Goal: Task Accomplishment & Management: Use online tool/utility

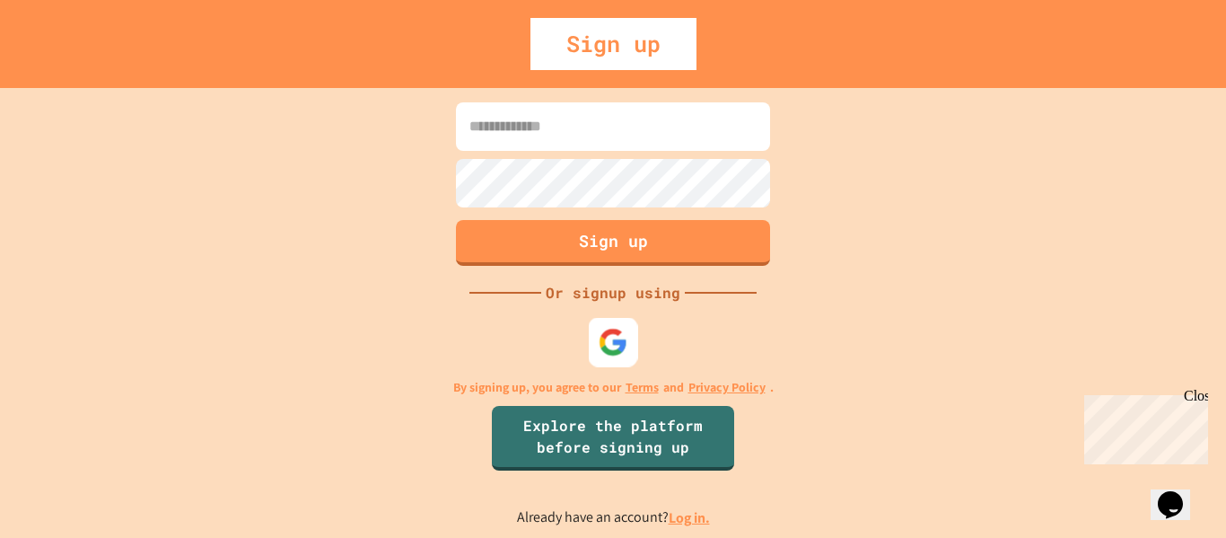
click at [600, 352] on img at bounding box center [614, 342] width 30 height 30
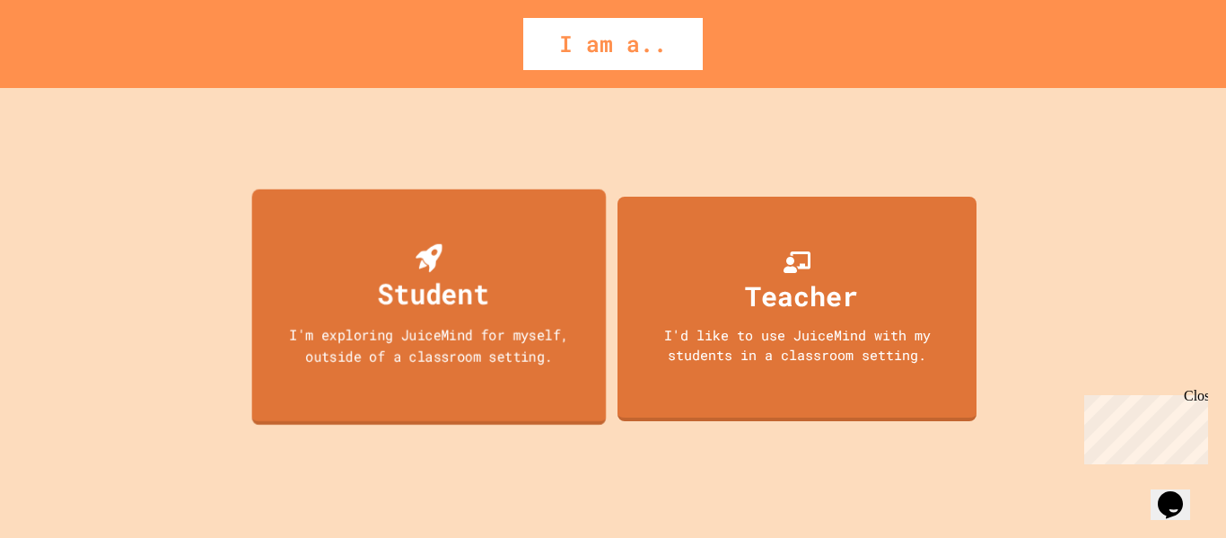
click at [394, 327] on div "I'm exploring JuiceMind for myself, outside of a classroom setting." at bounding box center [428, 344] width 319 height 42
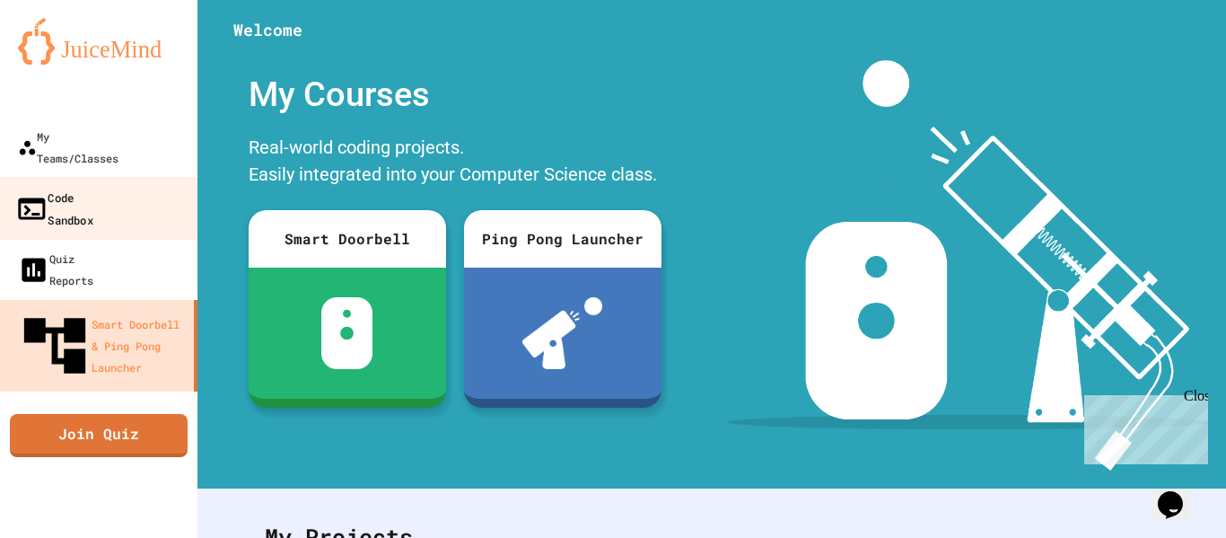
click at [52, 186] on div "Code Sandbox" at bounding box center [54, 208] width 78 height 44
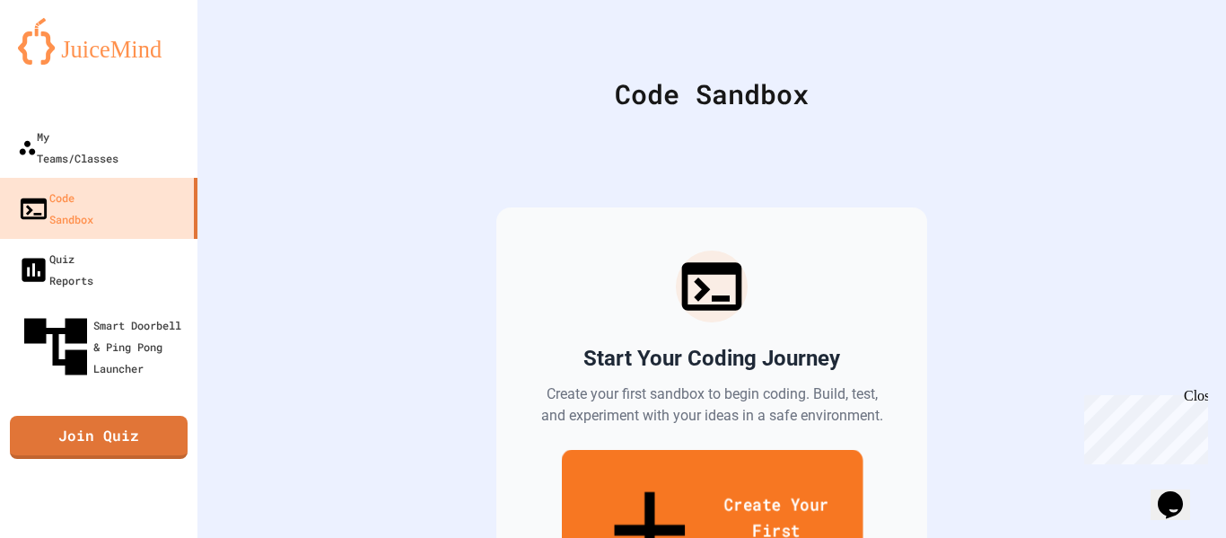
click at [679, 496] on link "Create Your First Sandbox" at bounding box center [712, 532] width 302 height 165
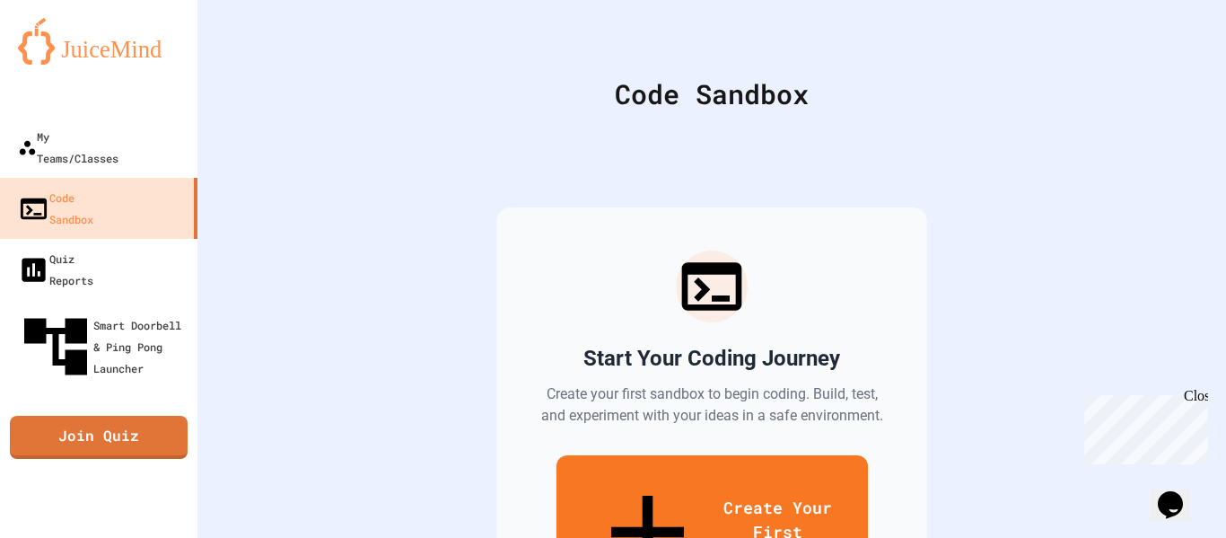
type input "*"
type input "*****"
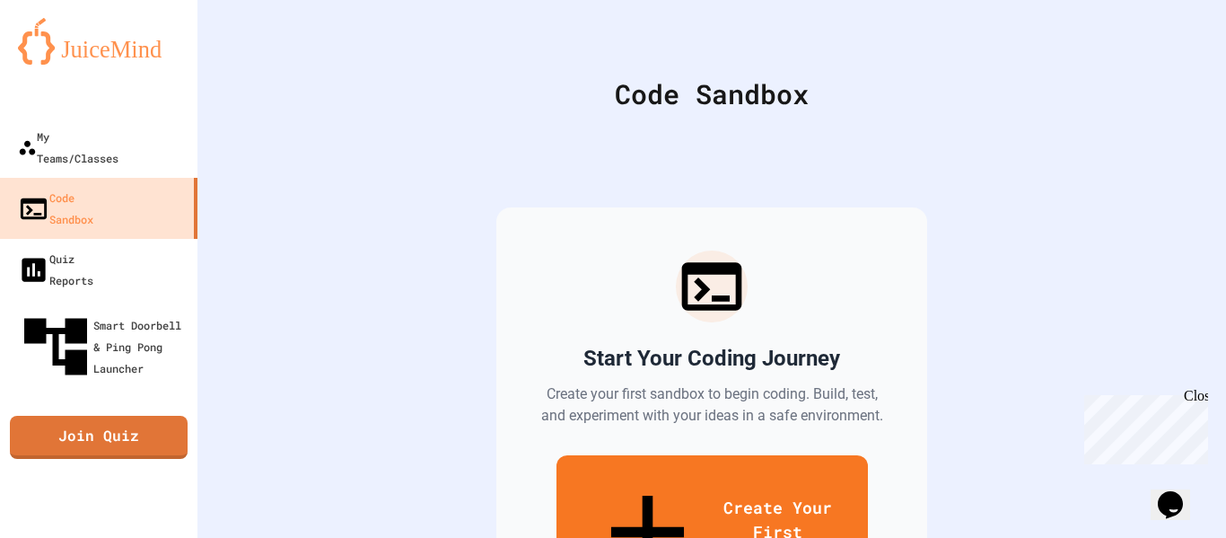
type input "*"
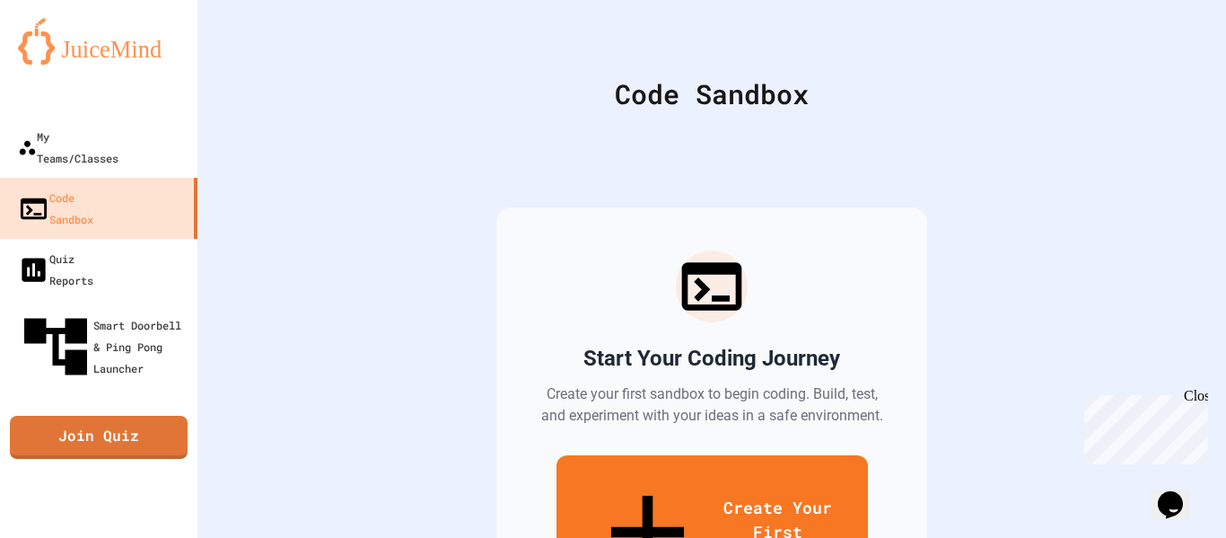
scroll to position [698, 0]
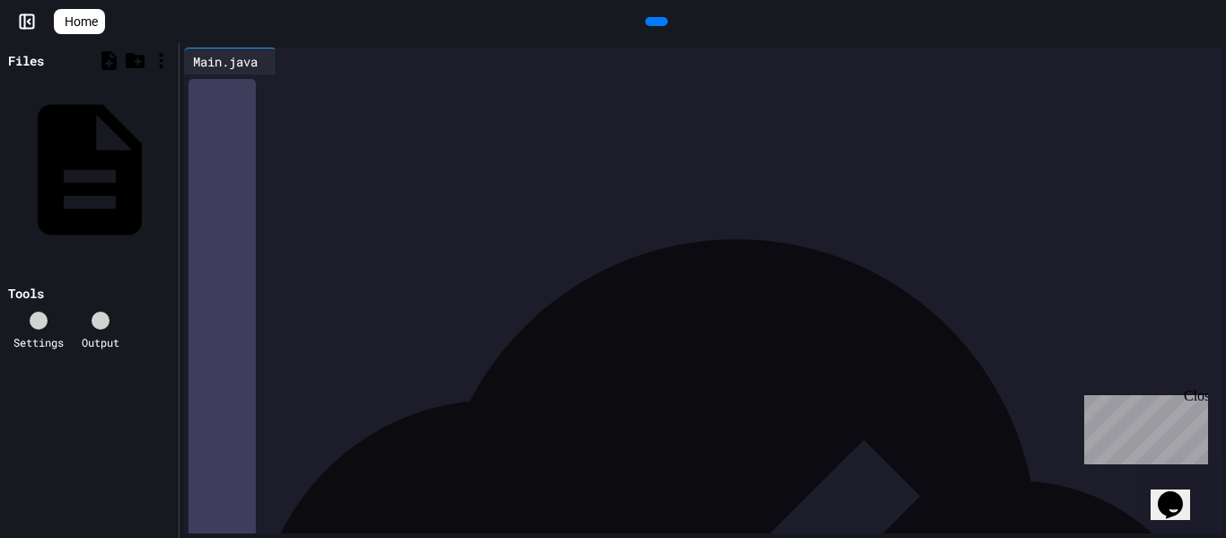
click at [896, 171] on div "**********" at bounding box center [716, 122] width 1011 height 96
click at [39, 311] on div at bounding box center [39, 320] width 18 height 18
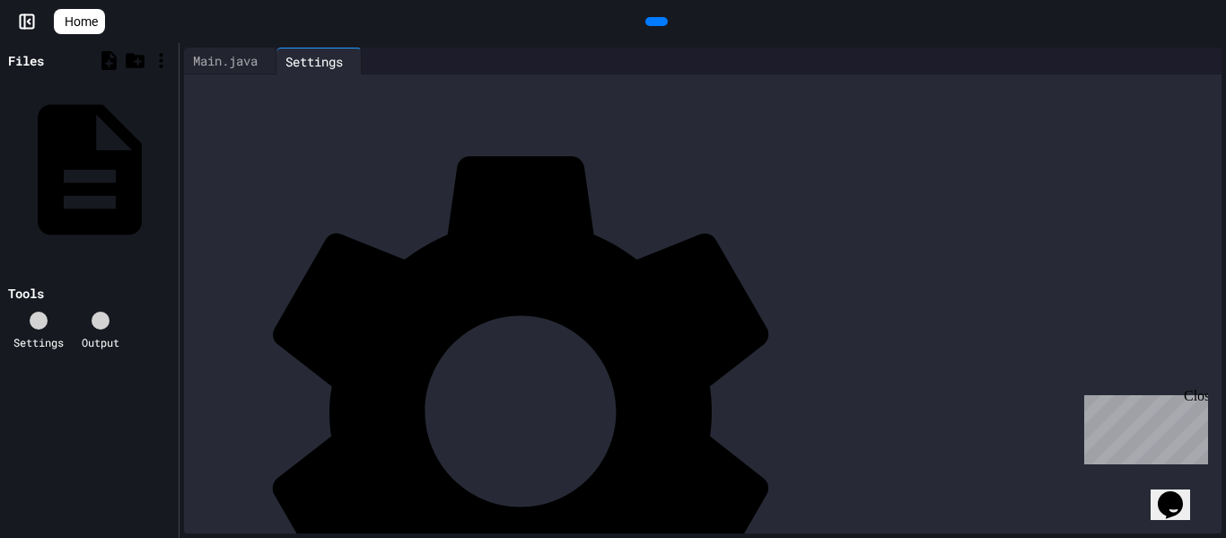
click at [212, 65] on div "Main.java" at bounding box center [225, 60] width 83 height 19
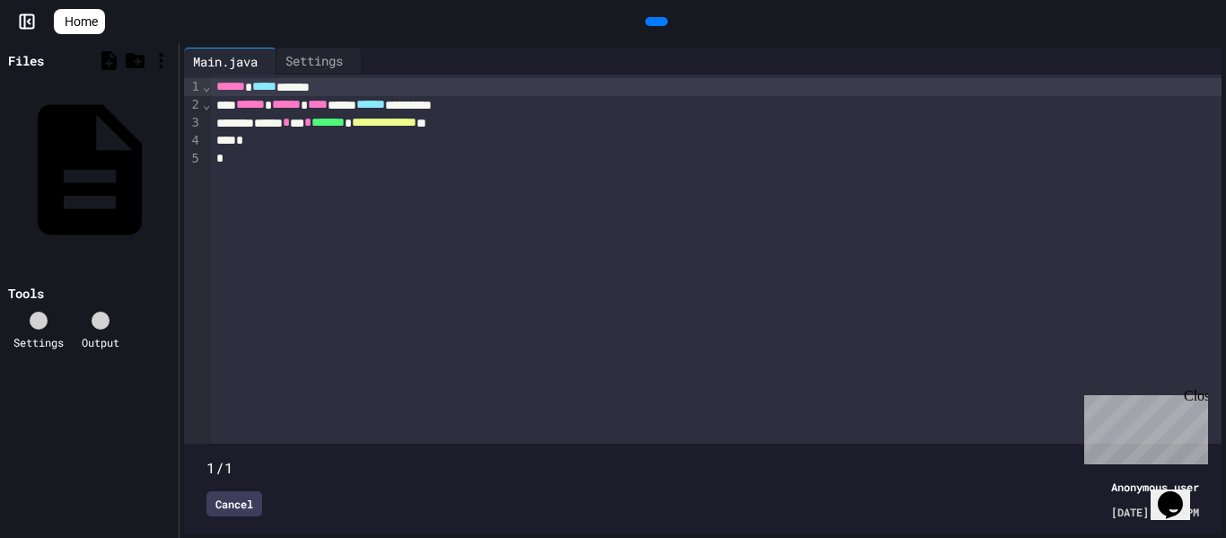
click at [258, 506] on div "Cancel" at bounding box center [234, 503] width 56 height 25
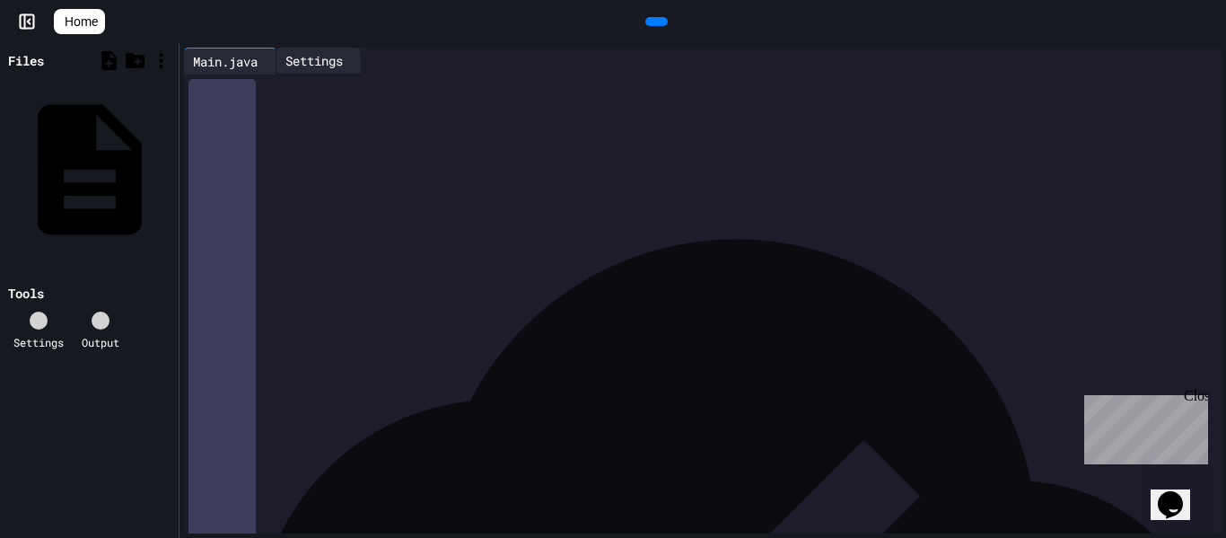
click at [329, 51] on div "Settings" at bounding box center [313, 60] width 75 height 19
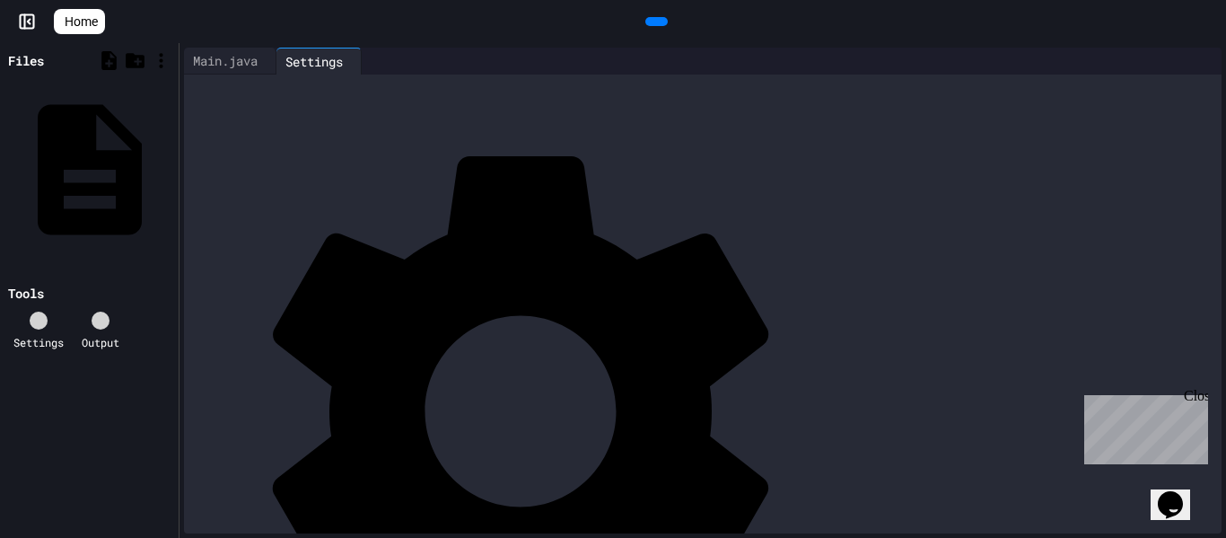
click at [218, 58] on div "Main.java" at bounding box center [225, 60] width 83 height 19
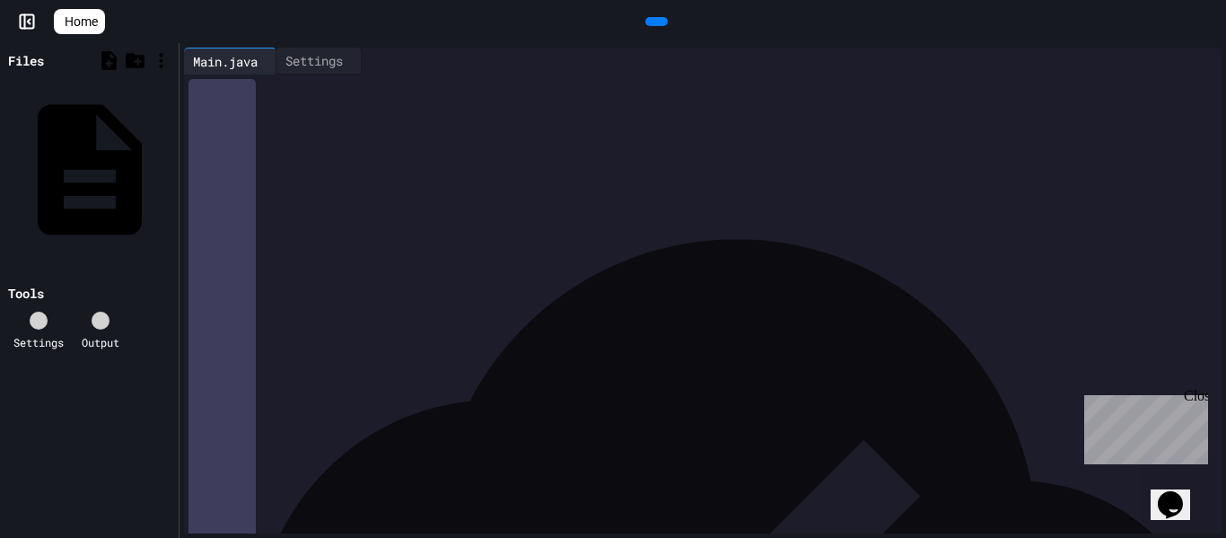
click at [369, 61] on icon at bounding box center [369, 61] width 0 height 0
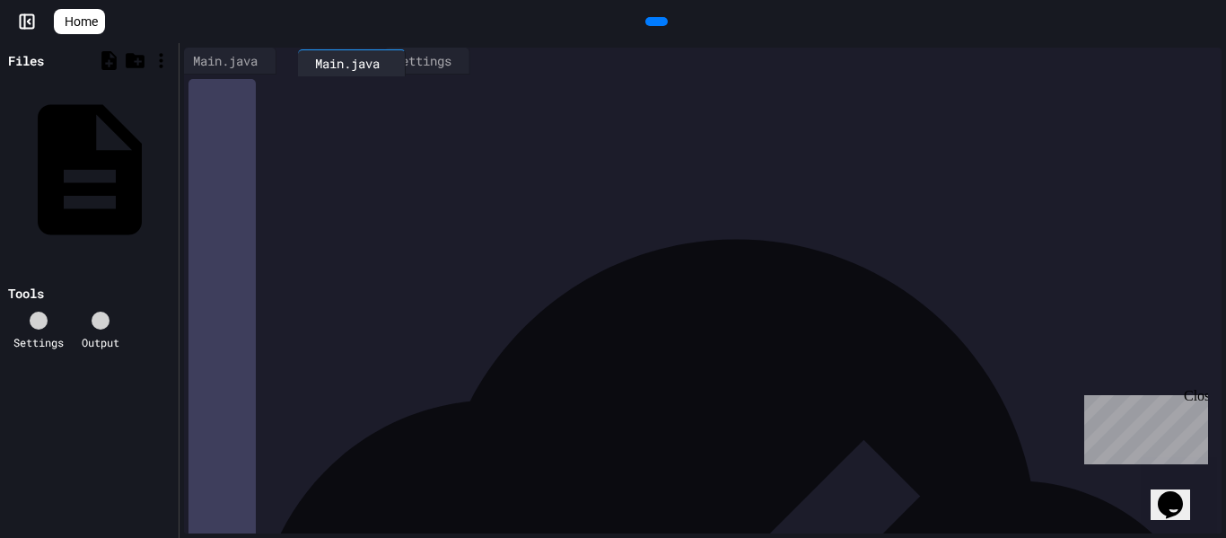
drag, startPoint x: 433, startPoint y: 65, endPoint x: 332, endPoint y: 66, distance: 100.5
click at [332, 66] on div "Main.java Settings Main.java" at bounding box center [362, 61] width 357 height 27
click at [453, 66] on div at bounding box center [448, 61] width 9 height 26
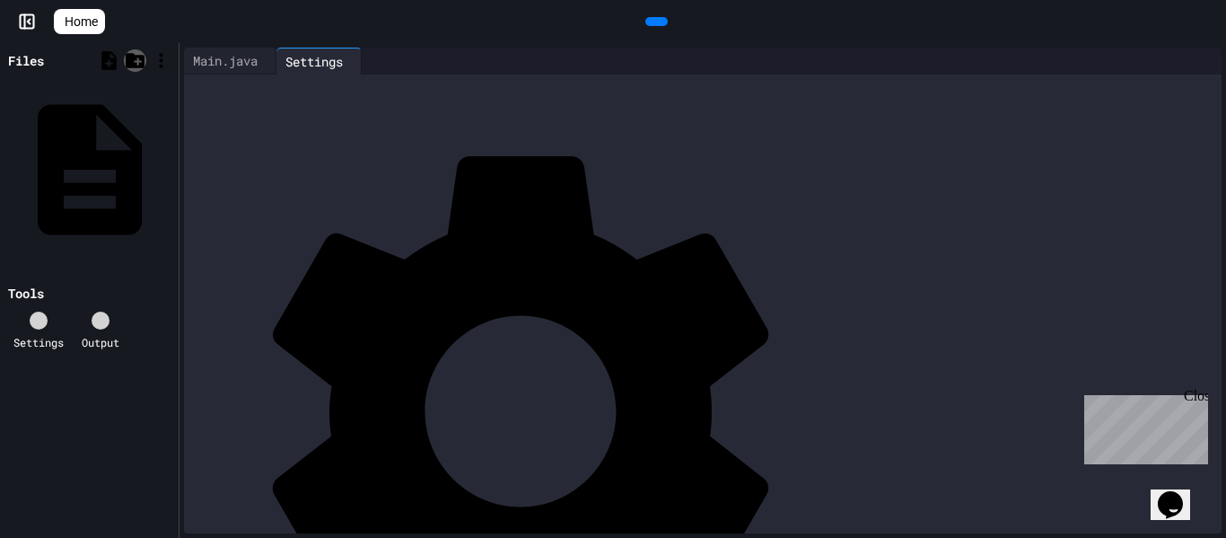
click at [142, 64] on icon at bounding box center [135, 60] width 22 height 22
click at [144, 62] on div at bounding box center [135, 60] width 22 height 22
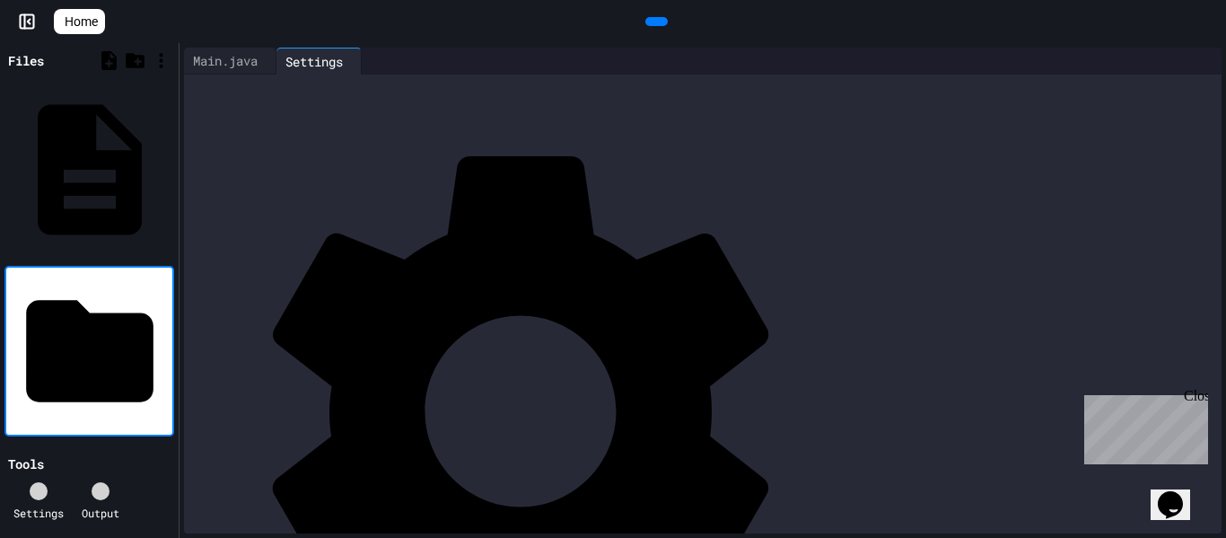
type input "********"
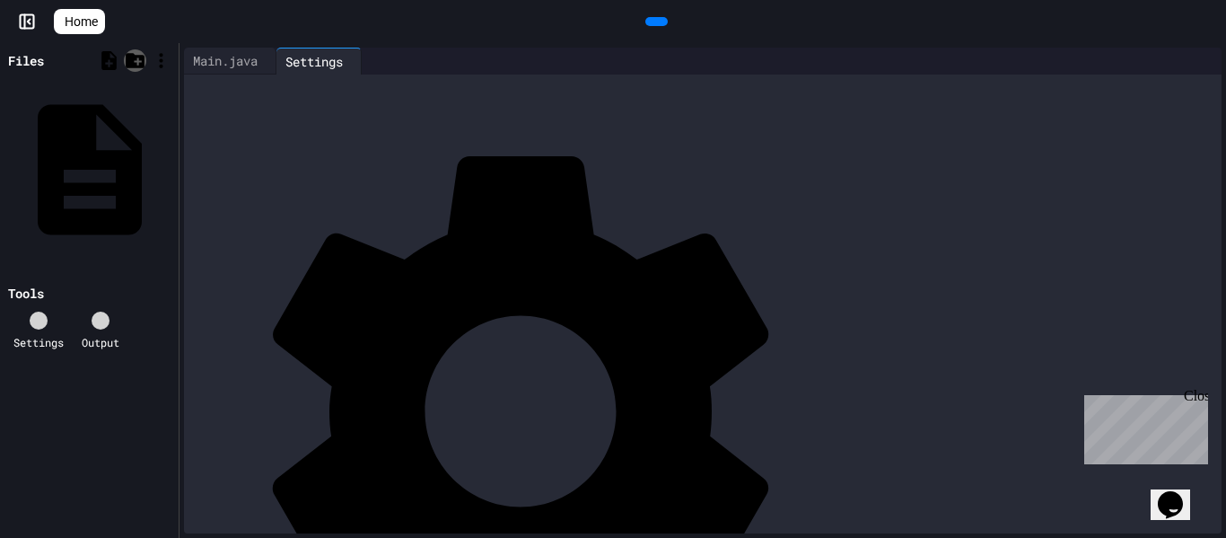
click at [130, 59] on icon at bounding box center [135, 60] width 19 height 15
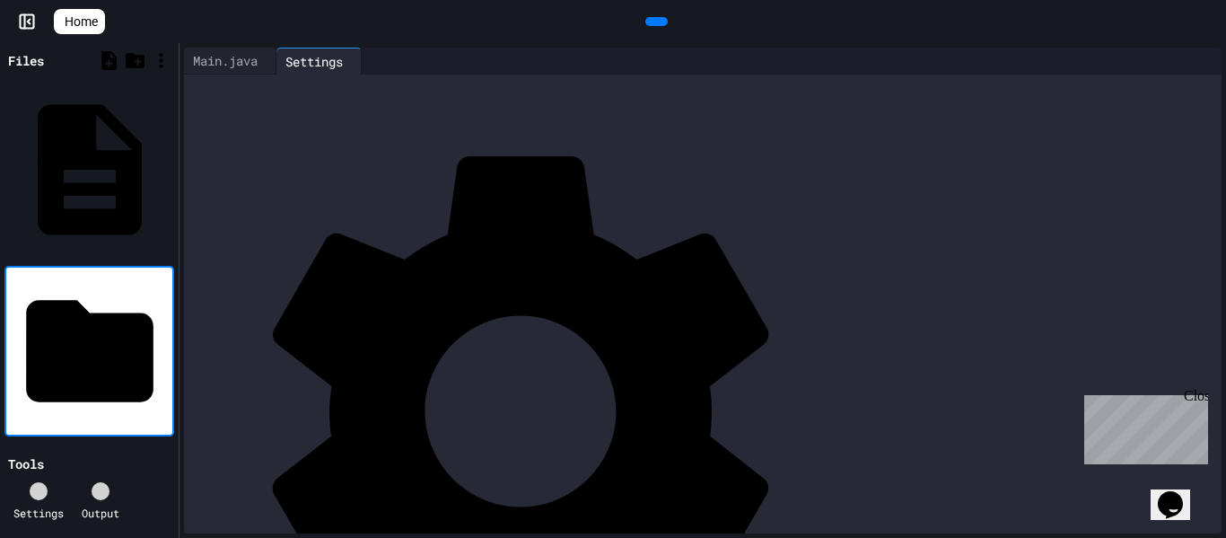
type input "**********"
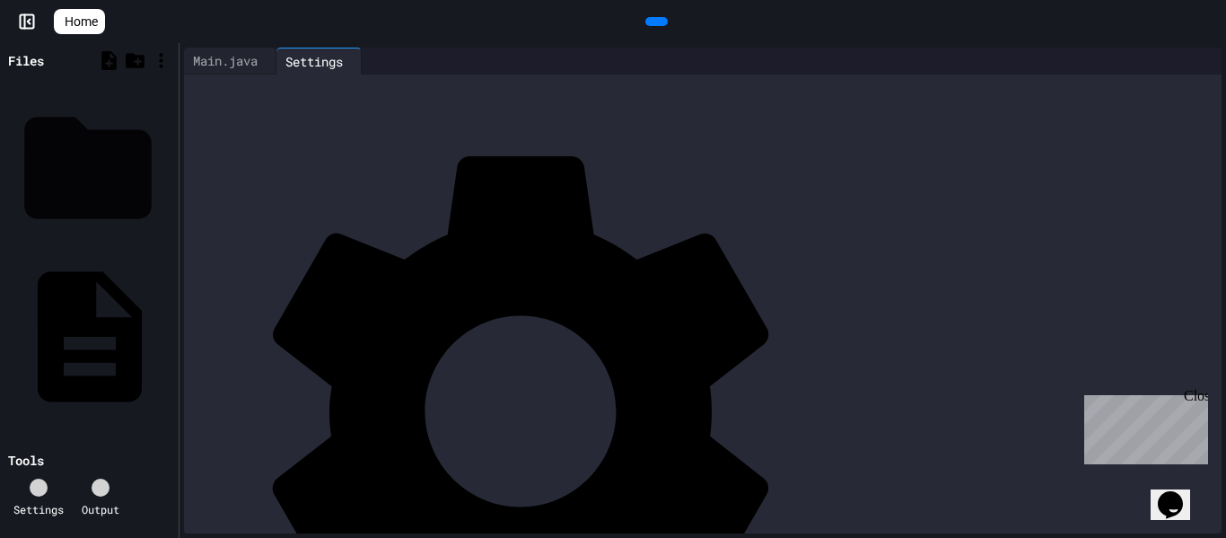
click at [169, 159] on div "AplusCompSci.java" at bounding box center [169, 168] width 0 height 18
click at [247, 62] on div "Main.java" at bounding box center [225, 60] width 83 height 19
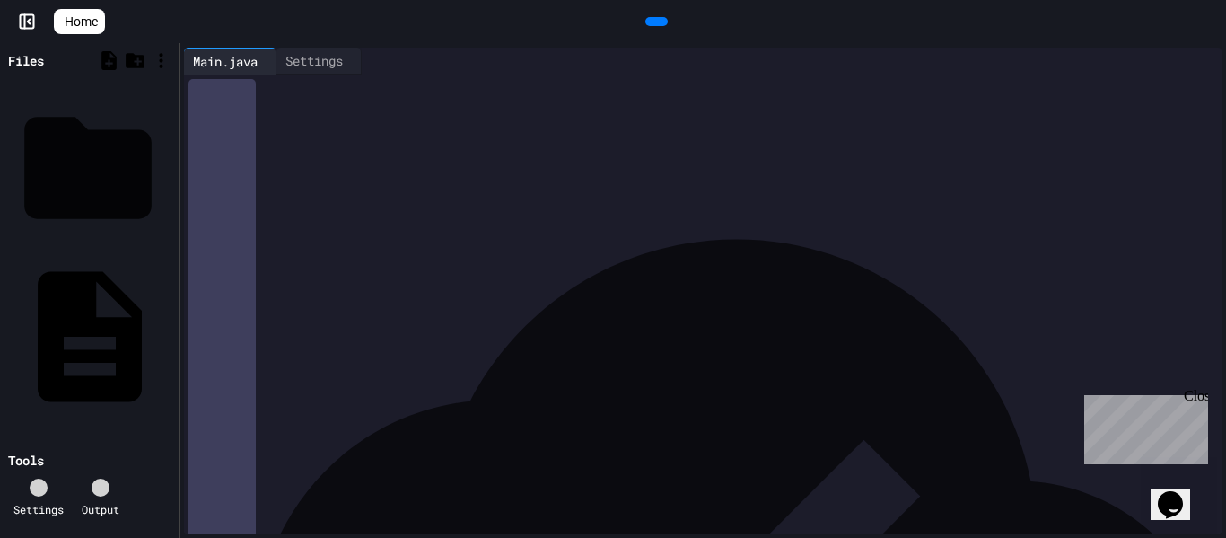
click at [169, 159] on div "AplusCompSci.java" at bounding box center [169, 168] width 0 height 18
click at [171, 168] on icon at bounding box center [171, 168] width 0 height 0
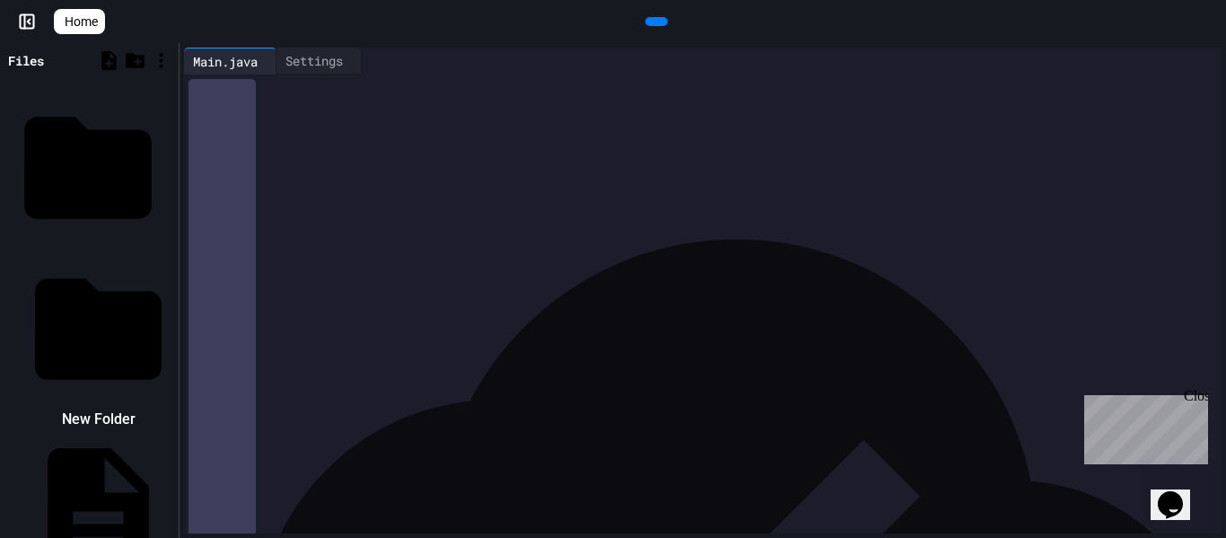
click at [174, 253] on div at bounding box center [89, 253] width 170 height 0
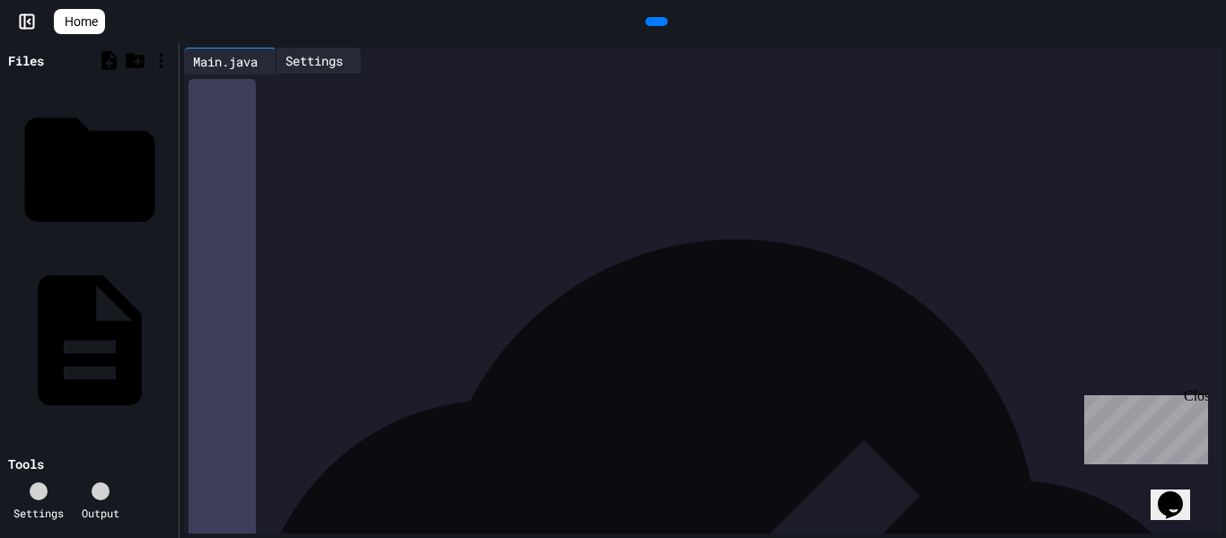
click at [337, 59] on div "Settings" at bounding box center [313, 60] width 75 height 19
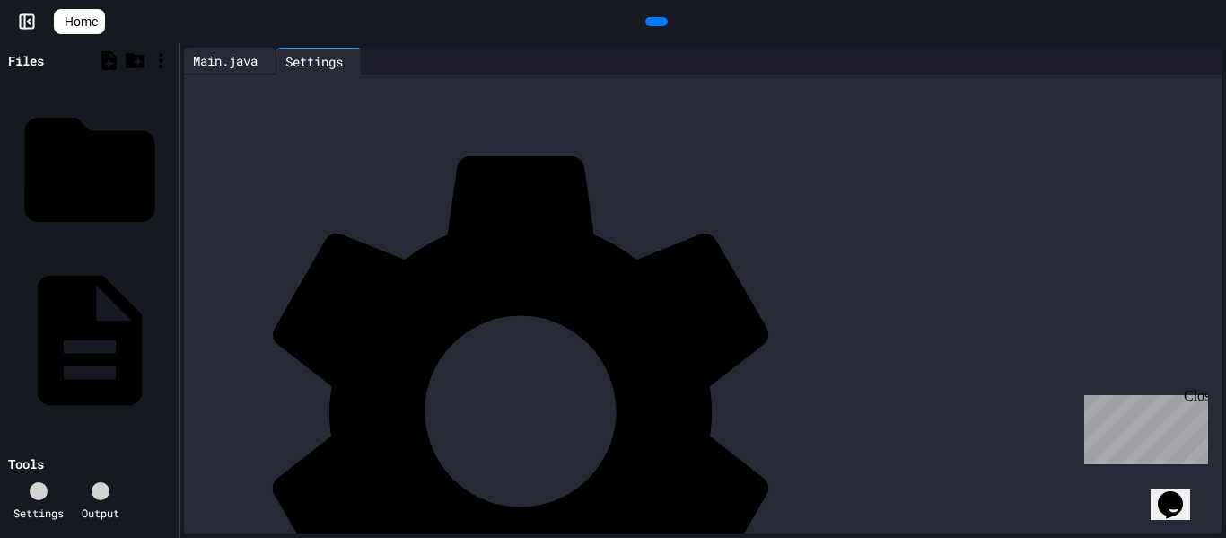
click at [202, 64] on div "Main.java" at bounding box center [225, 60] width 83 height 19
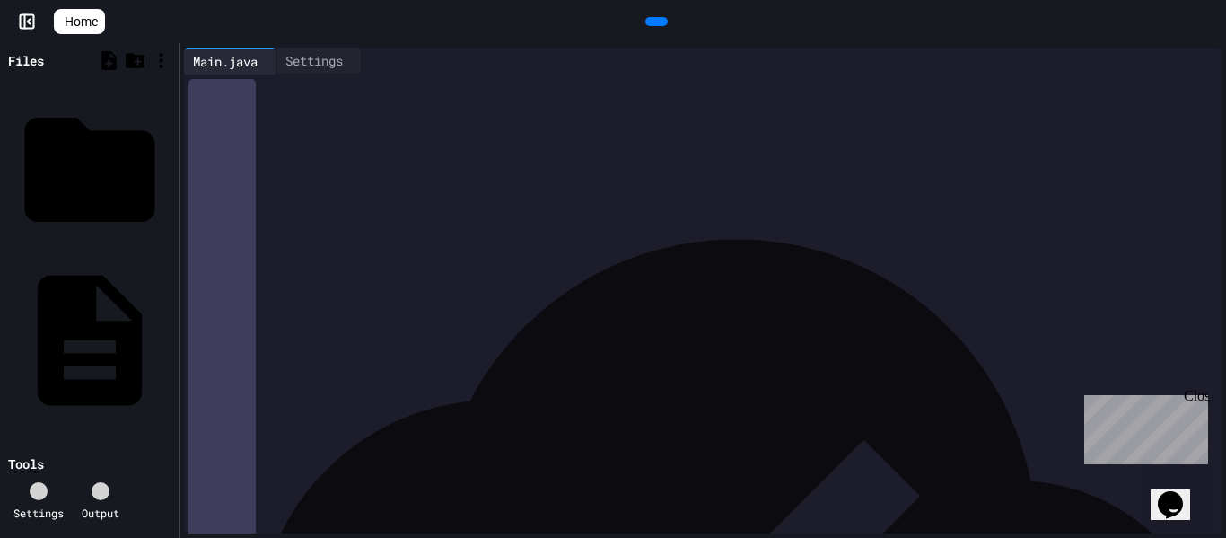
click at [264, 160] on div "*" at bounding box center [716, 159] width 1011 height 18
click at [171, 168] on icon at bounding box center [171, 168] width 0 height 0
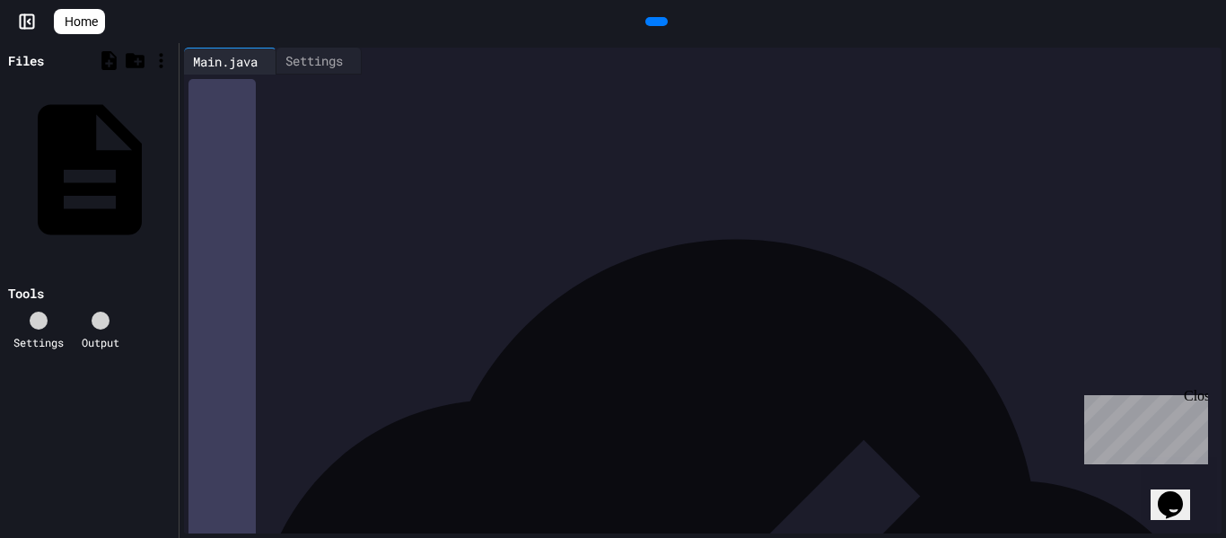
click at [369, 61] on icon at bounding box center [369, 61] width 0 height 0
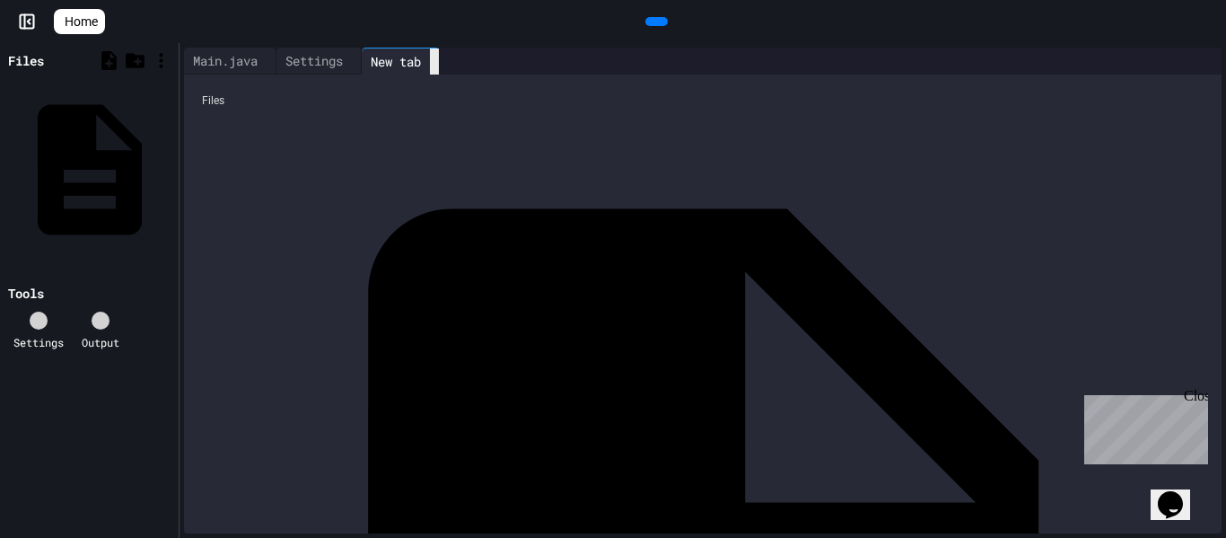
click at [434, 62] on icon at bounding box center [434, 62] width 0 height 0
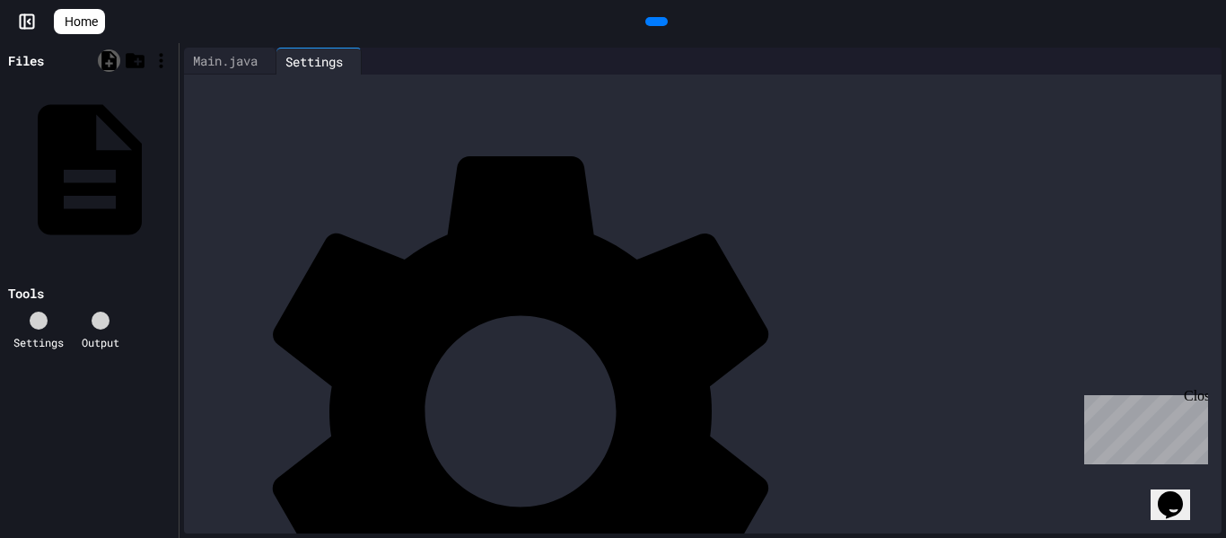
click at [115, 60] on icon at bounding box center [109, 60] width 22 height 22
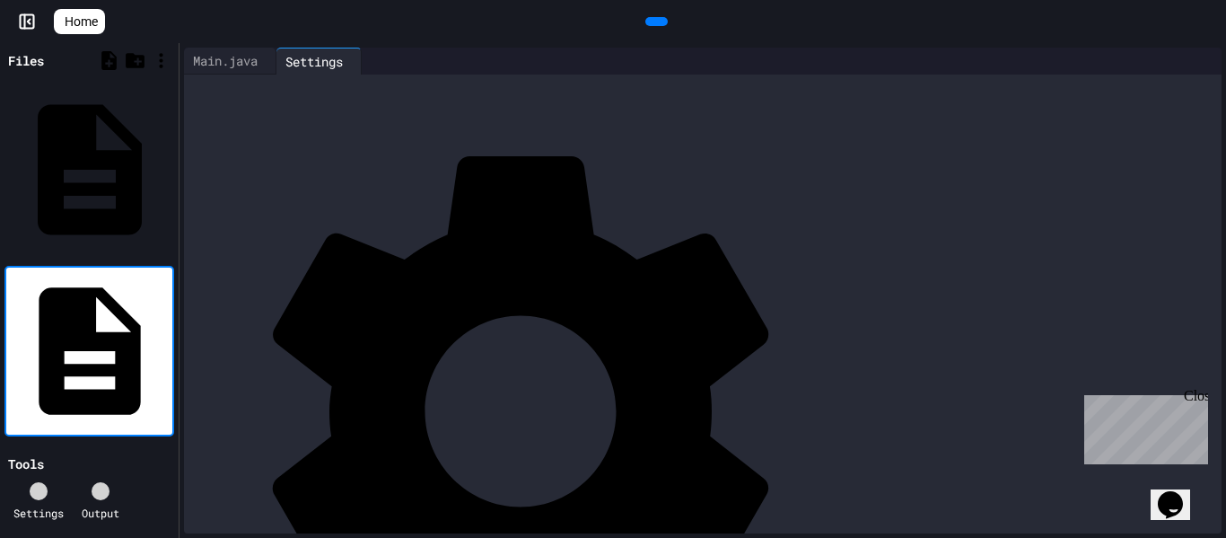
click at [171, 342] on input at bounding box center [171, 351] width 0 height 18
type input "**********"
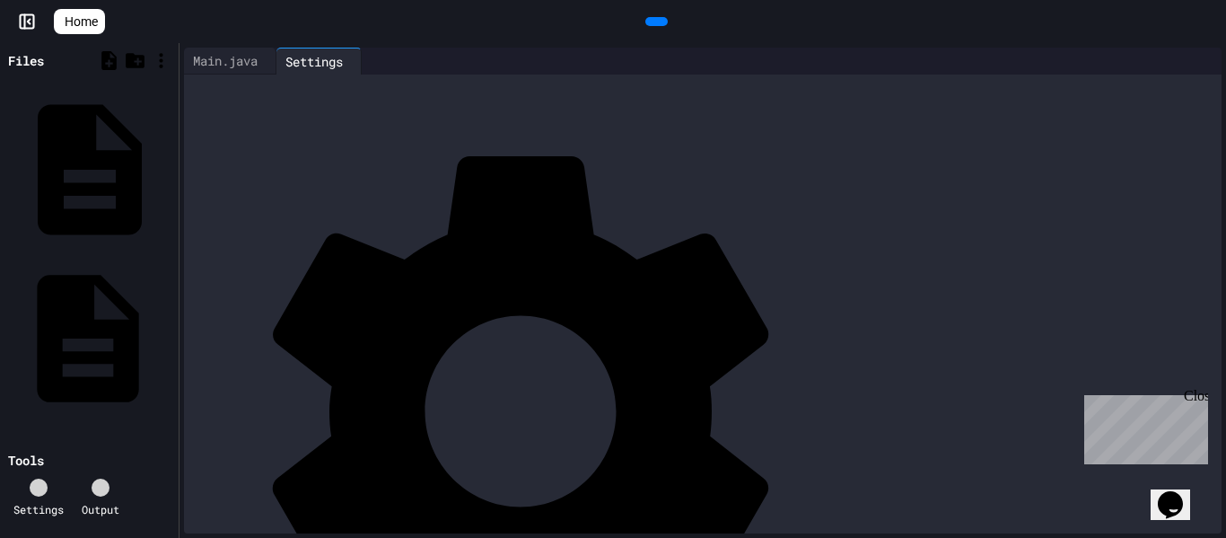
click at [75, 255] on div "Main.java" at bounding box center [89, 338] width 170 height 167
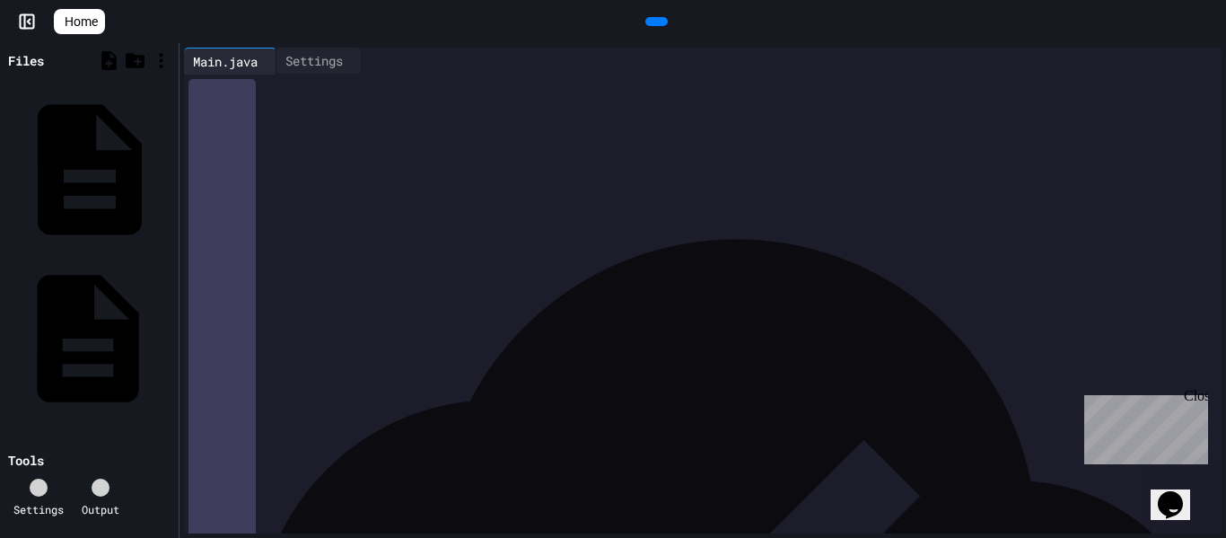
click at [169, 329] on div "Main.java" at bounding box center [169, 338] width 0 height 18
click at [169, 159] on div "AplusCompSci.java" at bounding box center [169, 168] width 0 height 18
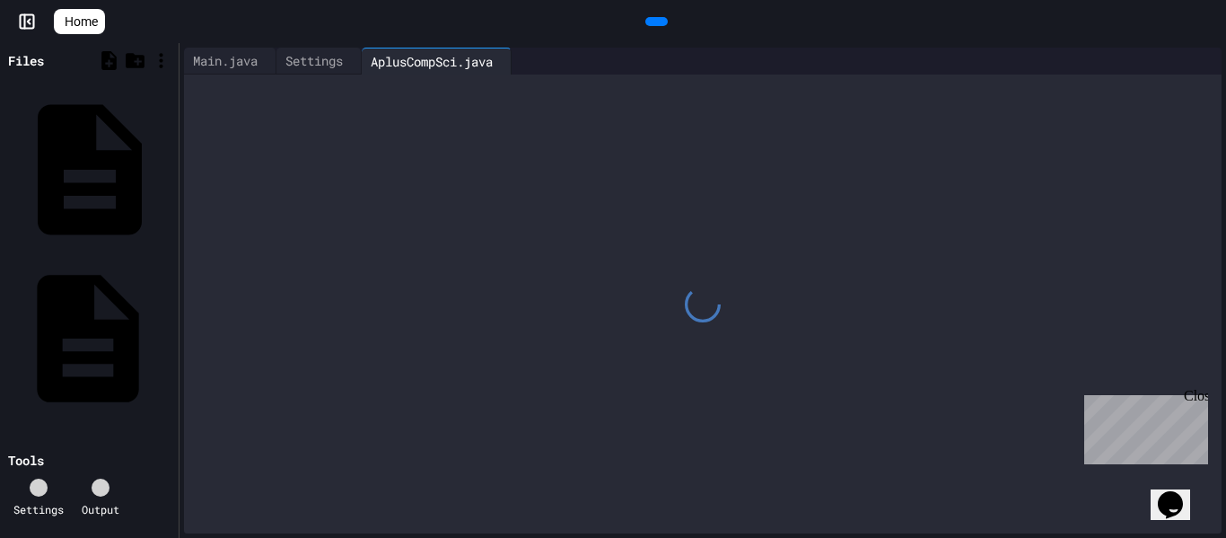
click at [169, 329] on div "Main.java" at bounding box center [169, 338] width 0 height 18
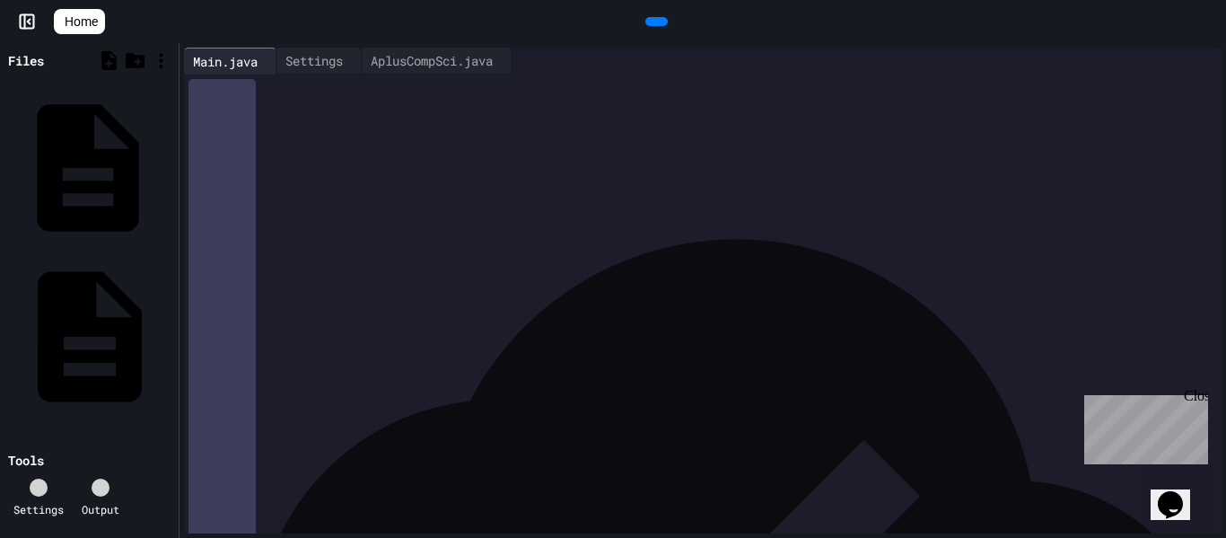
click at [169, 159] on div "AplusCompSci.java" at bounding box center [169, 168] width 0 height 18
click at [169, 329] on div "Main.java" at bounding box center [169, 338] width 0 height 18
click at [169, 159] on div "AplusCompSci.java" at bounding box center [169, 168] width 0 height 18
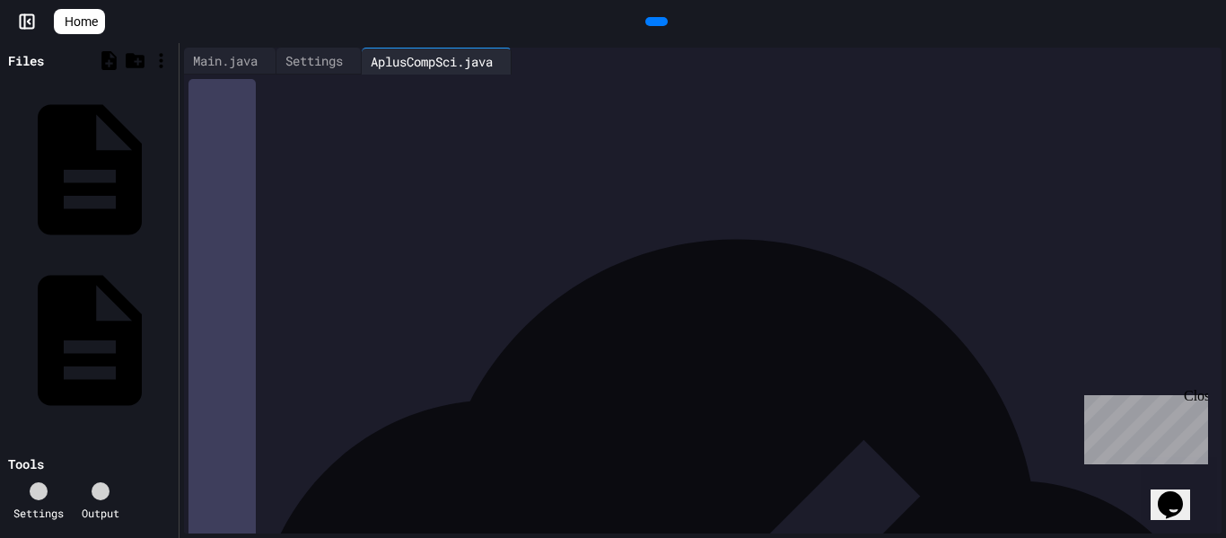
drag, startPoint x: 428, startPoint y: 196, endPoint x: 400, endPoint y: 173, distance: 35.7
click at [426, 100] on div at bounding box center [716, 86] width 1011 height 25
click at [654, 22] on icon at bounding box center [654, 22] width 0 height 0
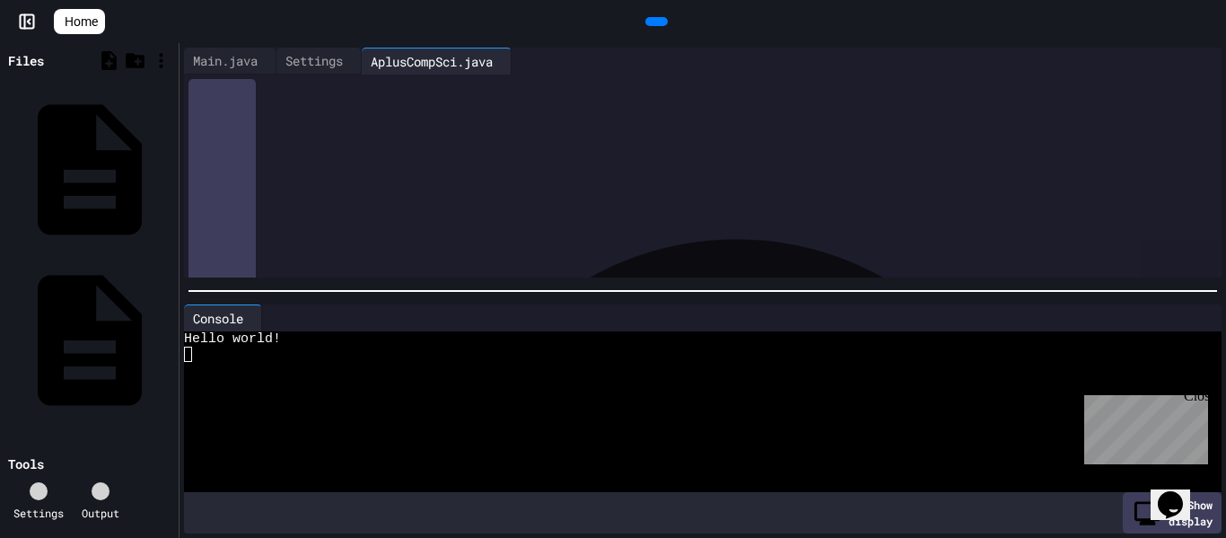
click at [665, 26] on div at bounding box center [656, 21] width 22 height 9
click at [229, 374] on div at bounding box center [693, 369] width 1018 height 15
click at [828, 398] on div at bounding box center [693, 399] width 1018 height 15
click at [775, 374] on div at bounding box center [693, 369] width 1018 height 15
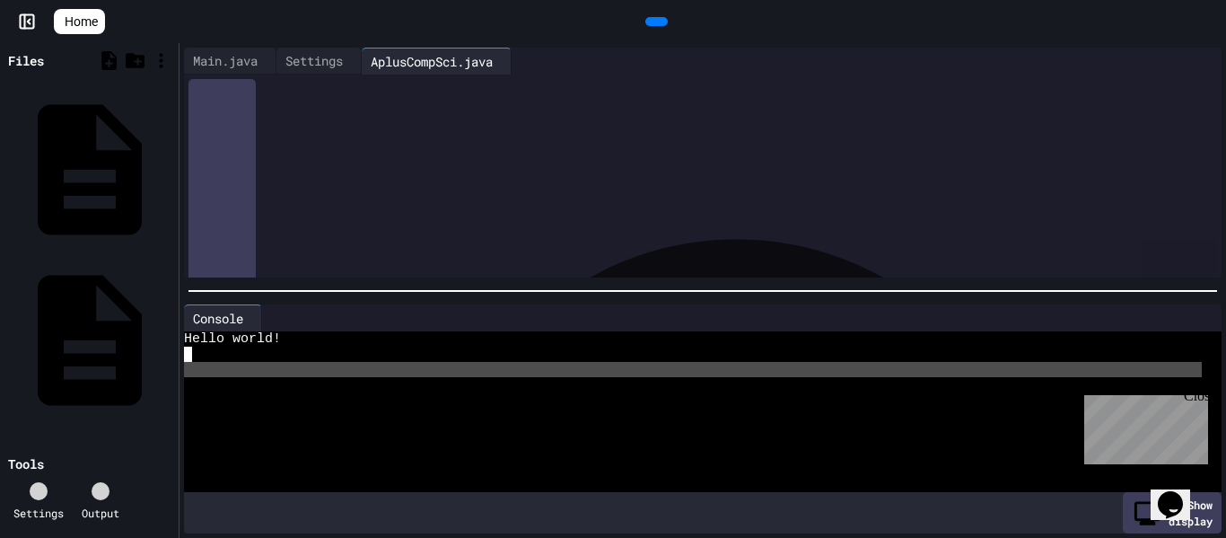
click at [775, 374] on div at bounding box center [693, 369] width 1018 height 15
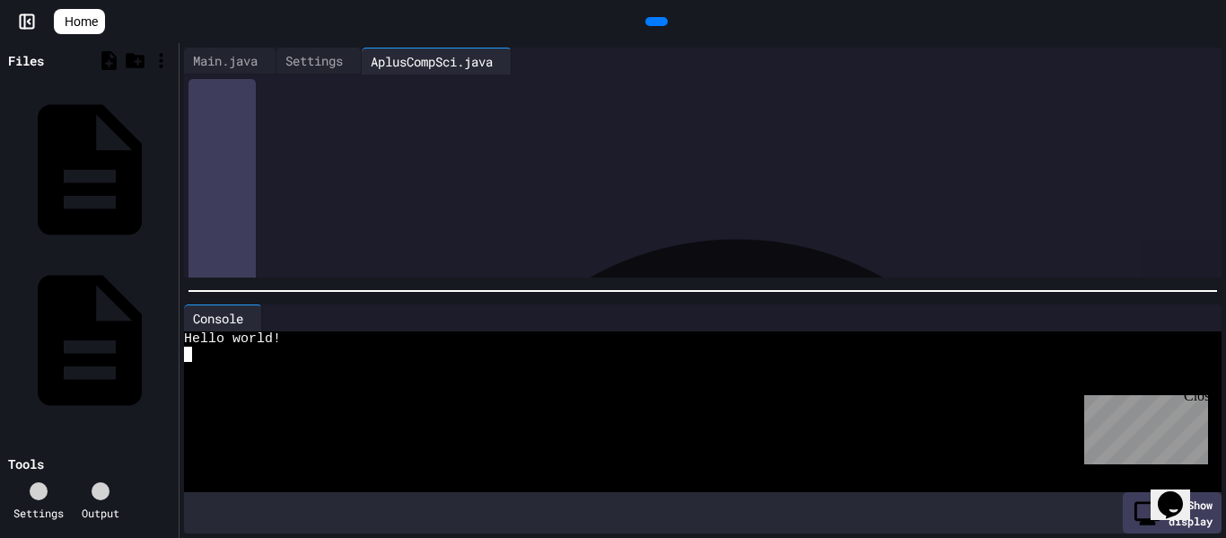
click at [702, 351] on div at bounding box center [693, 353] width 1018 height 15
drag, startPoint x: 633, startPoint y: 345, endPoint x: 604, endPoint y: 355, distance: 30.7
click at [631, 346] on div "Hello world!" at bounding box center [693, 415] width 1018 height 168
type textarea "*"
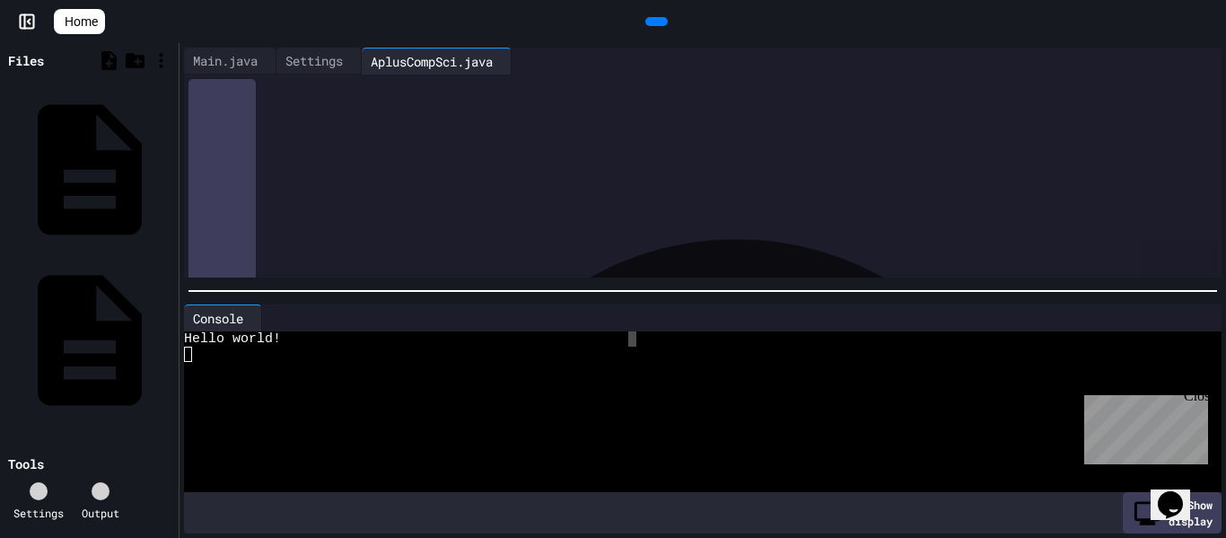
click at [180, 347] on div "Console * WWWWWWWWWWWWWWWWWWWWWWWWWWWWWWWW Hello world! Show display" at bounding box center [703, 419] width 1046 height 239
click at [213, 355] on div at bounding box center [693, 353] width 1018 height 15
click at [181, 350] on div "Console * WWWWWWWWWWWWWWWWWWWWWWWWWWWWWWWW Hello world! Show display" at bounding box center [703, 419] width 1046 height 239
click at [283, 377] on div at bounding box center [693, 384] width 1018 height 15
click at [548, 187] on div "**********" at bounding box center [718, 195] width 1007 height 18
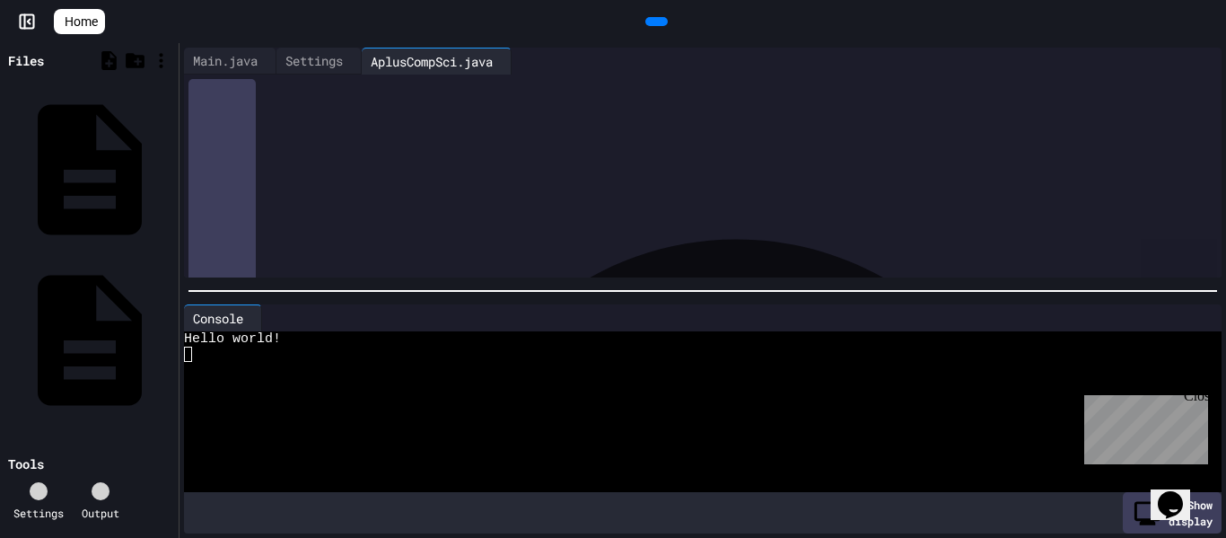
click at [819, 19] on div at bounding box center [656, 21] width 1103 height 27
click at [169, 159] on div "AplusCompSci.java" at bounding box center [169, 168] width 0 height 18
click at [169, 329] on div "Main.java" at bounding box center [169, 338] width 0 height 18
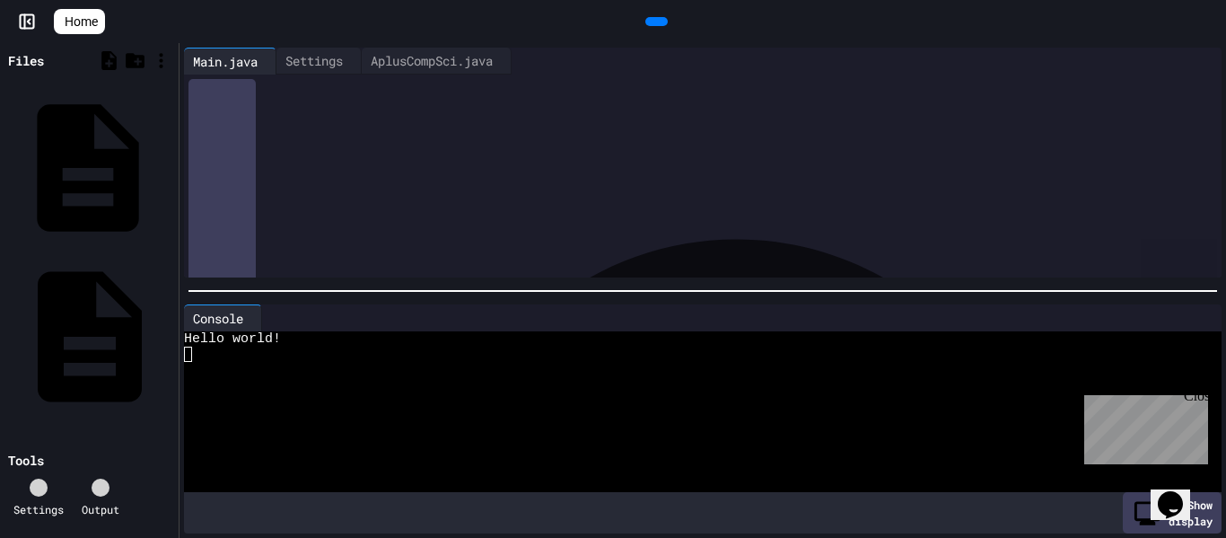
click at [169, 159] on div "AplusCompSci.java" at bounding box center [169, 168] width 0 height 18
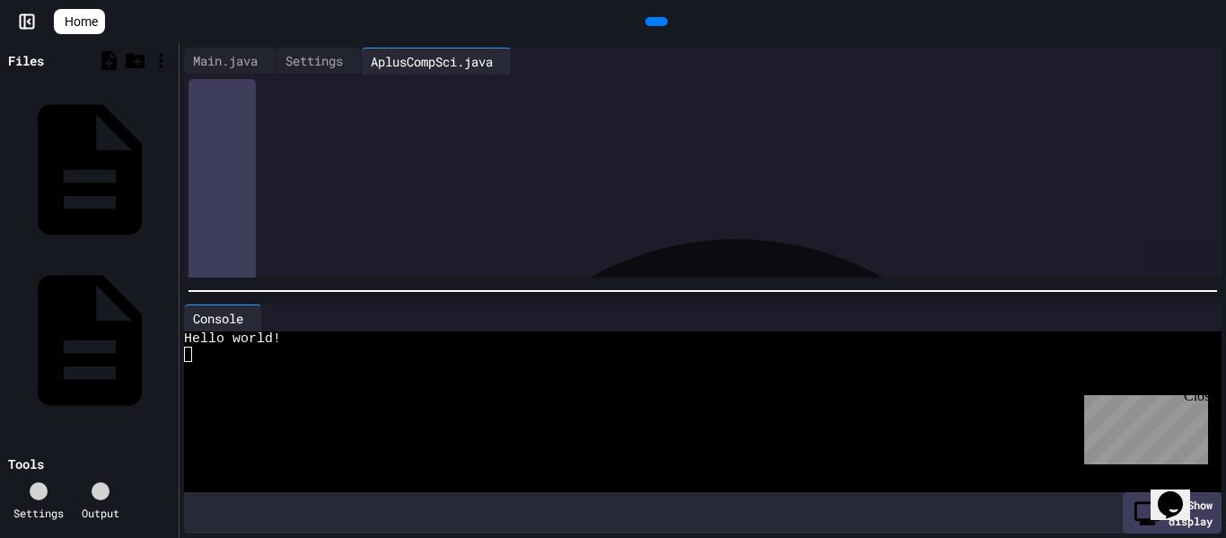
click at [348, 76] on div "**********" at bounding box center [718, 211] width 1007 height 275
drag, startPoint x: 351, startPoint y: 66, endPoint x: 472, endPoint y: 66, distance: 121.2
click at [472, 66] on div "Main.java Settings AplusCompSci.java" at bounding box center [395, 61] width 422 height 27
click at [373, 62] on div "Main.java Settings AplusCompSci.java" at bounding box center [348, 61] width 328 height 27
drag, startPoint x: 458, startPoint y: 68, endPoint x: 355, endPoint y: 71, distance: 102.4
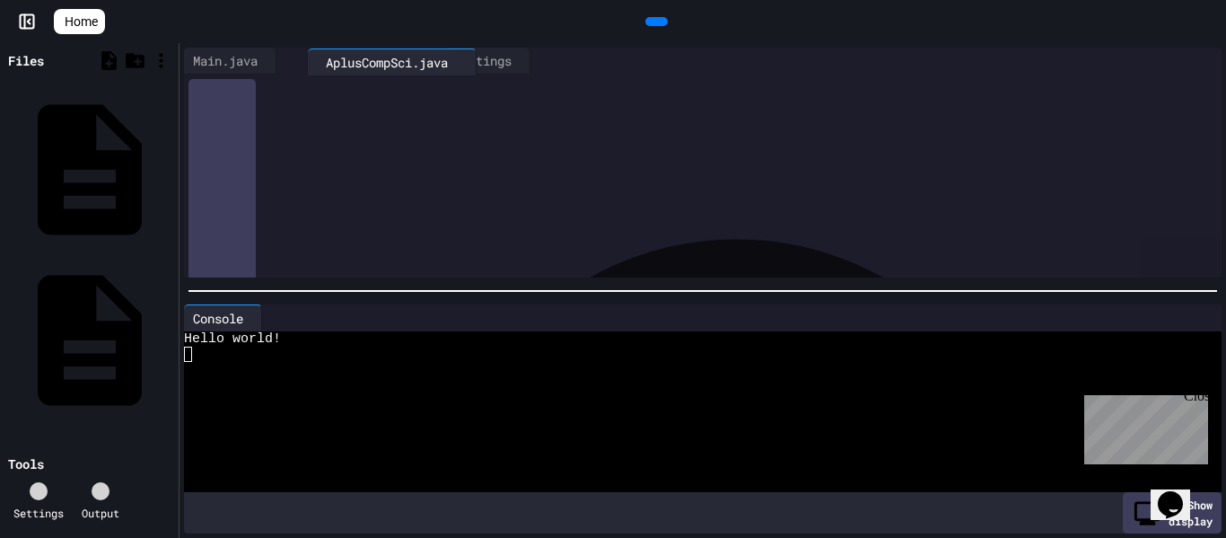
click at [355, 71] on div "Main.java Settings AplusCompSci.java" at bounding box center [362, 61] width 357 height 27
click at [337, 59] on div "Settings" at bounding box center [313, 60] width 75 height 19
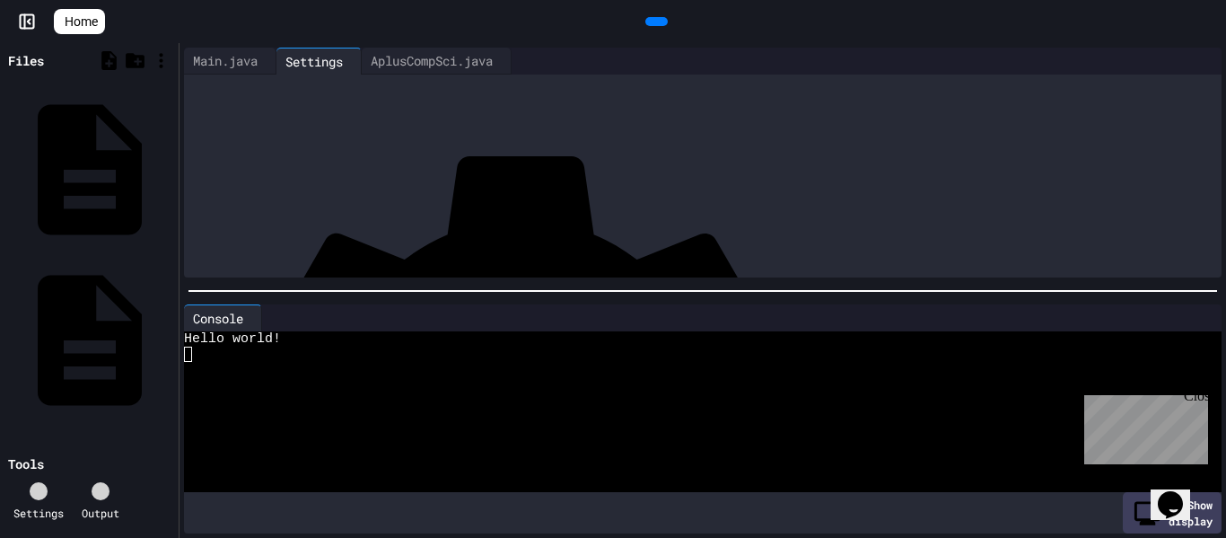
click at [39, 491] on icon at bounding box center [39, 491] width 0 height 0
click at [106, 67] on icon at bounding box center [109, 60] width 22 height 22
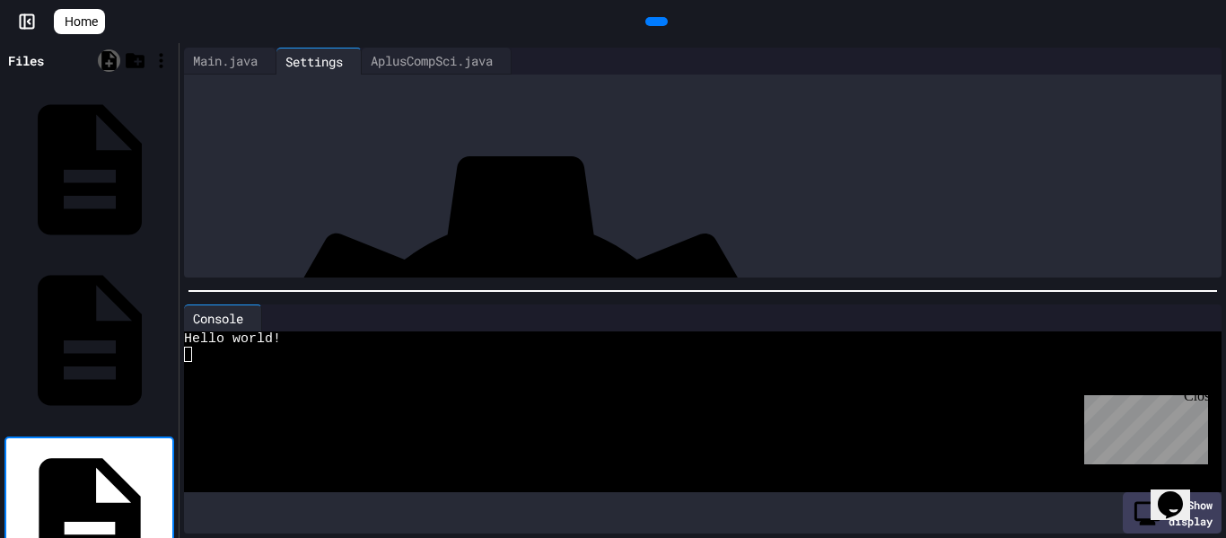
type input "*"
type input "**********"
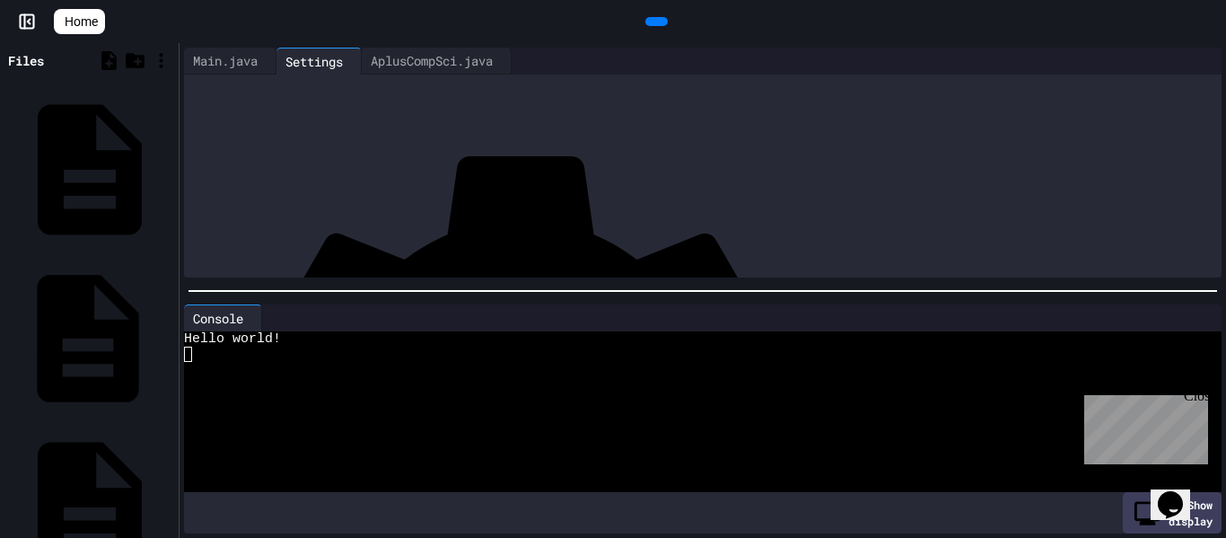
click at [169, 329] on div "Basic.java" at bounding box center [169, 338] width 0 height 18
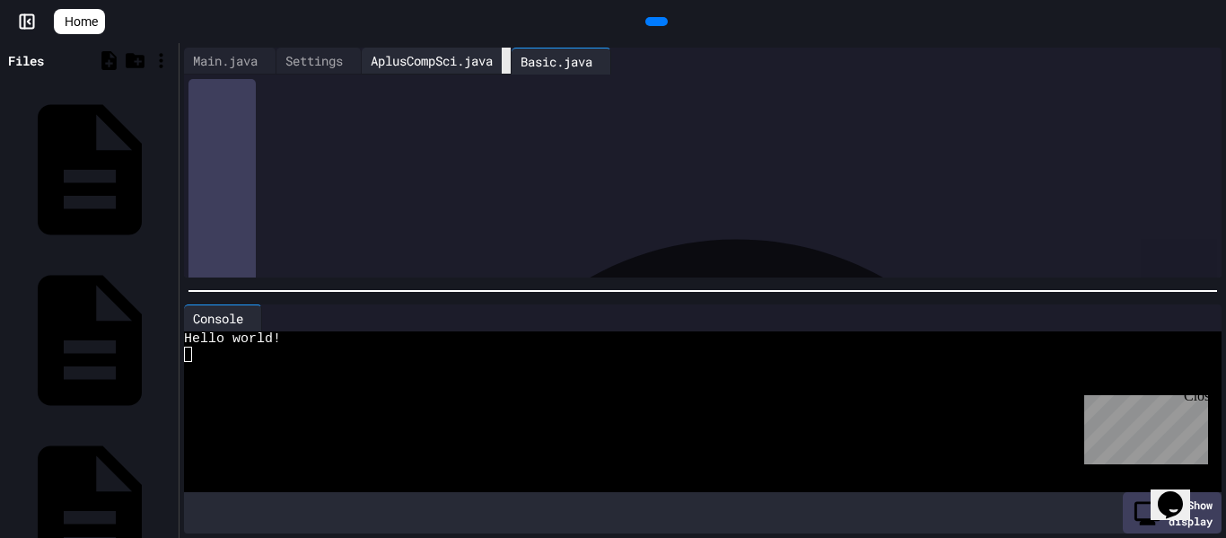
click at [506, 61] on icon at bounding box center [506, 61] width 0 height 0
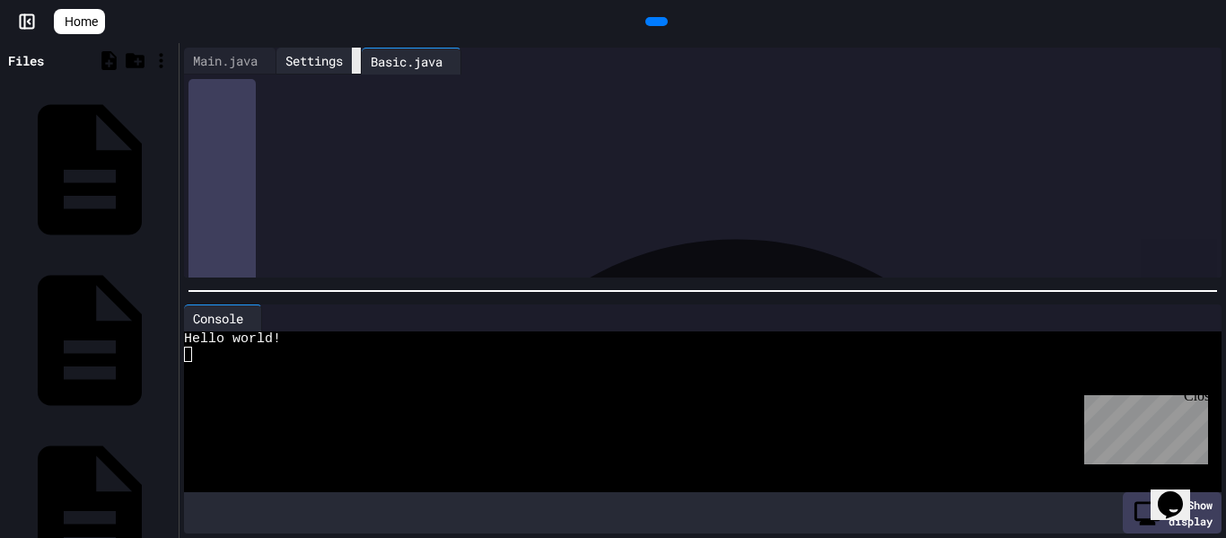
click at [356, 61] on icon at bounding box center [356, 61] width 0 height 0
click at [277, 66] on icon at bounding box center [282, 72] width 13 height 13
click at [529, 537] on div at bounding box center [613, 539] width 1226 height 0
click at [309, 99] on div at bounding box center [716, 86] width 1011 height 25
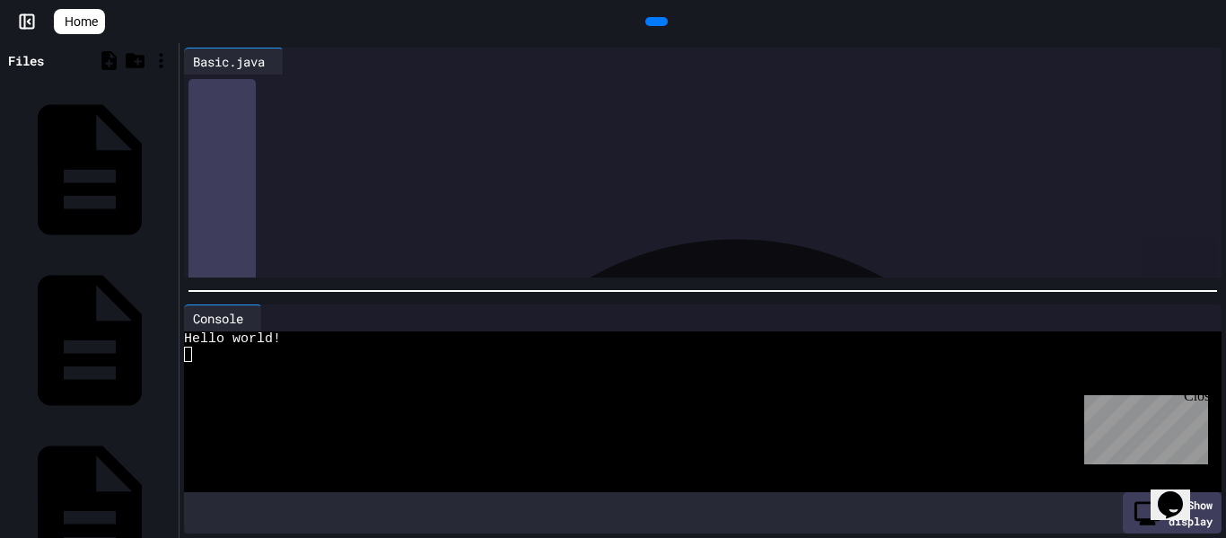
click at [668, 24] on div at bounding box center [656, 21] width 22 height 9
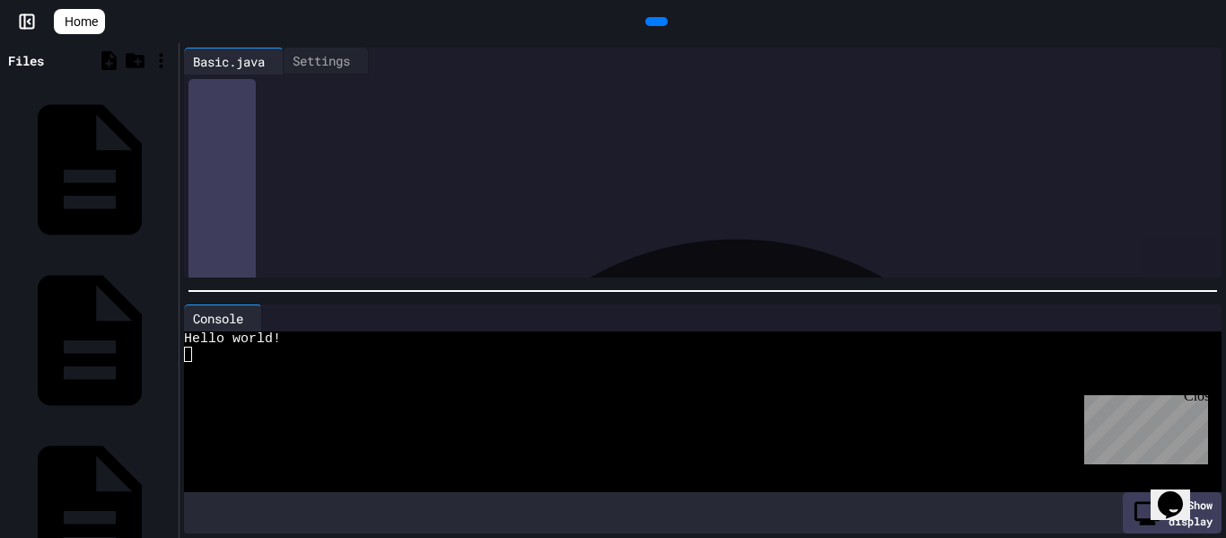
click at [654, 22] on icon at bounding box center [654, 22] width 0 height 0
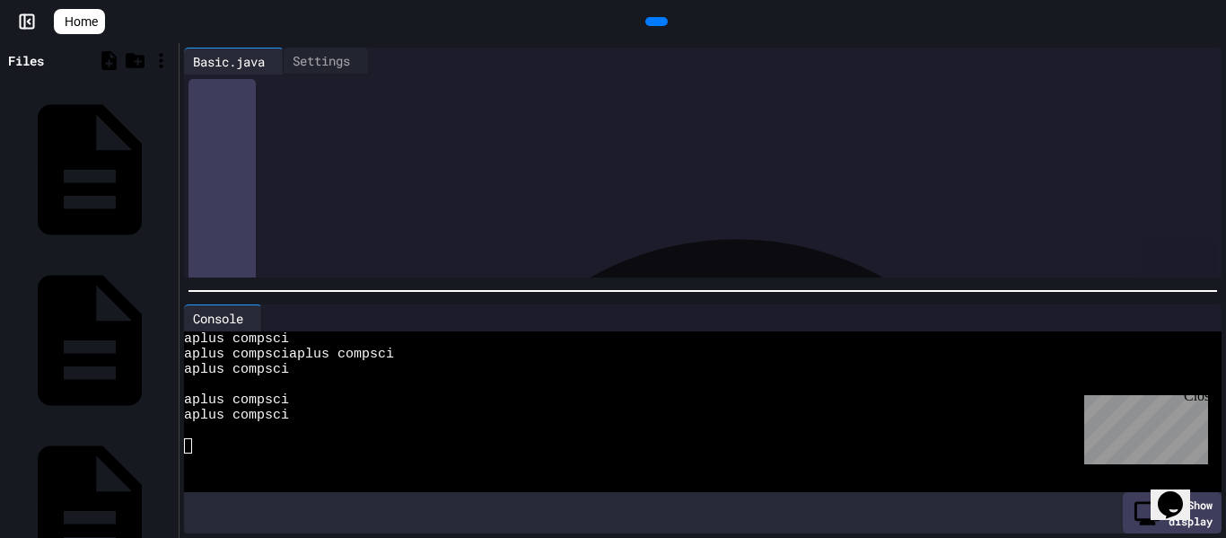
scroll to position [101, 0]
click at [625, 176] on div at bounding box center [718, 184] width 1007 height 18
drag, startPoint x: 442, startPoint y: 169, endPoint x: 363, endPoint y: 164, distance: 80.0
click at [363, 164] on div "****** * *** * ******* ***" at bounding box center [718, 166] width 1007 height 18
click at [546, 193] on div "**********" at bounding box center [718, 201] width 1007 height 18
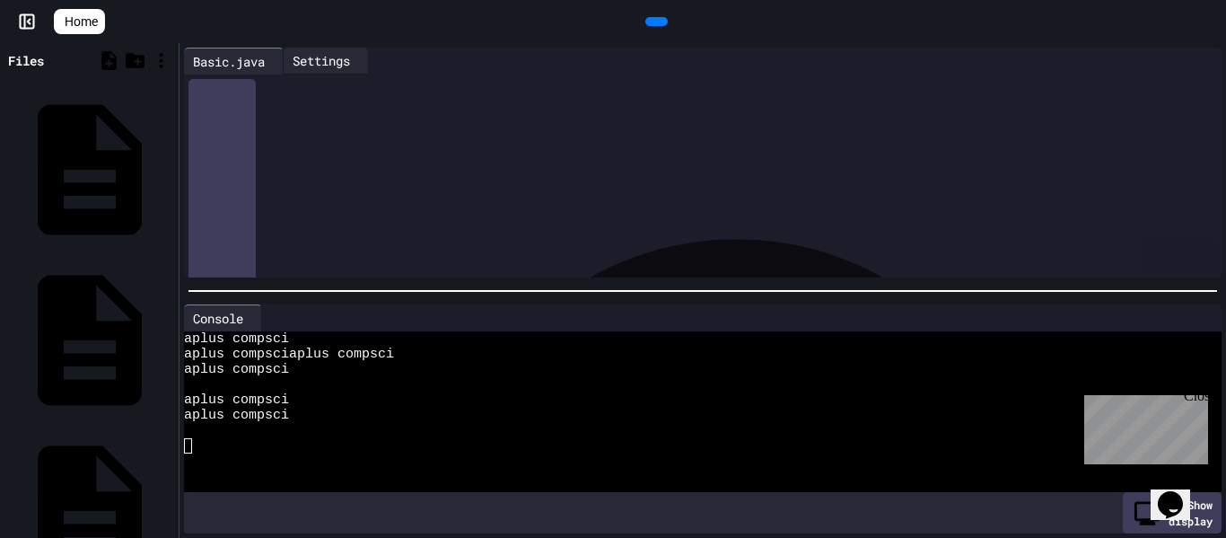
click at [334, 65] on div "Settings" at bounding box center [321, 60] width 75 height 19
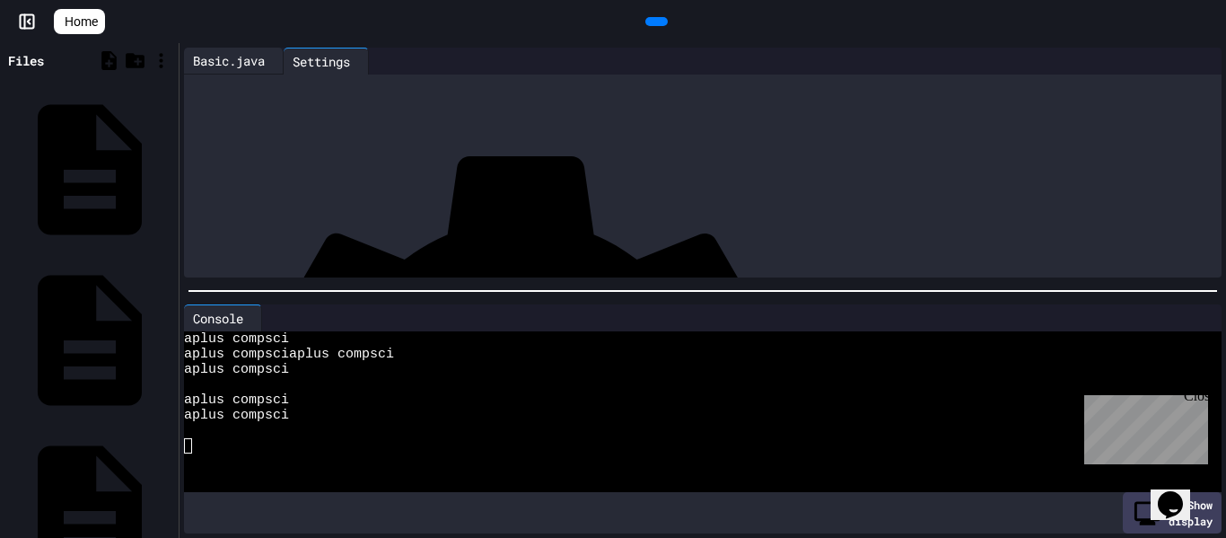
click at [250, 63] on div "Basic.java" at bounding box center [229, 60] width 90 height 19
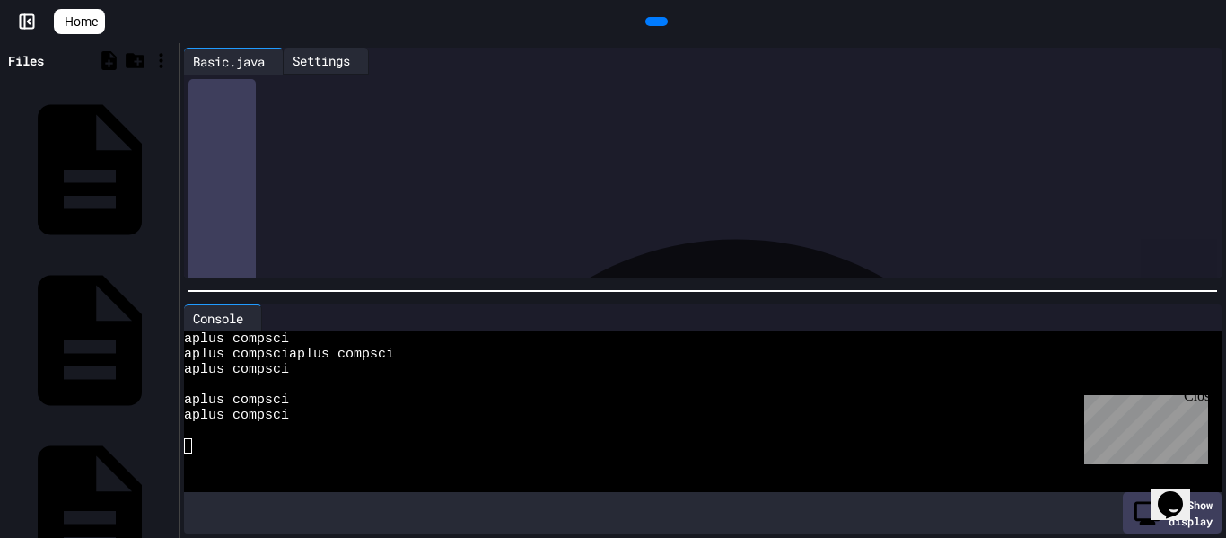
click at [359, 69] on div "Settings" at bounding box center [321, 60] width 75 height 19
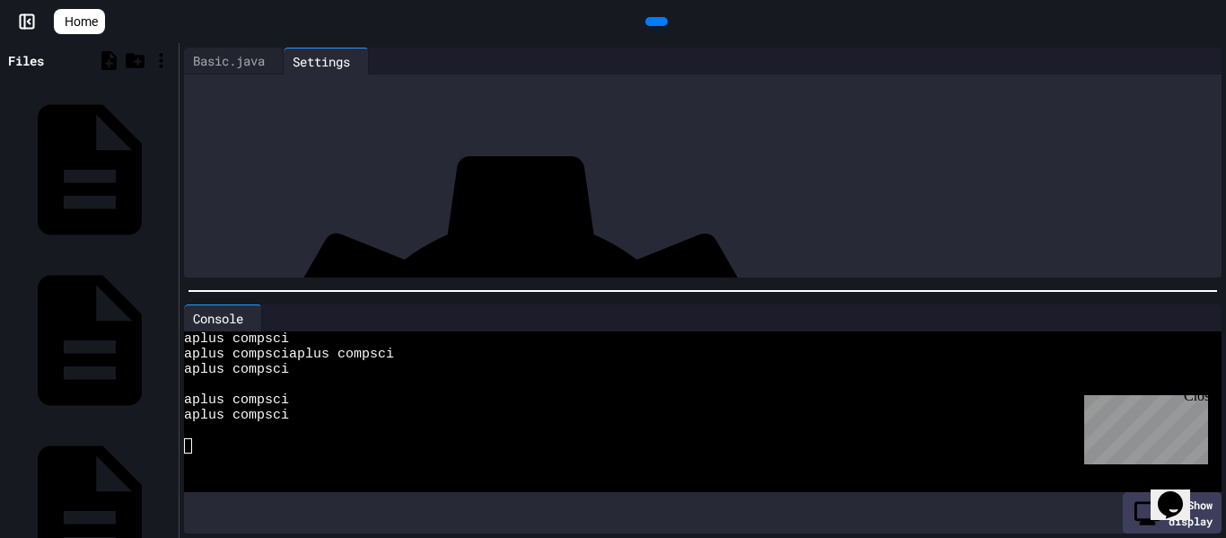
click at [222, 60] on div "Basic.java" at bounding box center [229, 60] width 90 height 19
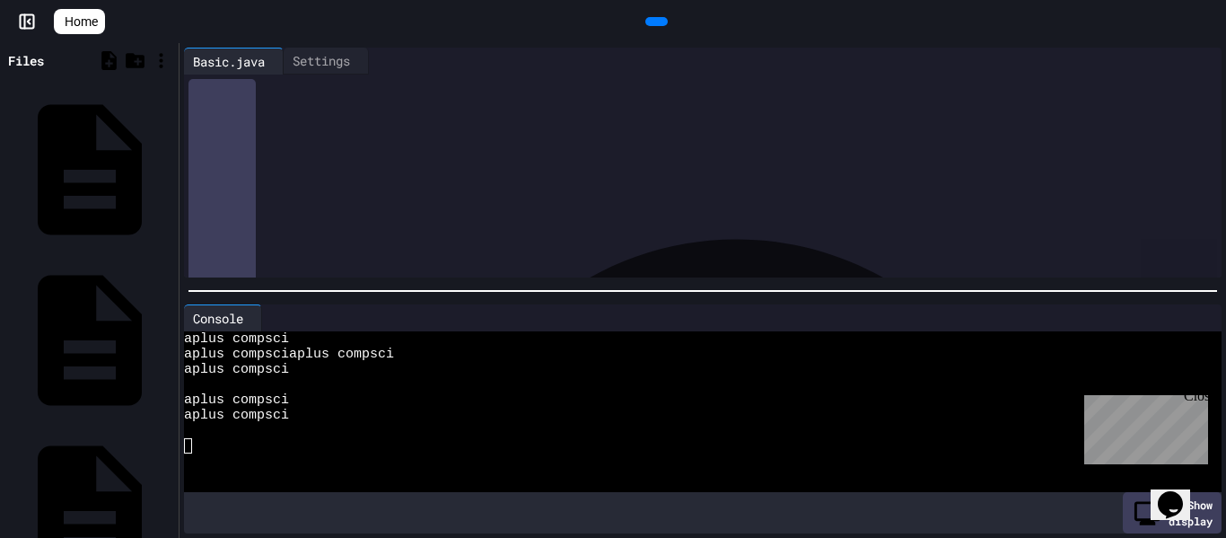
drag, startPoint x: 1221, startPoint y: 158, endPoint x: 1225, endPoint y: 120, distance: 38.0
click at [1225, 120] on div "**********" at bounding box center [703, 162] width 1046 height 239
click at [1117, 47] on div "**********" at bounding box center [613, 269] width 1226 height 538
click at [1138, 19] on div at bounding box center [656, 21] width 1103 height 27
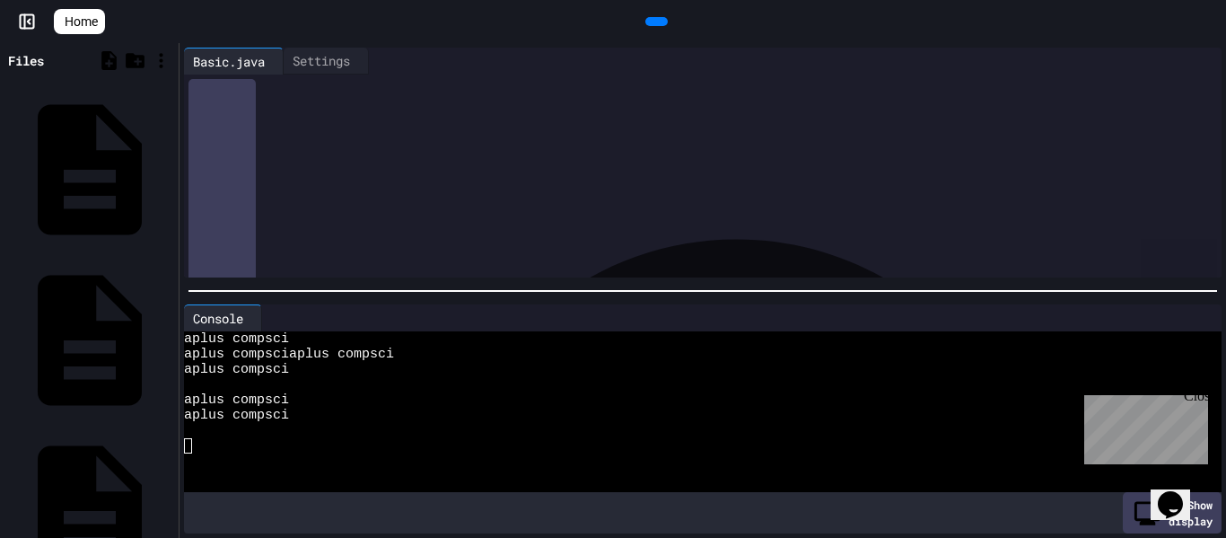
scroll to position [267, 0]
drag, startPoint x: 1224, startPoint y: 205, endPoint x: 1225, endPoint y: 146, distance: 58.3
click at [1225, 146] on div "**********" at bounding box center [703, 162] width 1046 height 239
click at [326, 141] on span "**********" at bounding box center [273, 140] width 105 height 13
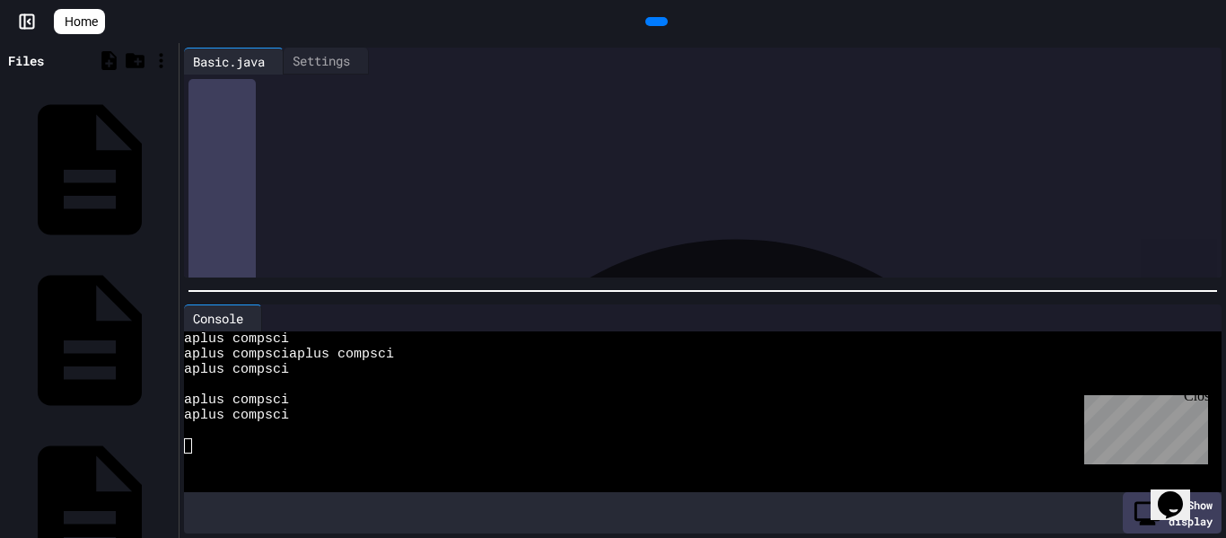
click at [326, 142] on span "**********" at bounding box center [273, 140] width 105 height 13
click at [668, 17] on div at bounding box center [656, 21] width 22 height 9
click at [663, 17] on div at bounding box center [656, 21] width 22 height 9
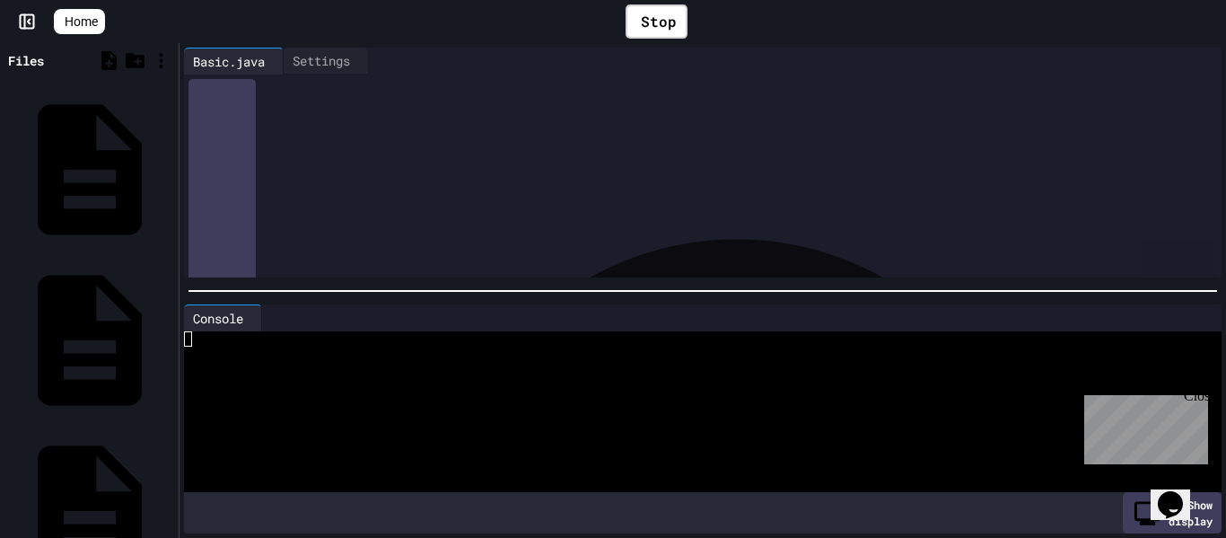
click at [335, 144] on span "**********" at bounding box center [278, 140] width 114 height 13
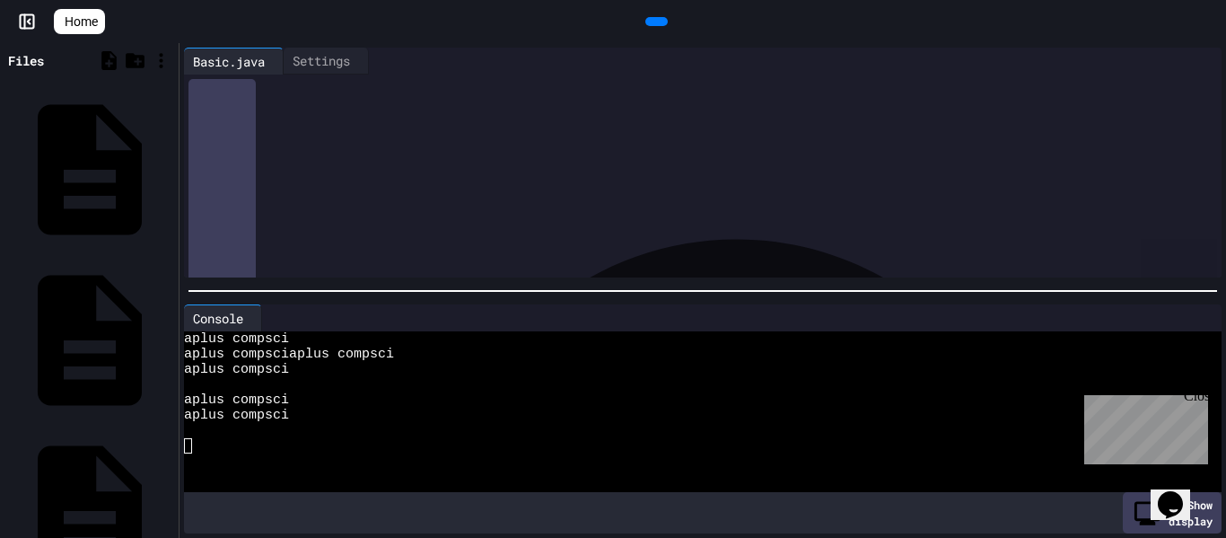
click at [654, 22] on icon at bounding box center [654, 22] width 0 height 0
click at [312, 183] on span "*****" at bounding box center [300, 185] width 24 height 13
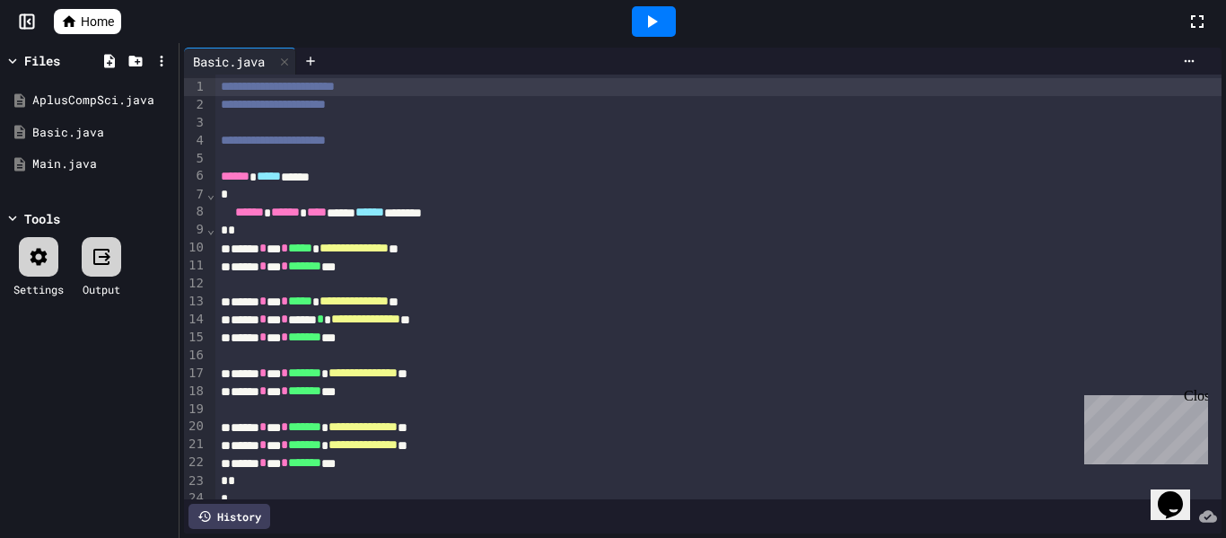
click at [398, 324] on div "**********" at bounding box center [718, 320] width 1007 height 18
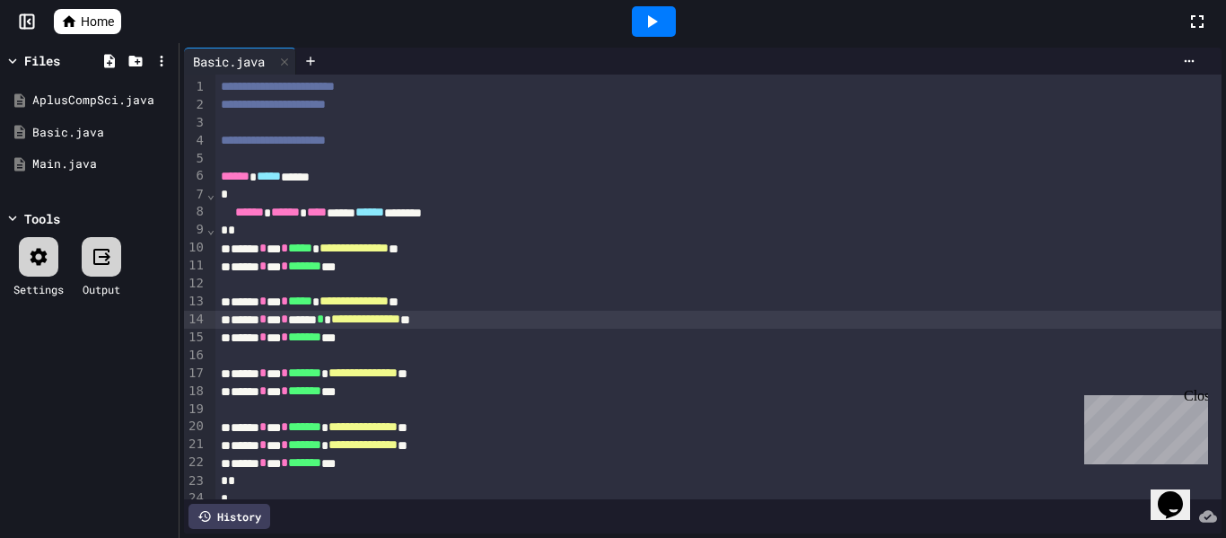
click at [835, 27] on div at bounding box center [653, 21] width 1065 height 48
click at [646, 25] on icon at bounding box center [652, 22] width 22 height 22
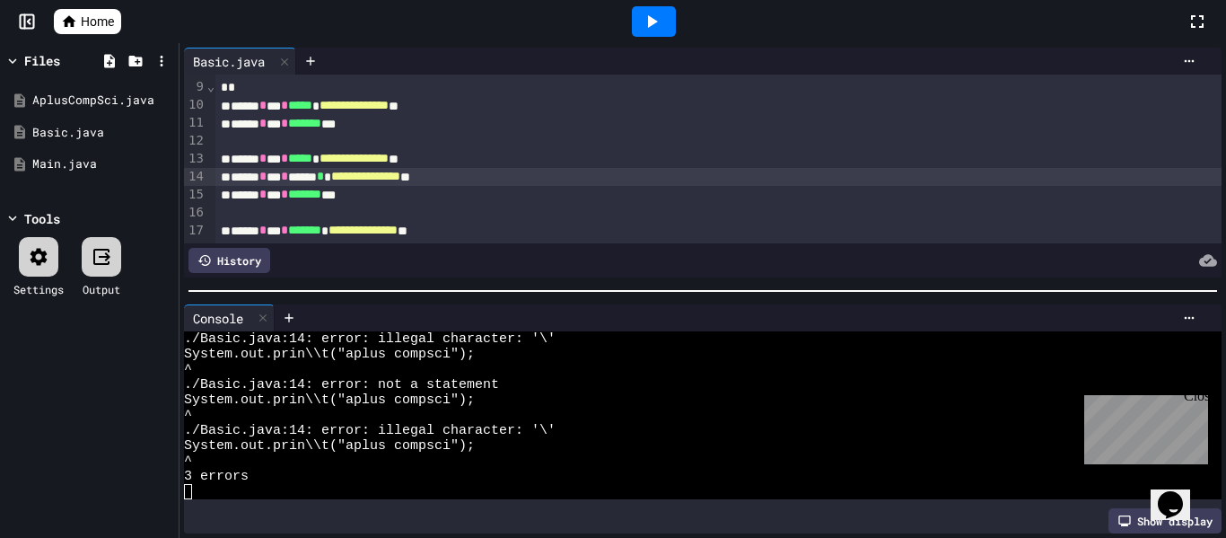
scroll to position [140, 0]
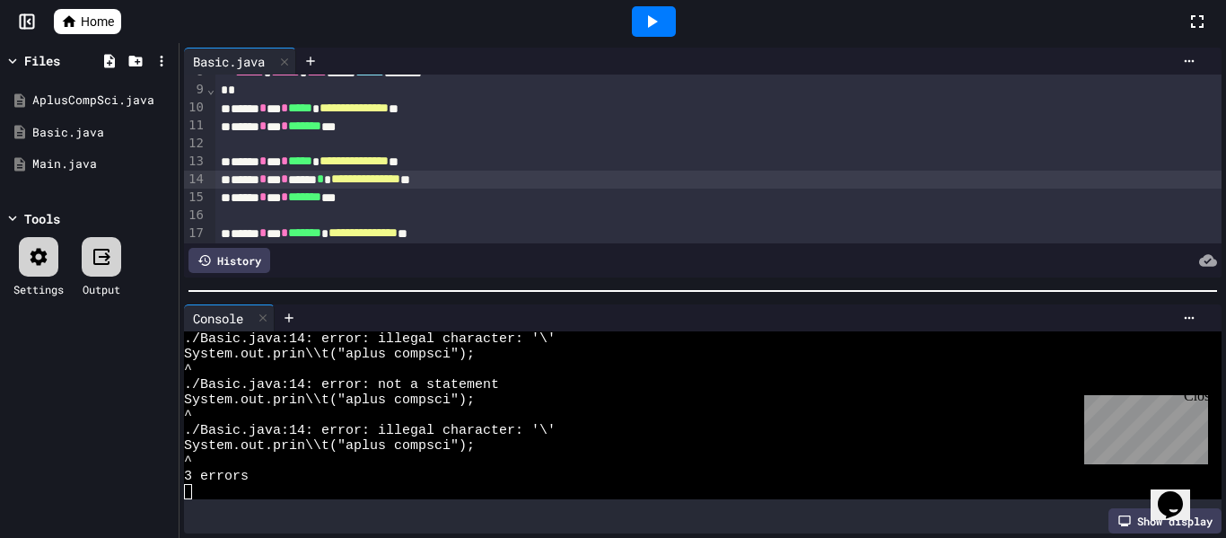
click at [324, 185] on span "*" at bounding box center [320, 178] width 7 height 13
click at [395, 185] on div "**********" at bounding box center [718, 180] width 1007 height 18
click at [324, 185] on span "*" at bounding box center [320, 178] width 7 height 13
click at [658, 16] on icon at bounding box center [652, 22] width 22 height 22
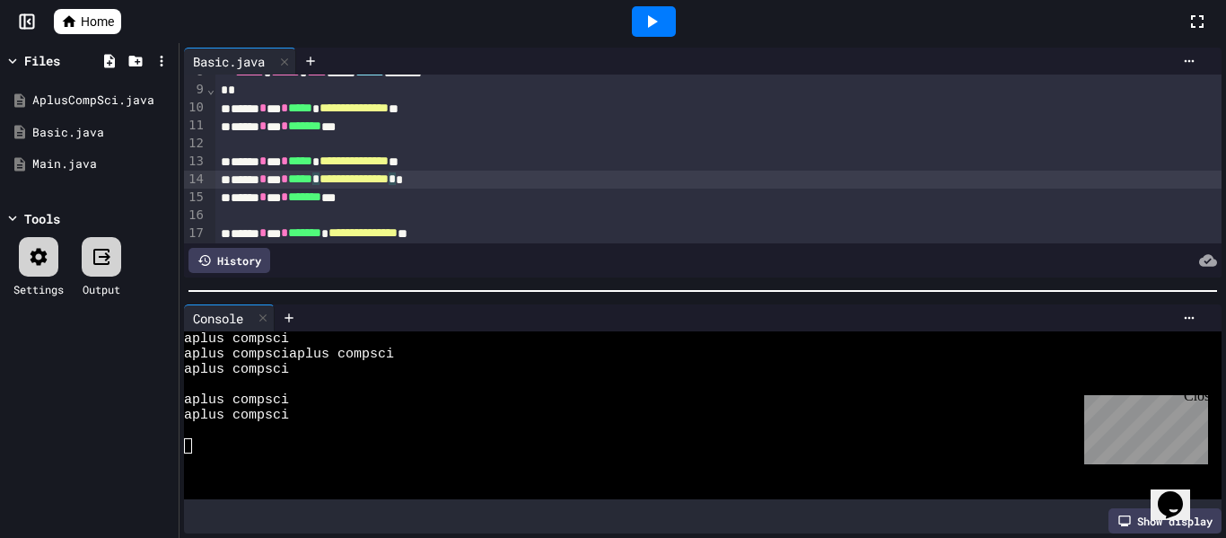
click at [394, 186] on div "**********" at bounding box center [718, 180] width 1007 height 18
click at [661, 26] on icon at bounding box center [652, 22] width 22 height 22
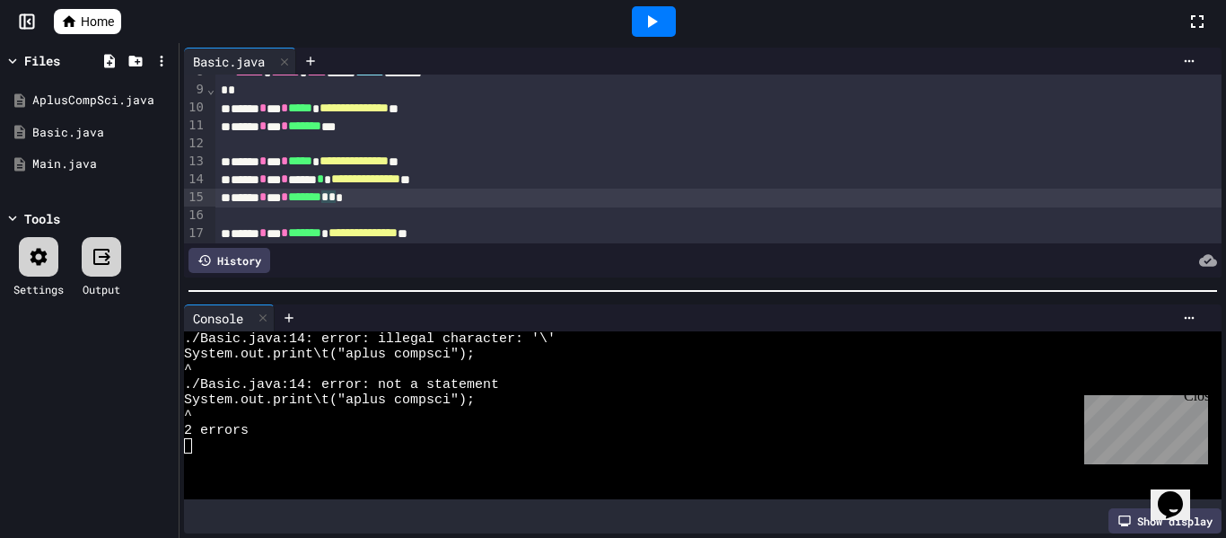
click at [413, 188] on div "****** * *** * ******* * * *" at bounding box center [718, 197] width 1007 height 18
click at [409, 186] on div "**********" at bounding box center [718, 180] width 1007 height 18
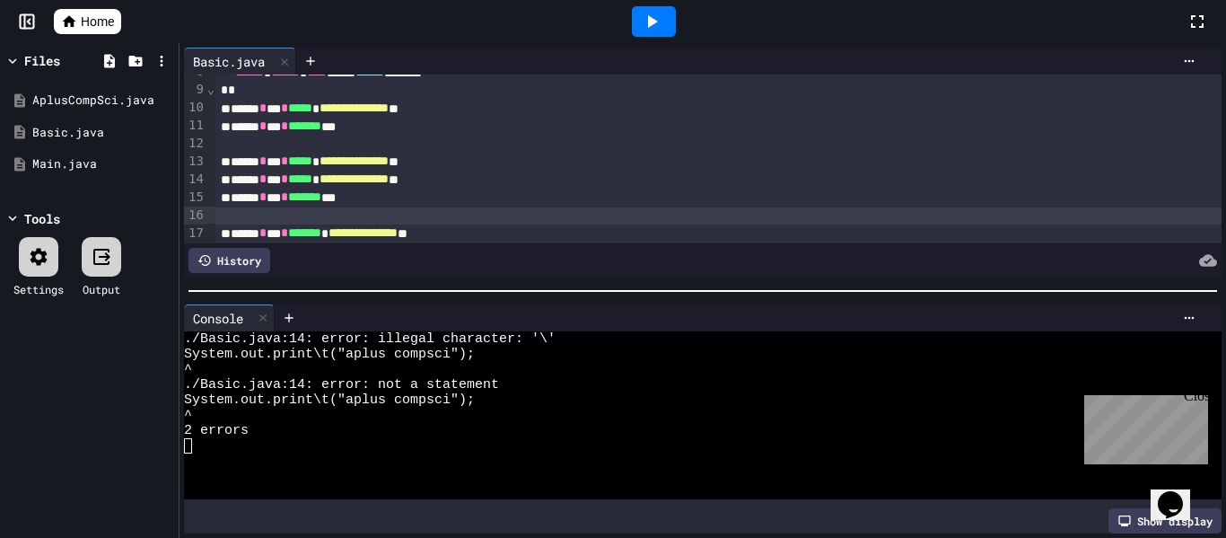
click at [444, 218] on div at bounding box center [718, 216] width 1007 height 18
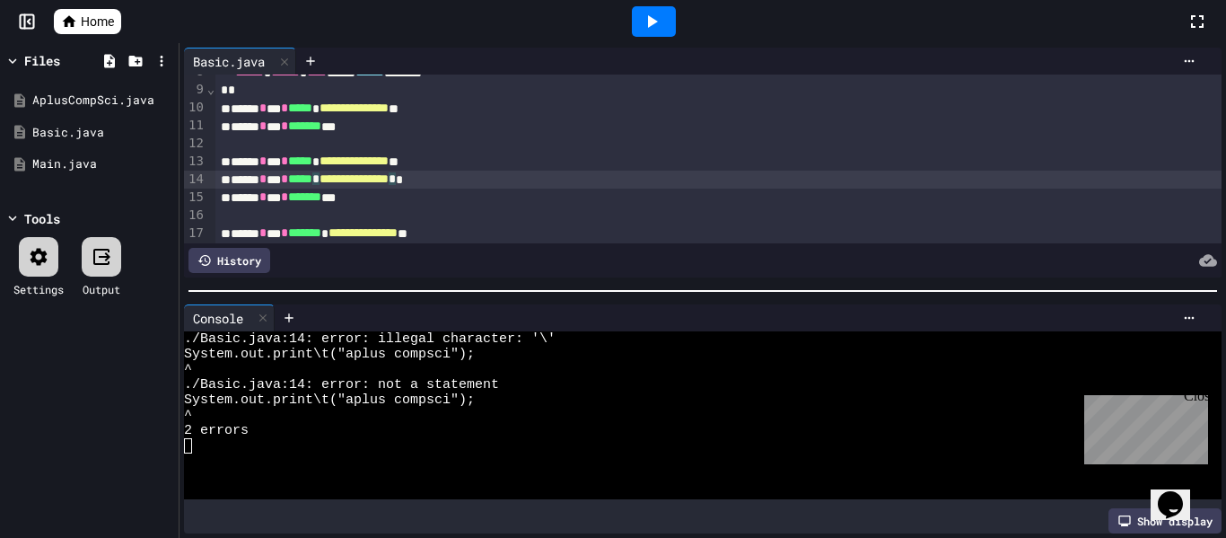
click at [512, 186] on div "**********" at bounding box center [718, 180] width 1007 height 18
click at [544, 186] on div "**********" at bounding box center [718, 180] width 1007 height 18
click at [416, 182] on div "**********" at bounding box center [718, 180] width 1007 height 18
click at [654, 15] on icon at bounding box center [652, 22] width 22 height 22
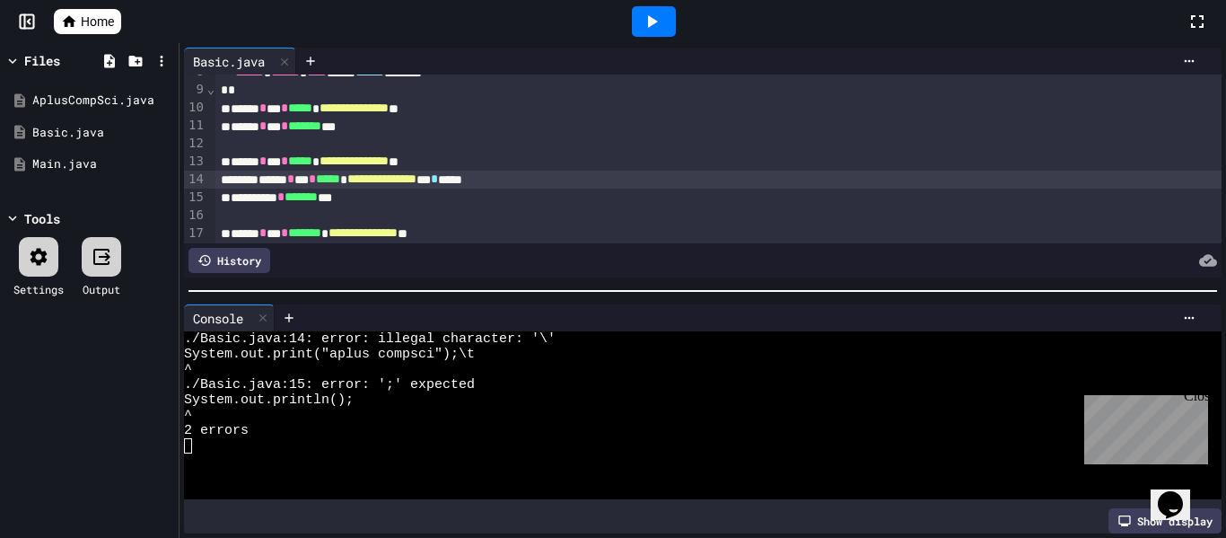
click at [544, 177] on div "**********" at bounding box center [718, 180] width 1007 height 18
click at [656, 9] on div at bounding box center [654, 21] width 44 height 31
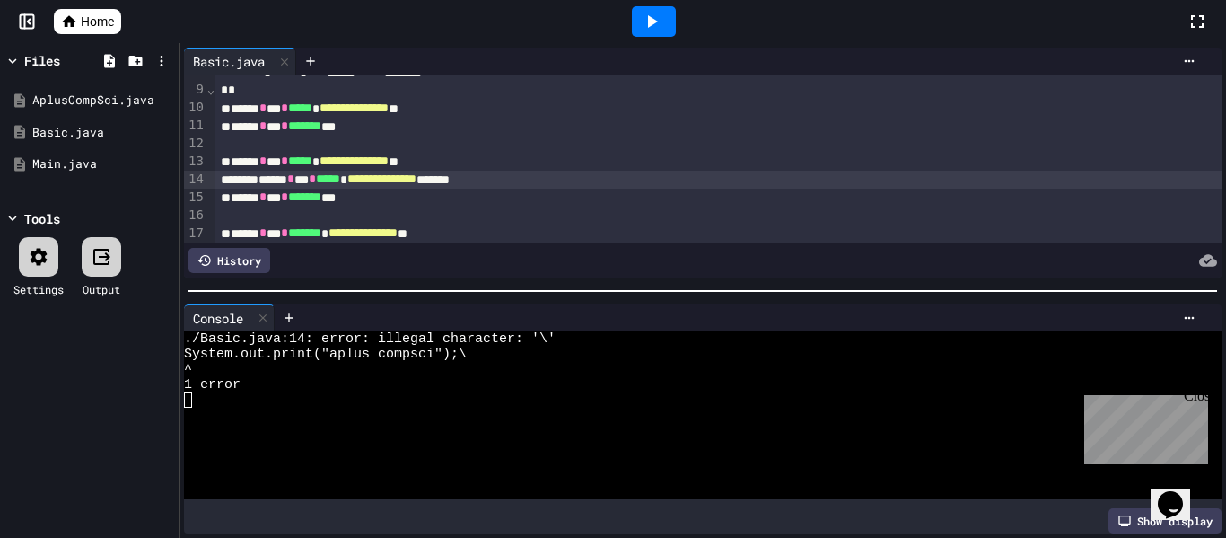
click at [548, 178] on div "**********" at bounding box center [718, 180] width 1007 height 18
click at [551, 180] on div "**********" at bounding box center [718, 180] width 1007 height 18
click at [647, 39] on div at bounding box center [654, 21] width 62 height 48
click at [639, 22] on div at bounding box center [654, 21] width 44 height 31
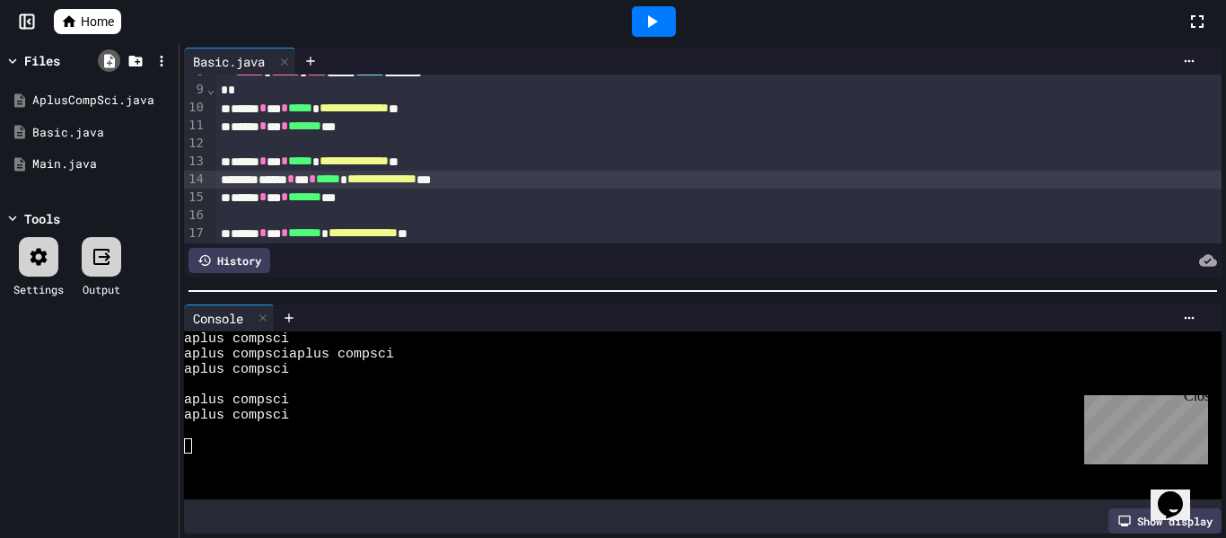
click at [107, 66] on icon at bounding box center [109, 60] width 11 height 13
click at [105, 60] on icon at bounding box center [109, 60] width 11 height 13
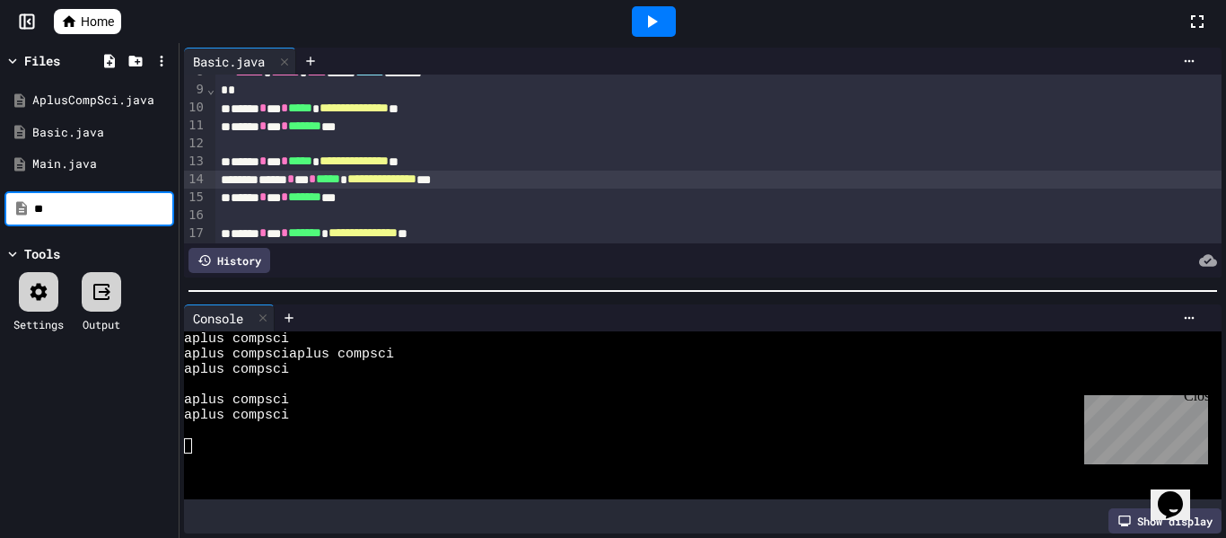
type input "*"
type input "**********"
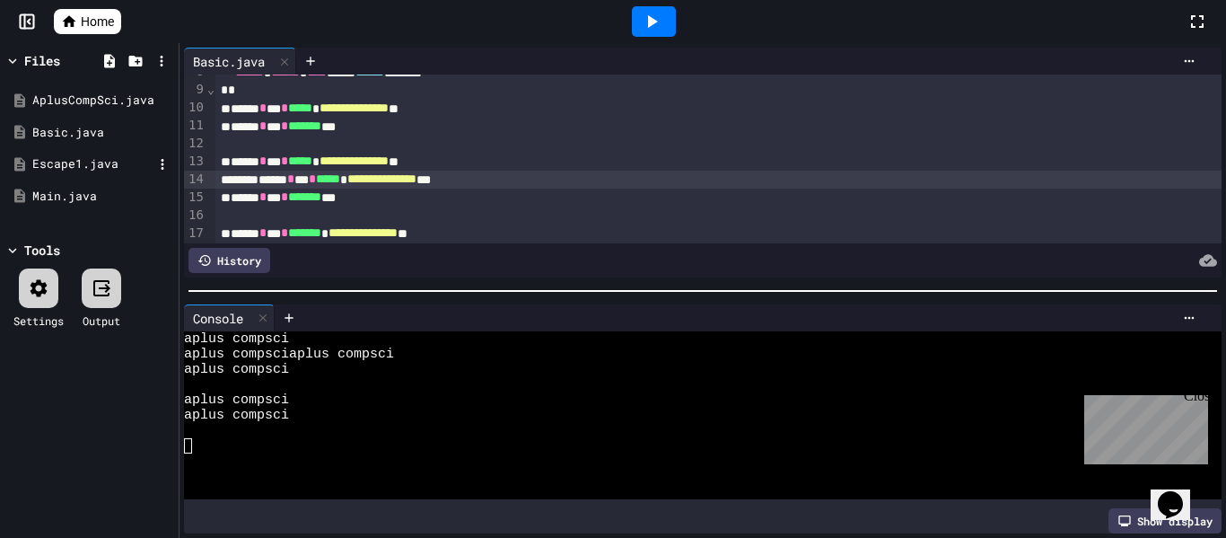
click at [88, 160] on div "Escape1.java" at bounding box center [92, 164] width 120 height 18
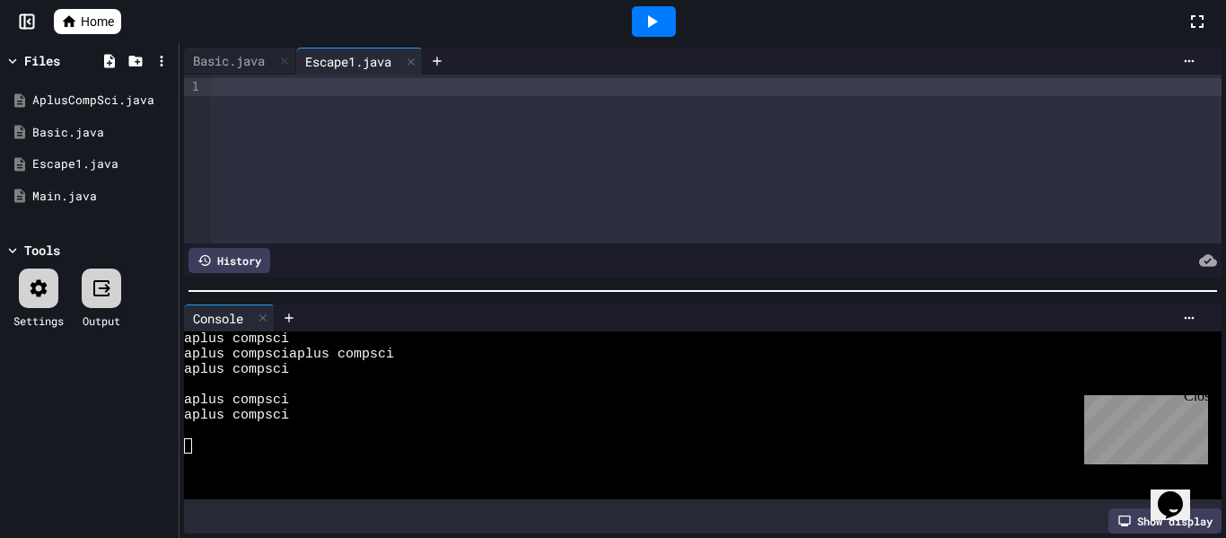
click at [355, 119] on div at bounding box center [716, 158] width 1011 height 169
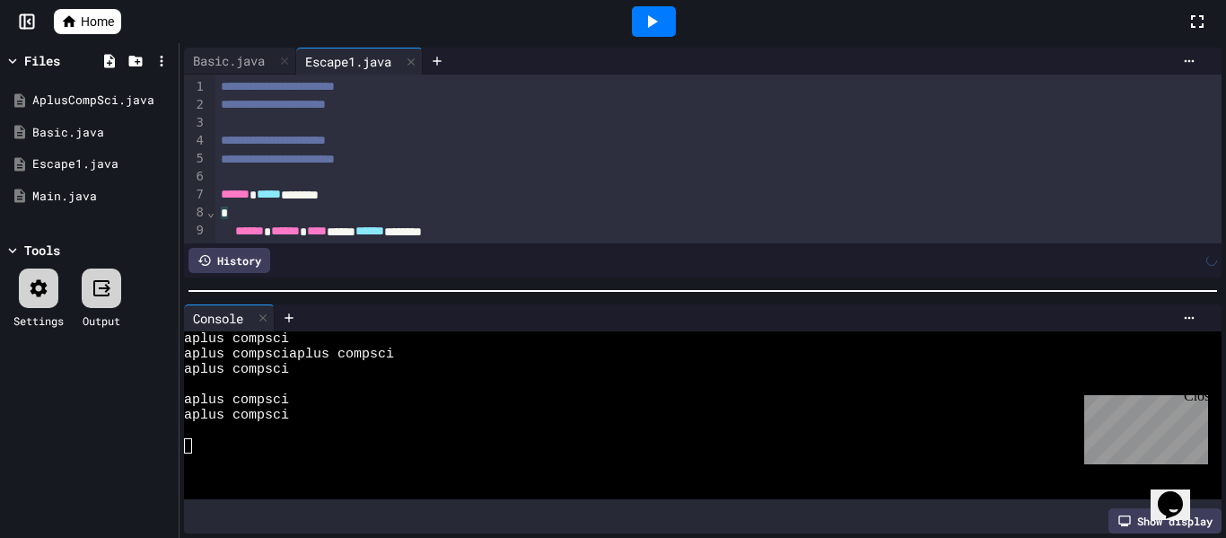
scroll to position [124, 0]
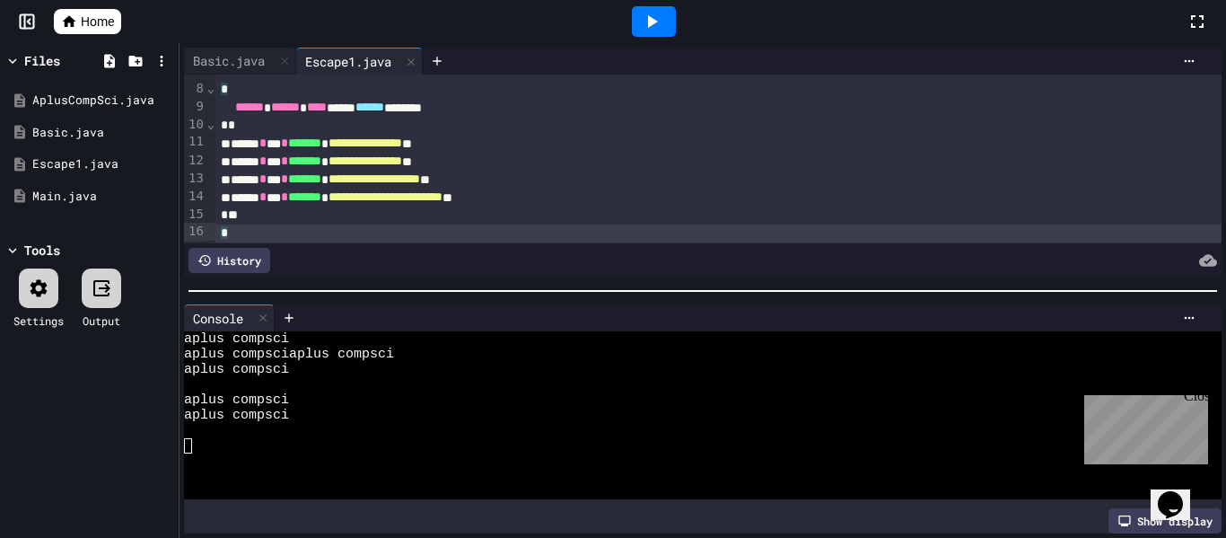
click at [651, 21] on icon at bounding box center [653, 21] width 10 height 13
click at [31, 295] on icon at bounding box center [39, 288] width 22 height 22
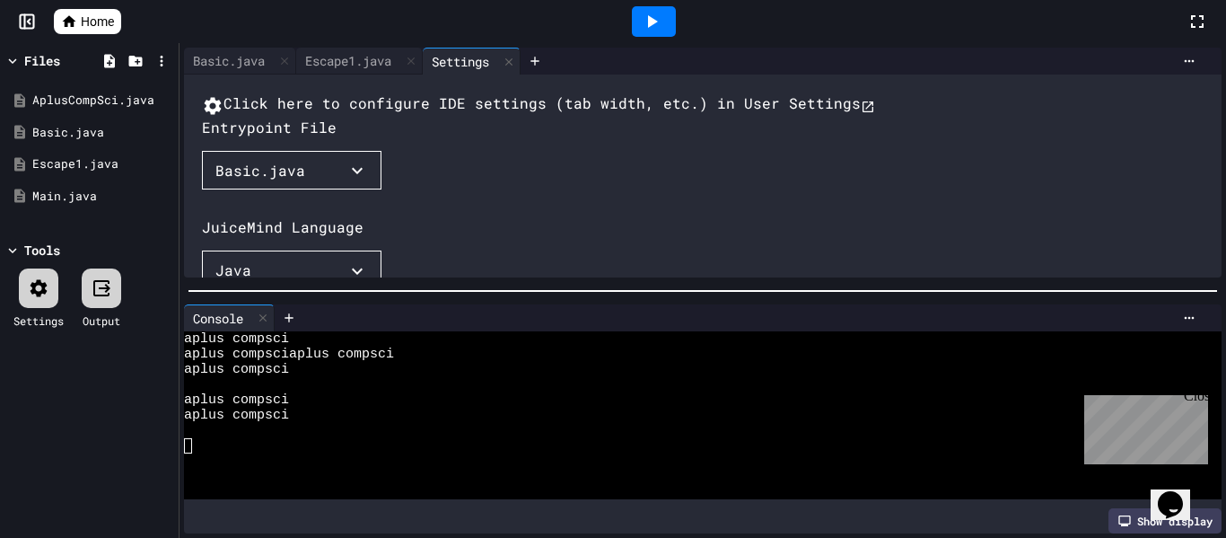
click at [343, 190] on button "Basic.java" at bounding box center [292, 170] width 180 height 39
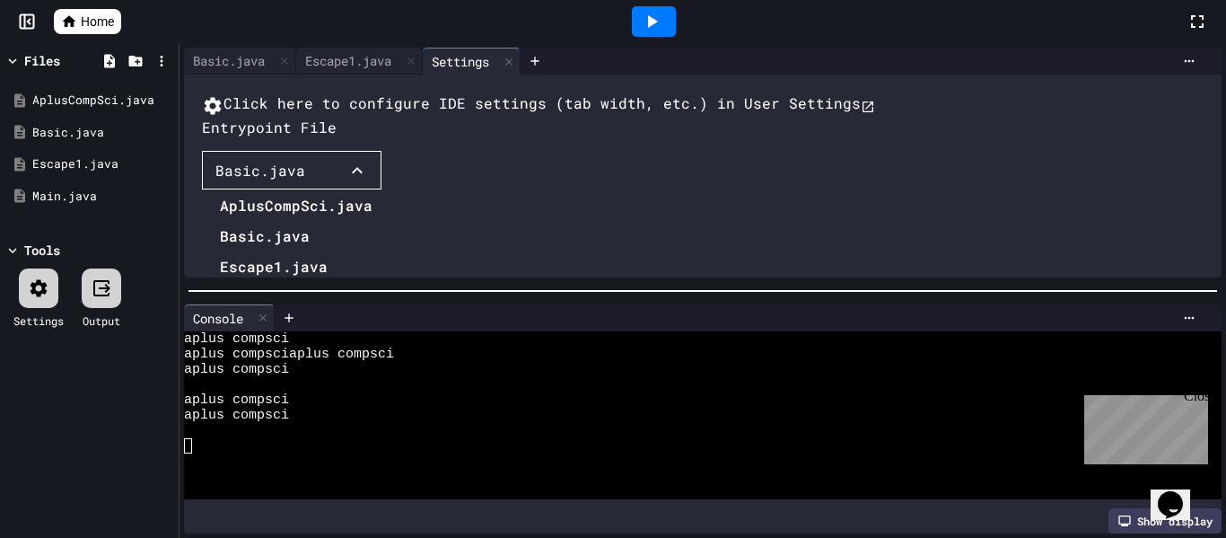
click at [276, 281] on li "Escape1.java" at bounding box center [296, 266] width 153 height 29
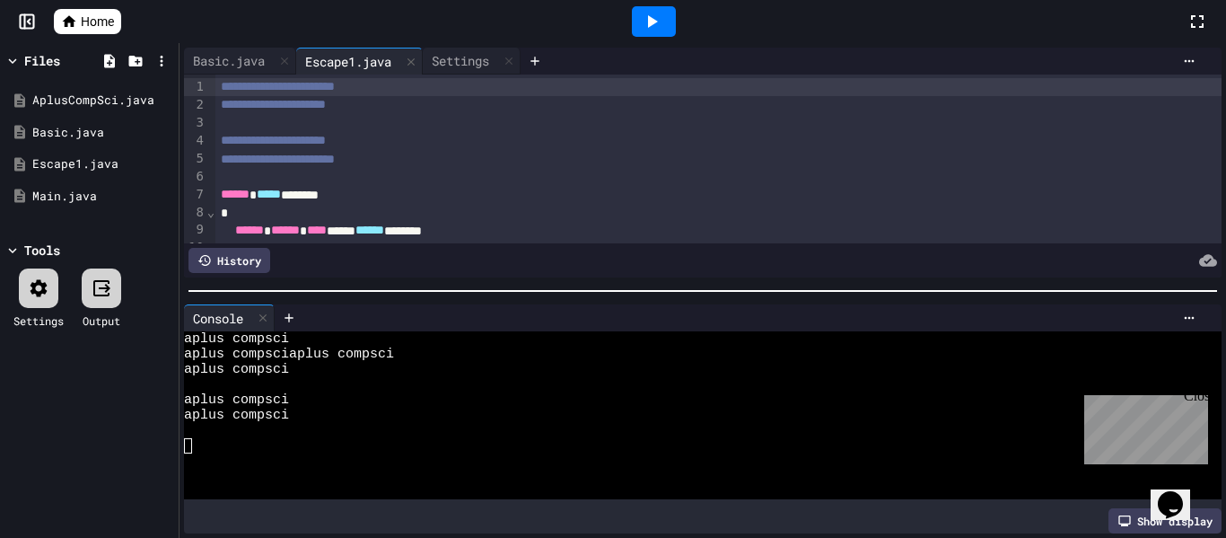
click at [650, 15] on icon at bounding box center [652, 22] width 22 height 22
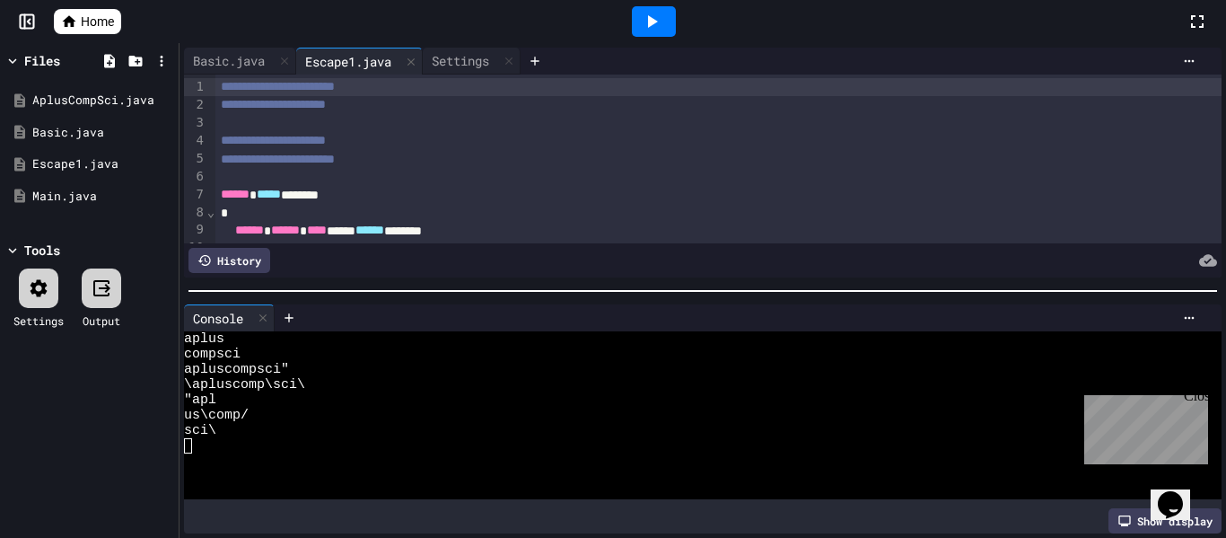
click at [111, 73] on div at bounding box center [135, 61] width 78 height 26
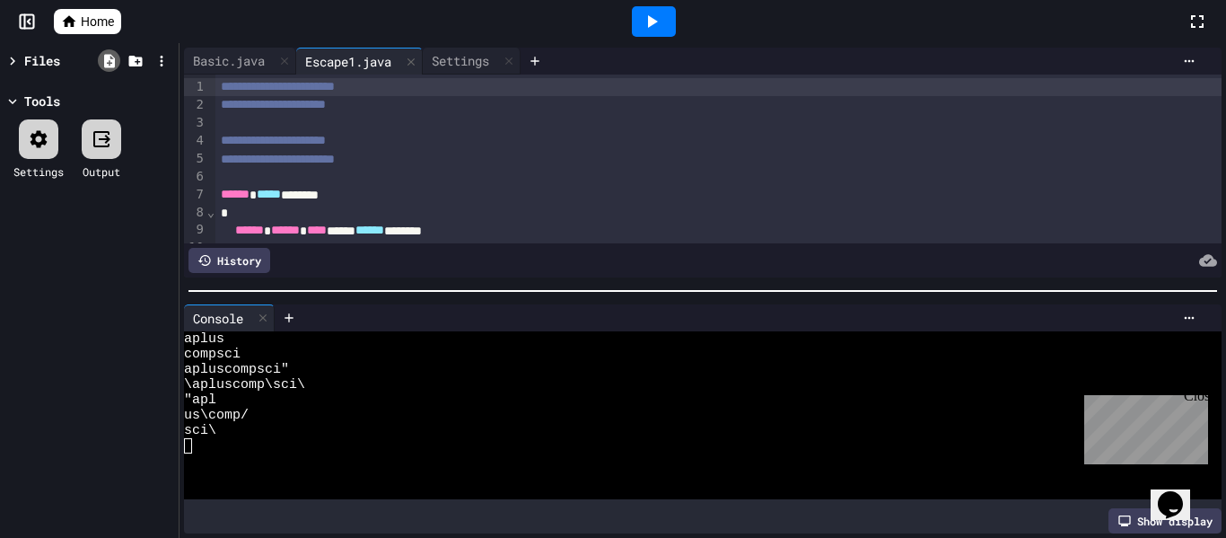
click at [109, 59] on icon at bounding box center [109, 60] width 11 height 13
click at [50, 92] on div "Tools" at bounding box center [42, 101] width 36 height 19
click at [47, 102] on div "Tools" at bounding box center [42, 101] width 36 height 19
click at [43, 53] on div "Files" at bounding box center [42, 60] width 36 height 19
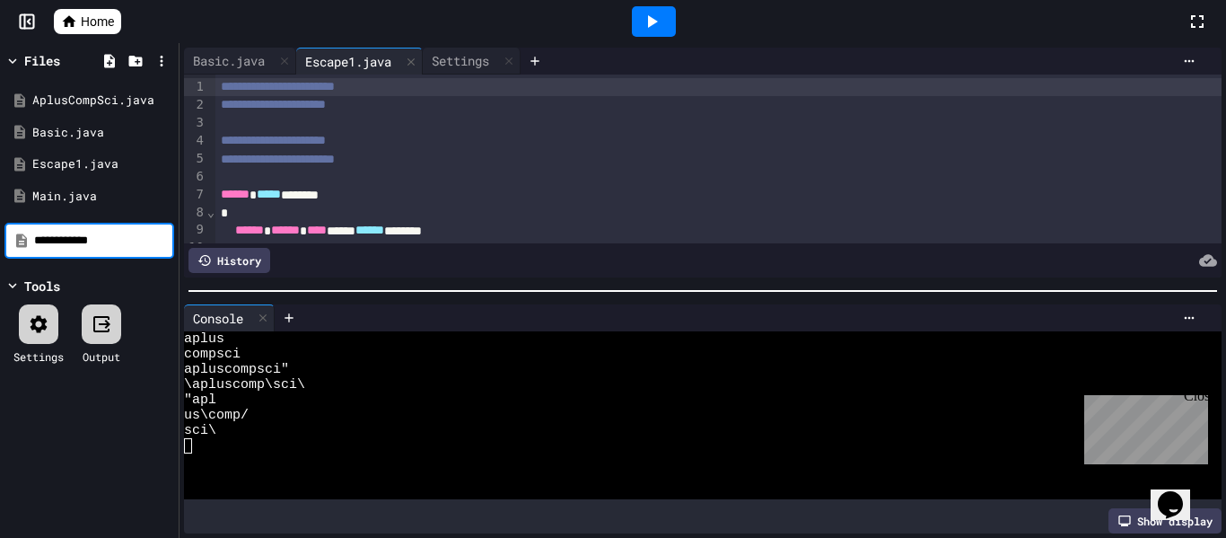
type input "**********"
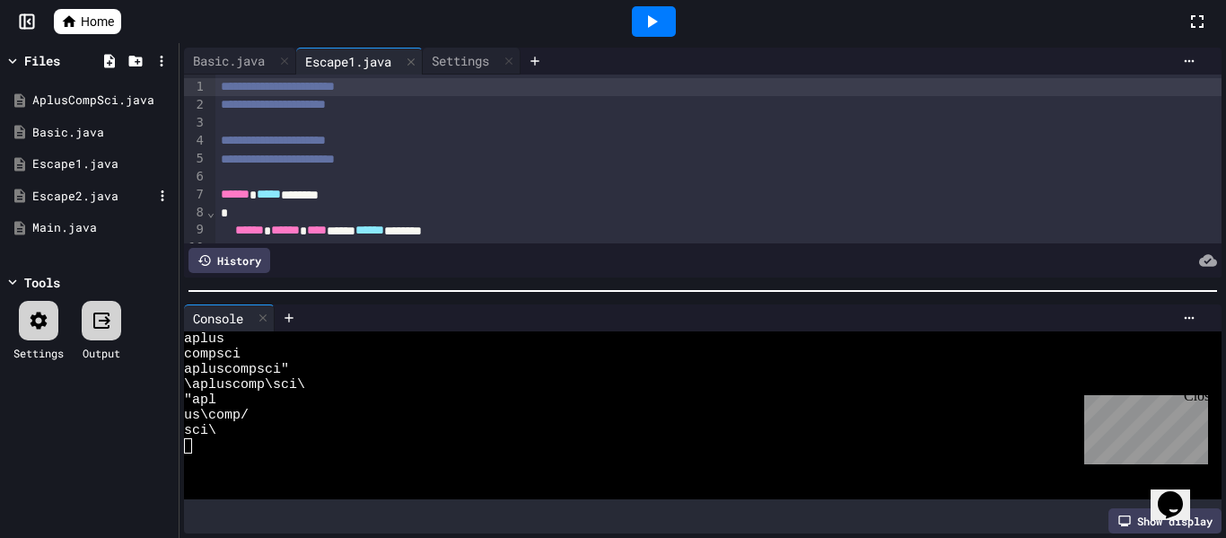
click at [92, 199] on div "Escape2.java" at bounding box center [92, 197] width 120 height 18
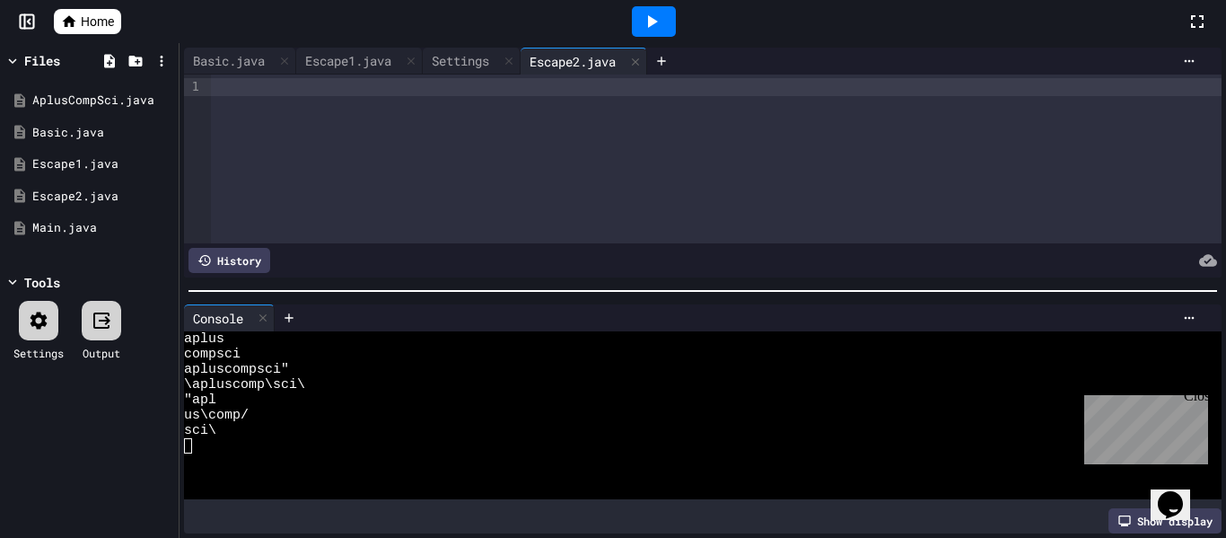
click at [523, 100] on div at bounding box center [716, 158] width 1011 height 169
click at [346, 114] on div at bounding box center [716, 158] width 1011 height 169
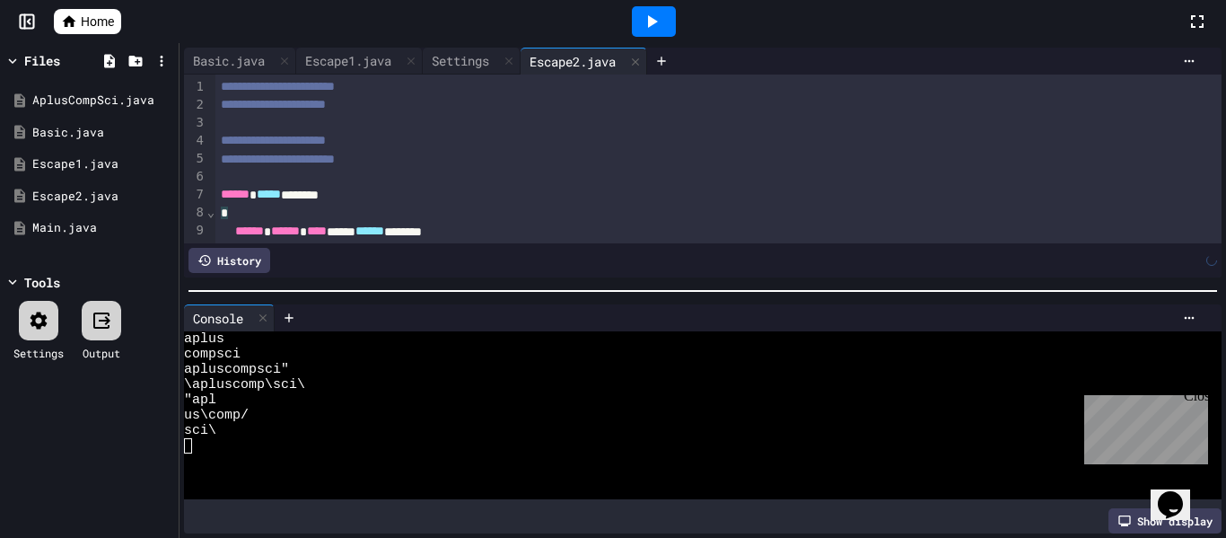
scroll to position [232, 0]
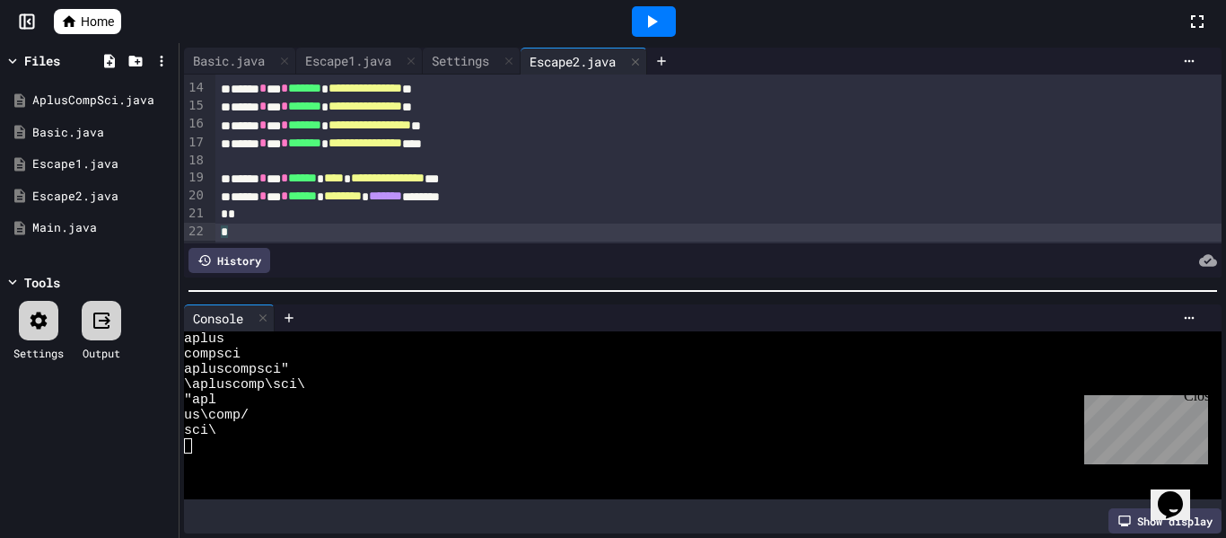
click at [646, 12] on icon at bounding box center [652, 22] width 22 height 22
click at [460, 70] on div "Settings" at bounding box center [472, 61] width 98 height 27
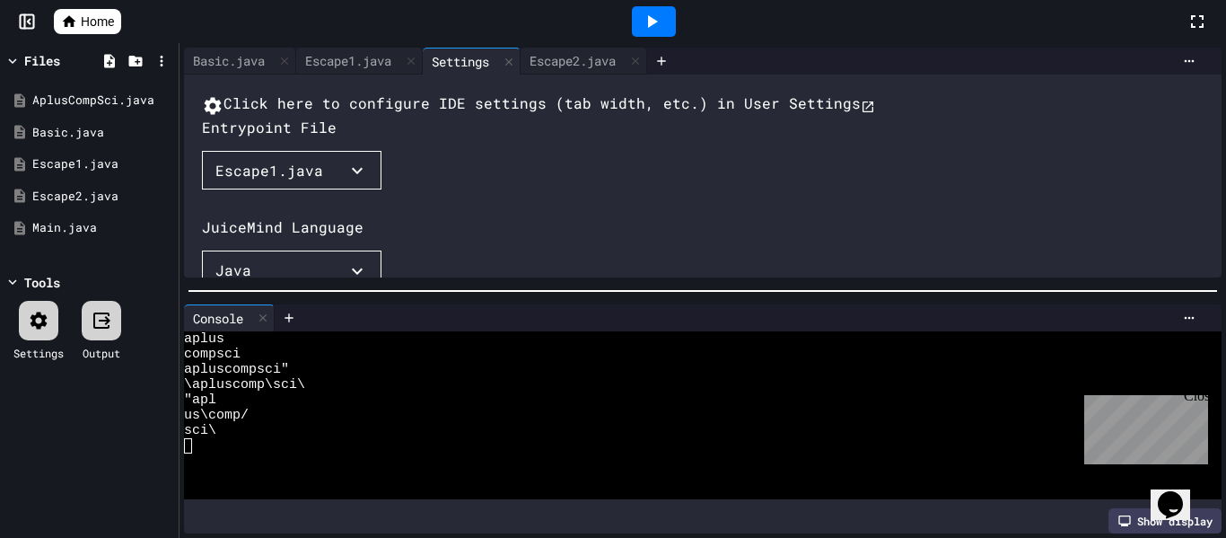
click at [276, 181] on div "Escape1.java" at bounding box center [269, 171] width 108 height 22
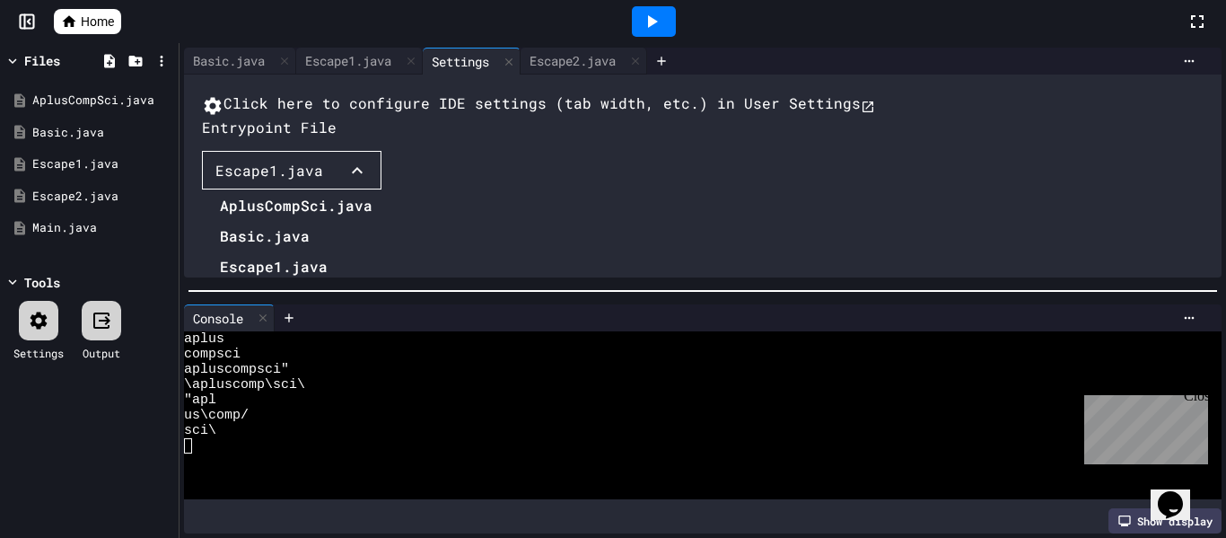
click at [271, 311] on li "Escape2.java" at bounding box center [296, 297] width 153 height 29
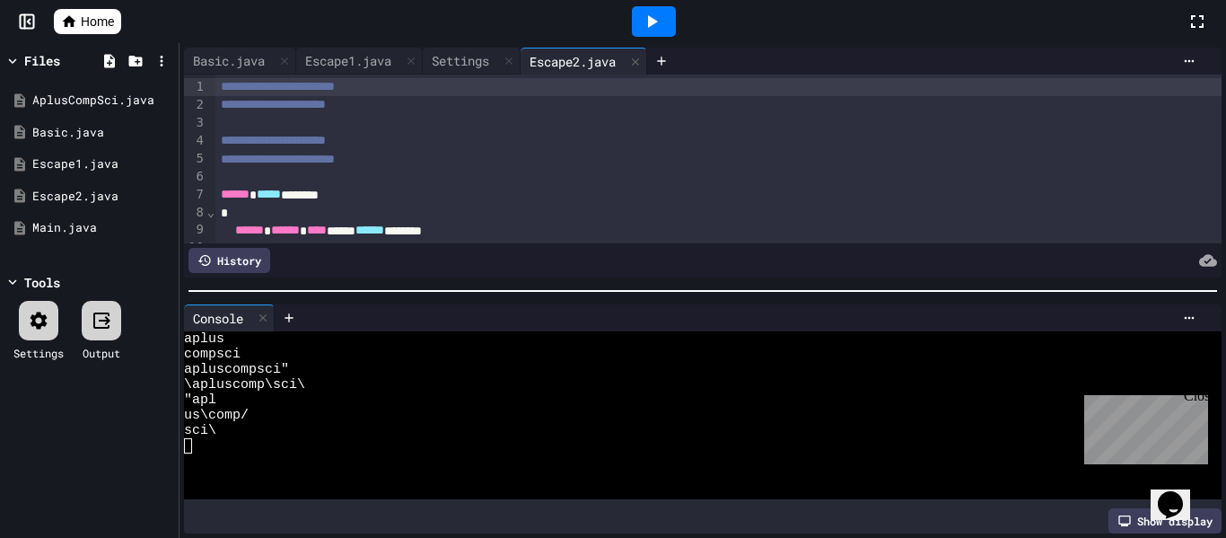
click at [645, 22] on icon at bounding box center [652, 22] width 22 height 22
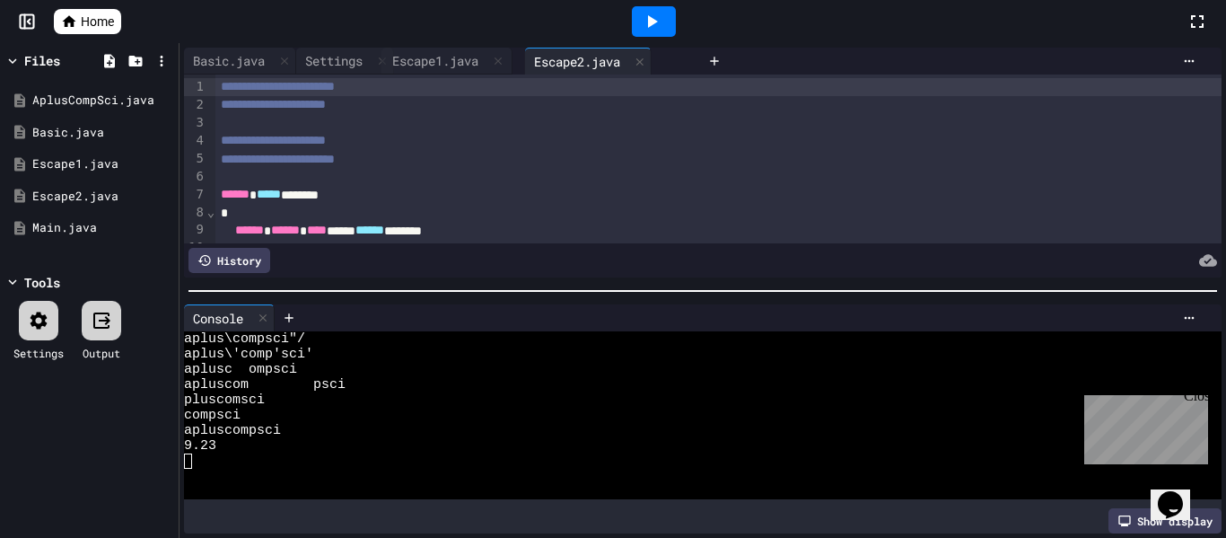
drag, startPoint x: 362, startPoint y: 61, endPoint x: 461, endPoint y: 61, distance: 99.6
click at [461, 61] on div "Basic.java Escape1.java Settings Escape2.java" at bounding box center [442, 61] width 516 height 27
click at [454, 56] on div "Basic.java Escape1.java Settings Escape2.java" at bounding box center [442, 61] width 516 height 27
click at [610, 71] on div "Escape2.java" at bounding box center [584, 61] width 127 height 27
drag, startPoint x: 345, startPoint y: 54, endPoint x: 443, endPoint y: 57, distance: 98.8
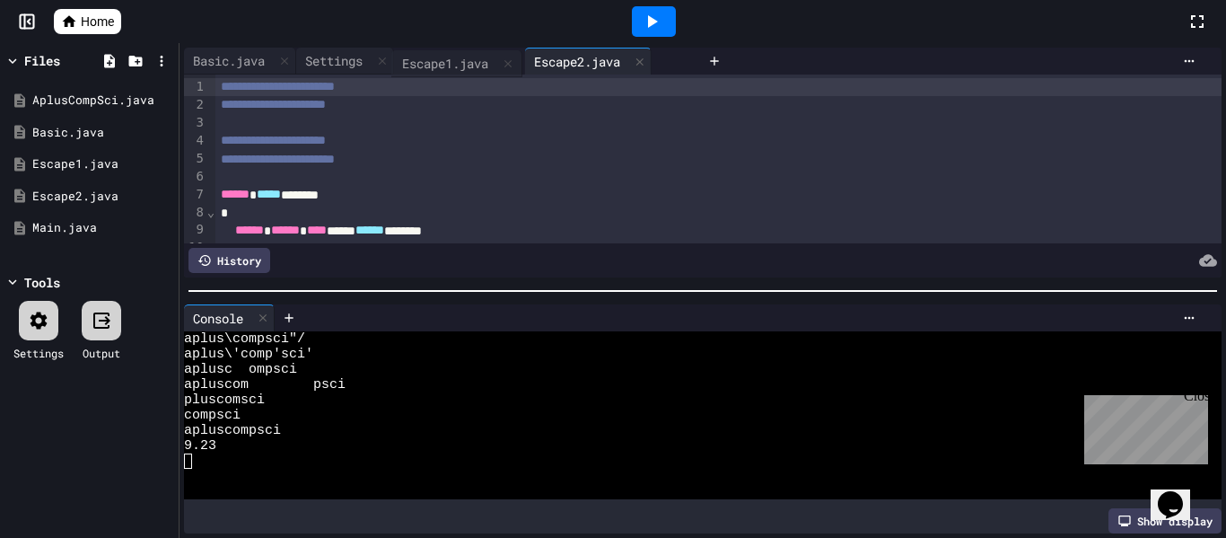
click at [443, 57] on div "Basic.java Escape1.java Settings Escape2.java" at bounding box center [442, 61] width 516 height 27
drag, startPoint x: 600, startPoint y: 55, endPoint x: 477, endPoint y: 54, distance: 123.0
click at [477, 54] on div "Basic.java Escape1.java Settings Escape2.java" at bounding box center [442, 61] width 516 height 27
click at [347, 60] on div "Escape1.java" at bounding box center [348, 60] width 104 height 19
click at [597, 60] on div "Escape2.java" at bounding box center [573, 60] width 104 height 19
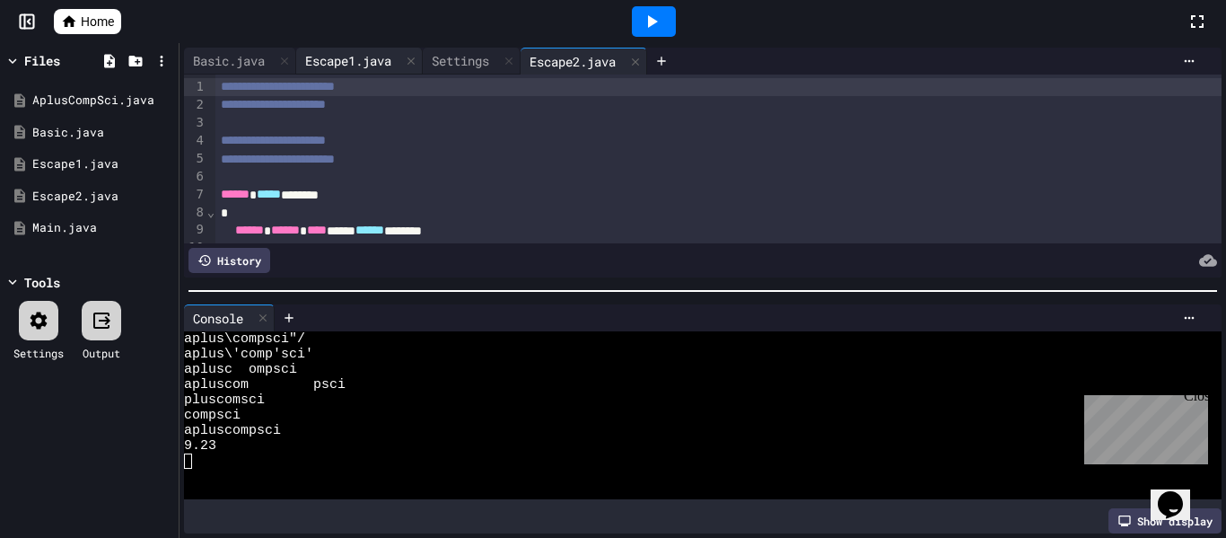
click at [363, 57] on div "Escape1.java" at bounding box center [348, 60] width 104 height 19
click at [590, 57] on div "Escape2.java" at bounding box center [573, 60] width 104 height 19
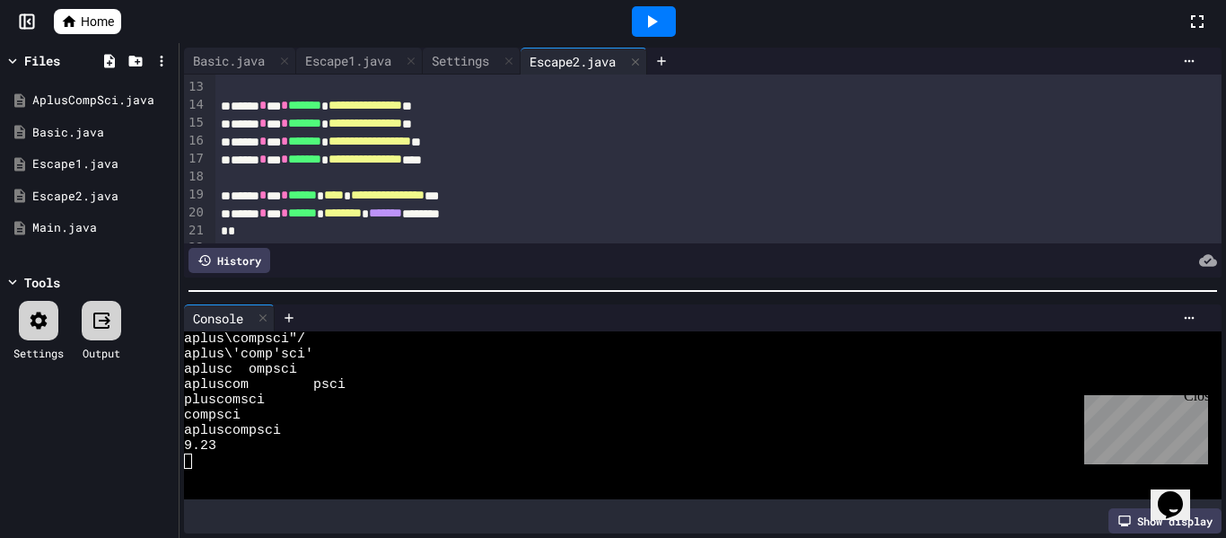
scroll to position [217, 0]
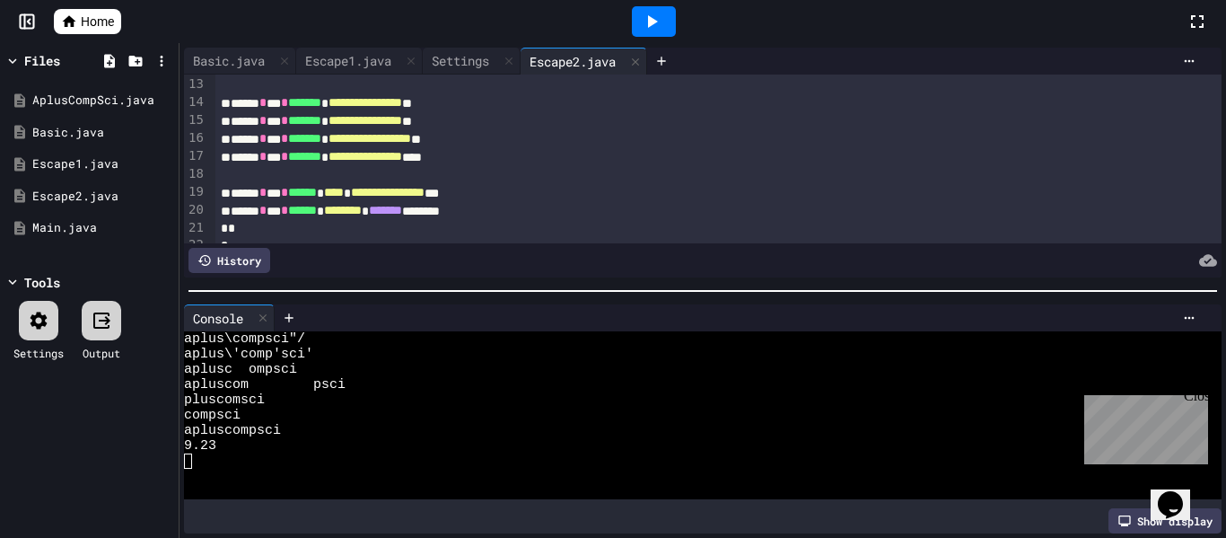
click at [366, 76] on div at bounding box center [718, 85] width 1007 height 18
click at [362, 61] on div "Escape1.java" at bounding box center [348, 60] width 104 height 19
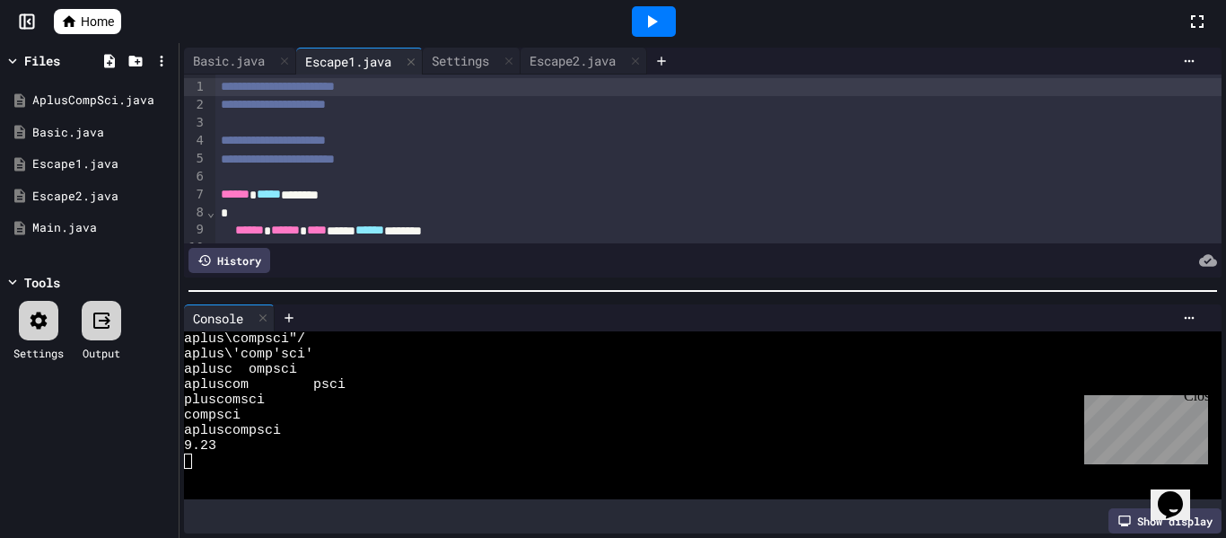
scroll to position [125, 0]
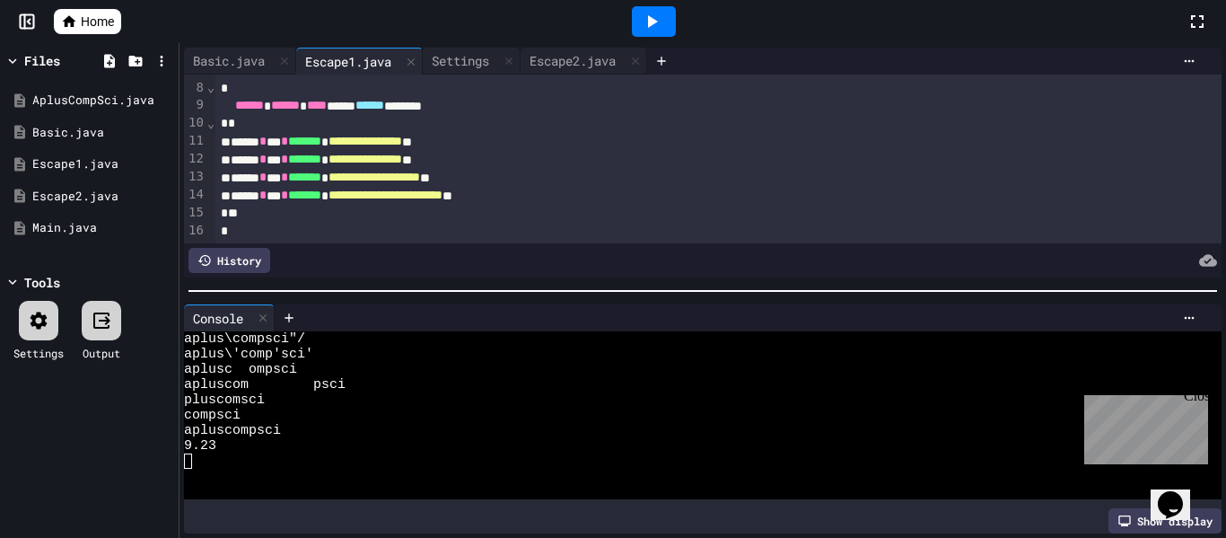
click at [248, 232] on div "*" at bounding box center [718, 232] width 1007 height 18
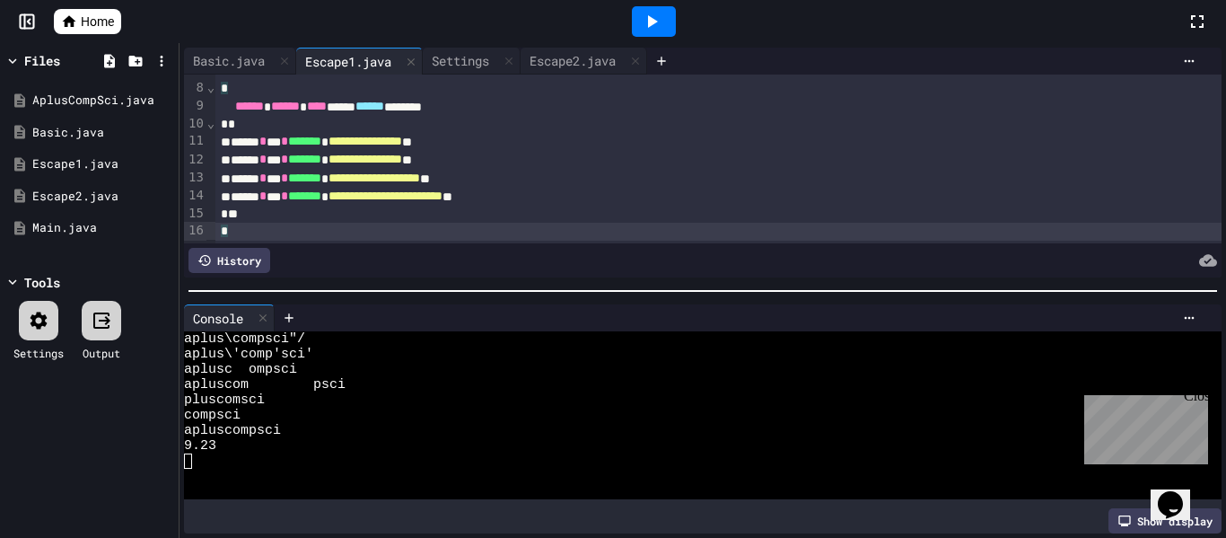
scroll to position [141, 0]
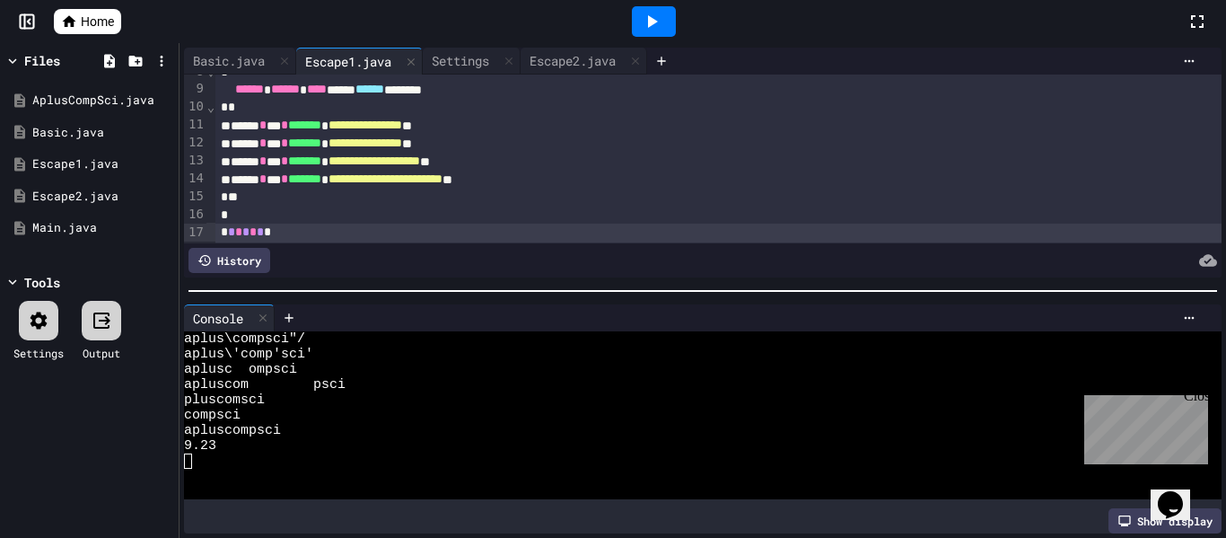
click at [653, 24] on icon at bounding box center [652, 22] width 22 height 22
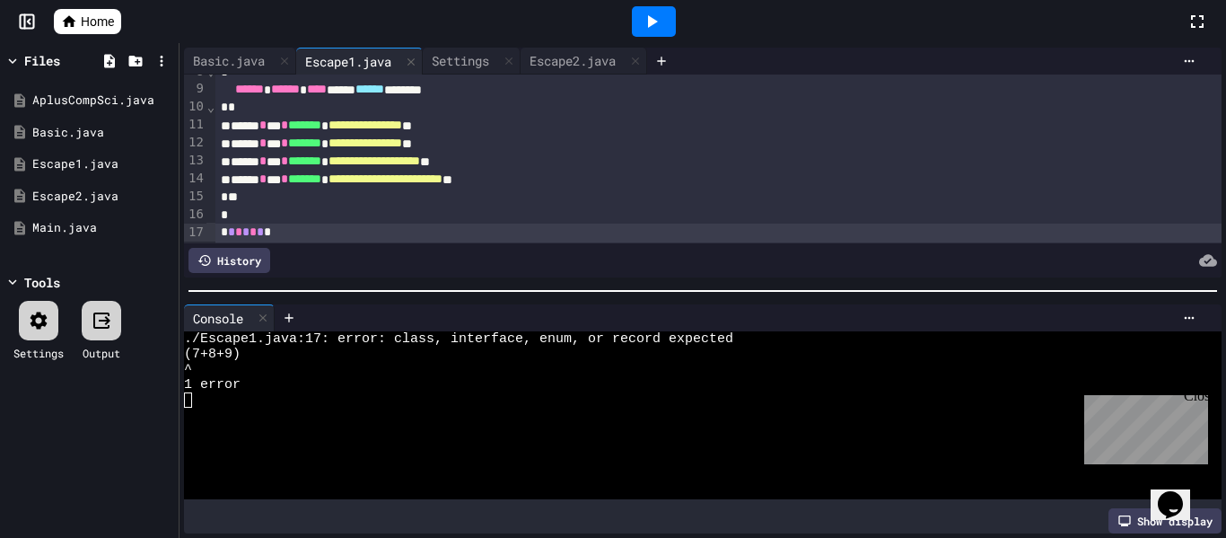
click at [285, 233] on div "* * * * * * *" at bounding box center [718, 232] width 1007 height 18
click at [268, 238] on span "*" at bounding box center [267, 231] width 7 height 13
click at [291, 235] on div "* * * * * * *" at bounding box center [718, 232] width 1007 height 18
click at [646, 27] on icon at bounding box center [652, 22] width 22 height 22
click at [656, 22] on icon at bounding box center [653, 21] width 10 height 13
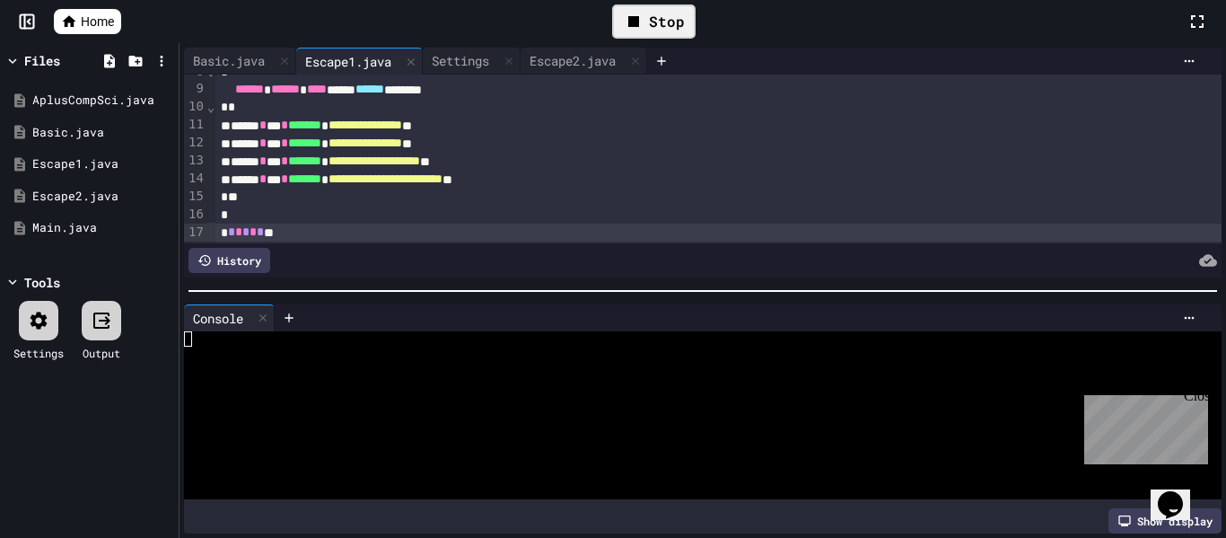
click at [369, 248] on div at bounding box center [743, 260] width 947 height 25
click at [372, 238] on div "* * * * * * **" at bounding box center [718, 232] width 1007 height 18
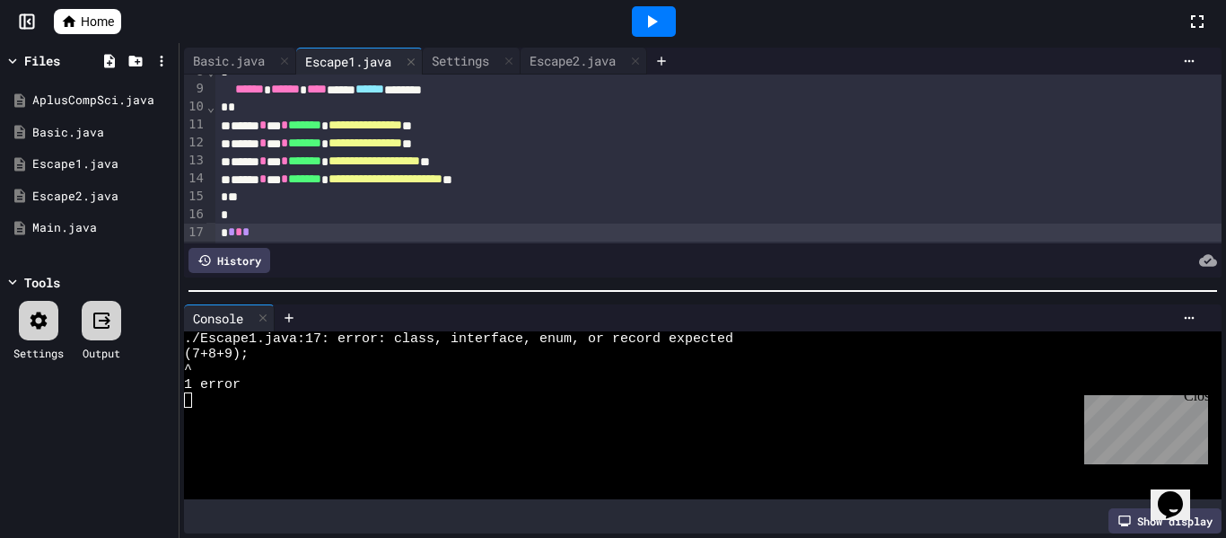
click at [670, 29] on div at bounding box center [654, 21] width 44 height 31
drag, startPoint x: 274, startPoint y: 229, endPoint x: 203, endPoint y: 236, distance: 71.3
click at [204, 236] on div "**********" at bounding box center [703, 158] width 1038 height 169
click at [661, 31] on icon at bounding box center [652, 22] width 22 height 22
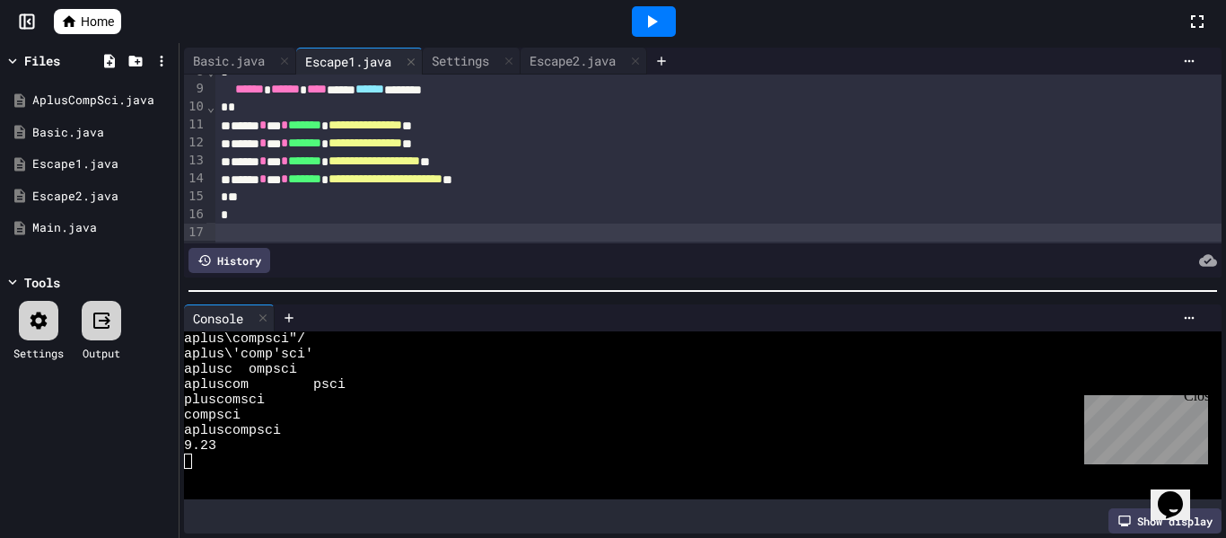
click at [813, 537] on div at bounding box center [613, 539] width 1226 height 0
click at [114, 56] on icon at bounding box center [109, 61] width 16 height 16
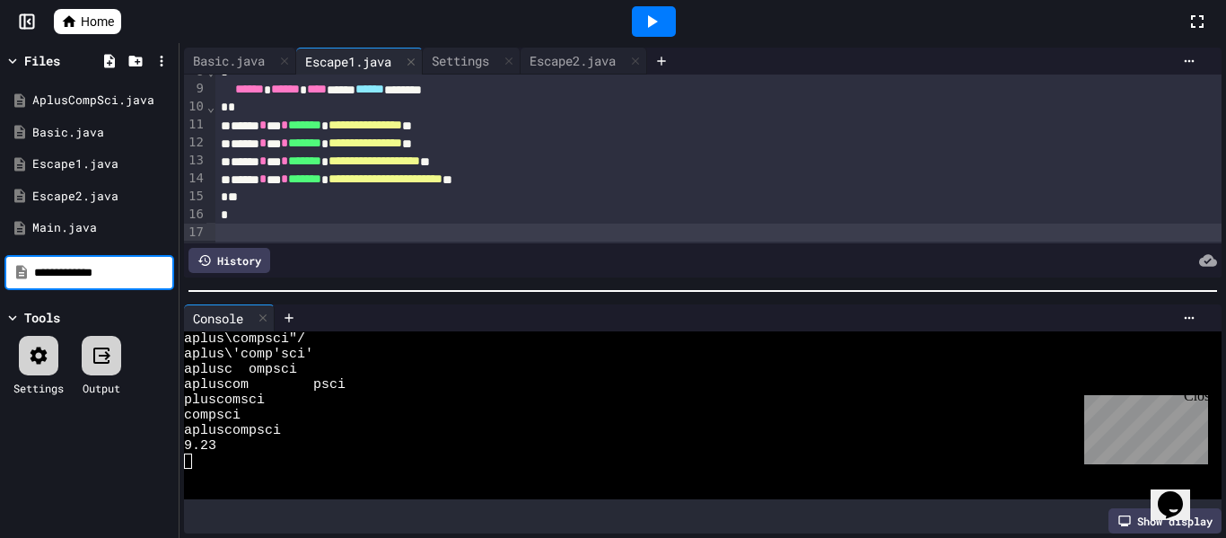
type input "**********"
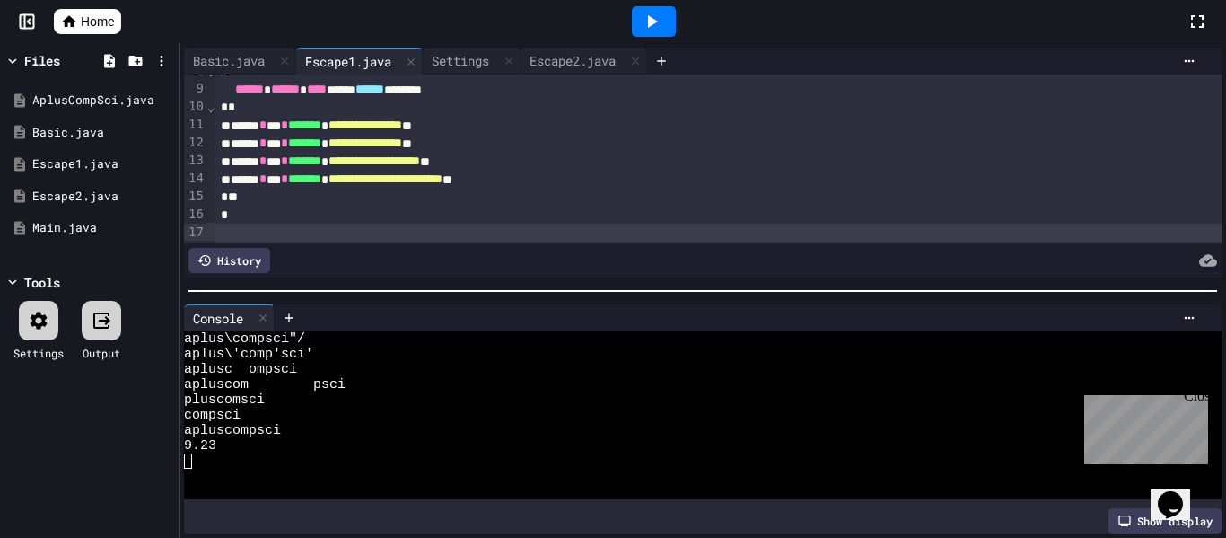
click at [180, 16] on div at bounding box center [653, 21] width 1065 height 48
click at [107, 66] on icon at bounding box center [109, 60] width 11 height 13
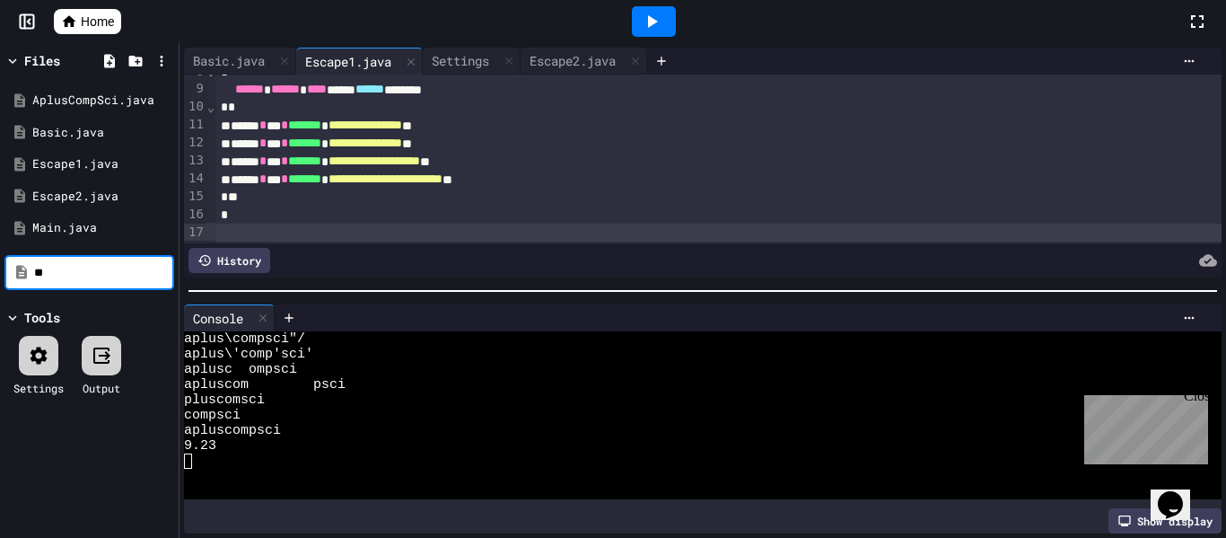
type input "*"
type input "**********"
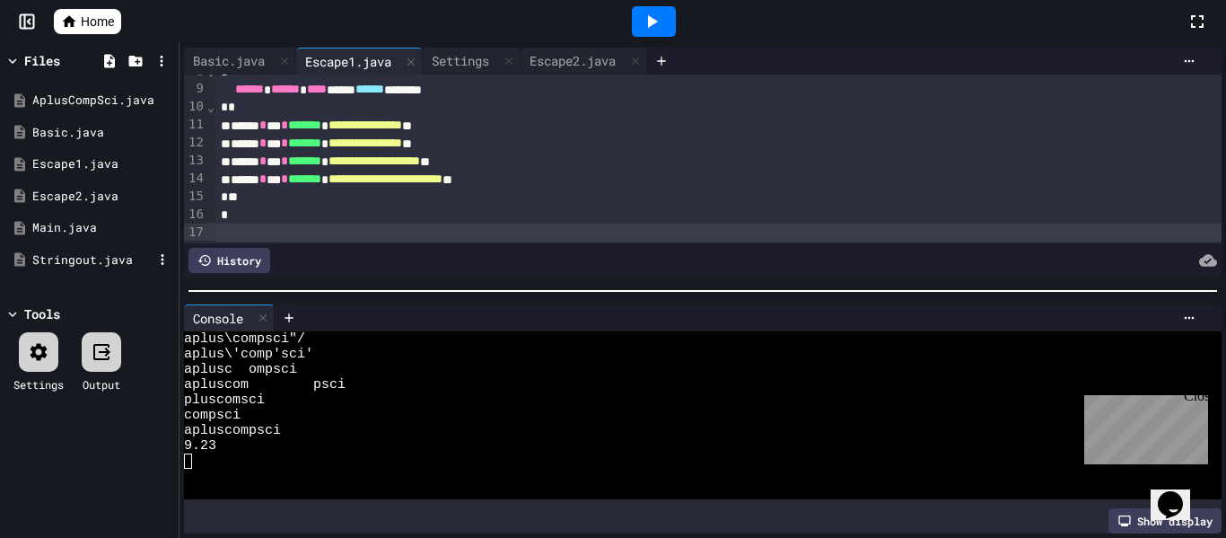
click at [92, 258] on div "Stringout.java" at bounding box center [92, 260] width 120 height 18
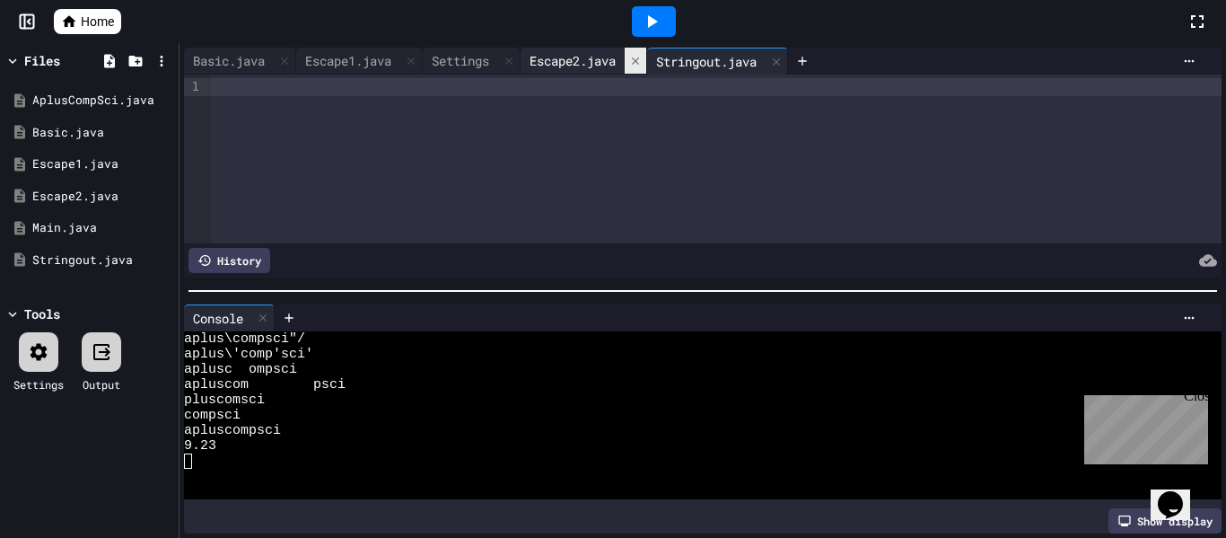
click at [642, 58] on icon at bounding box center [635, 61] width 13 height 13
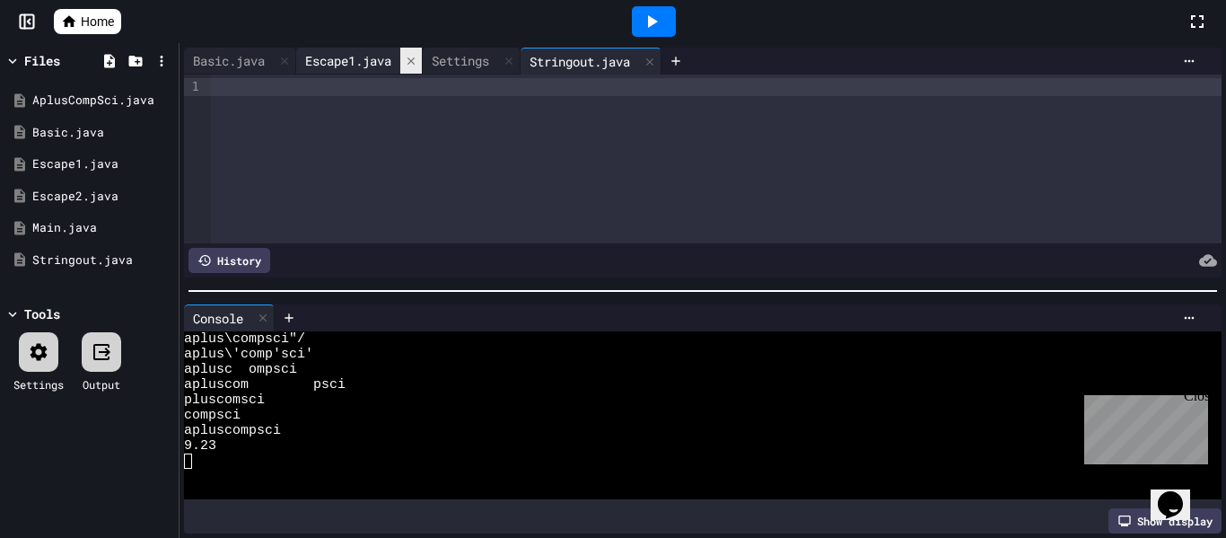
click at [409, 62] on div at bounding box center [411, 61] width 22 height 26
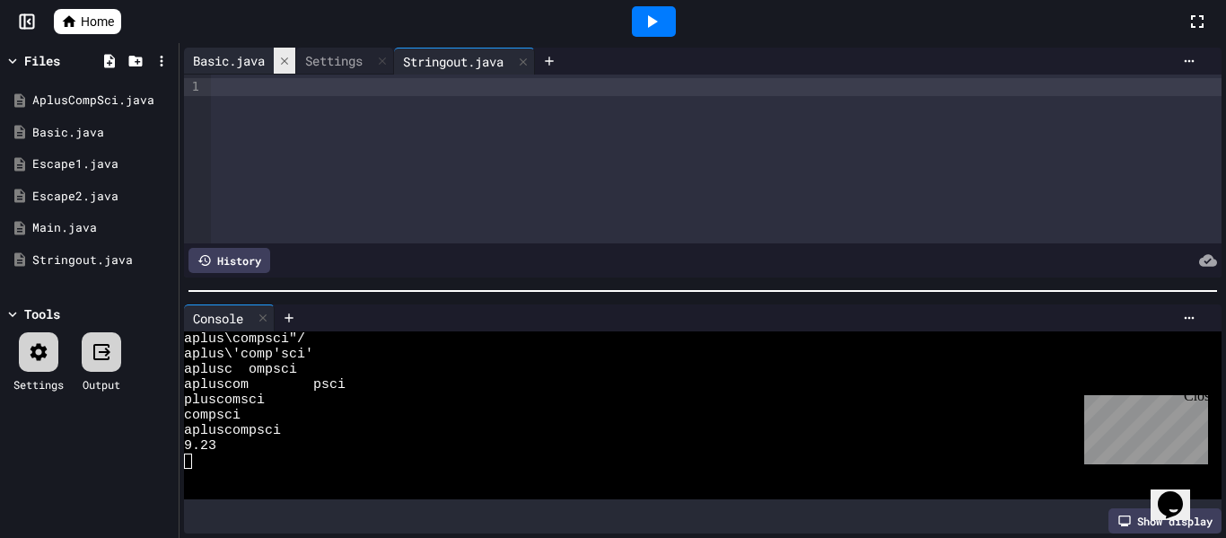
click at [287, 57] on icon at bounding box center [284, 61] width 13 height 13
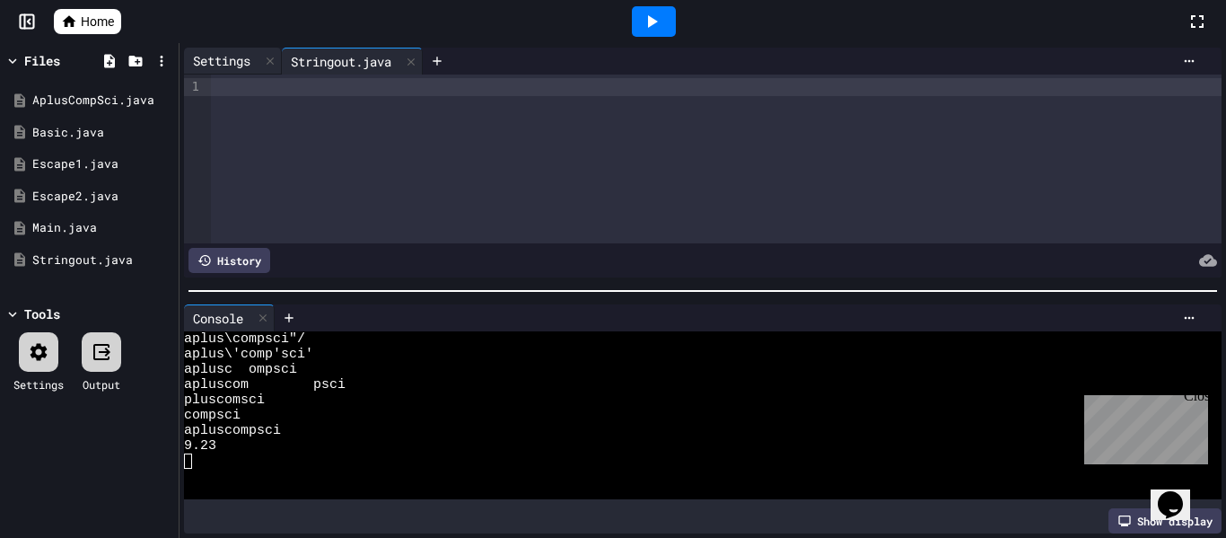
drag, startPoint x: 224, startPoint y: 62, endPoint x: 249, endPoint y: 61, distance: 24.2
click at [225, 62] on div "Settings" at bounding box center [221, 60] width 75 height 19
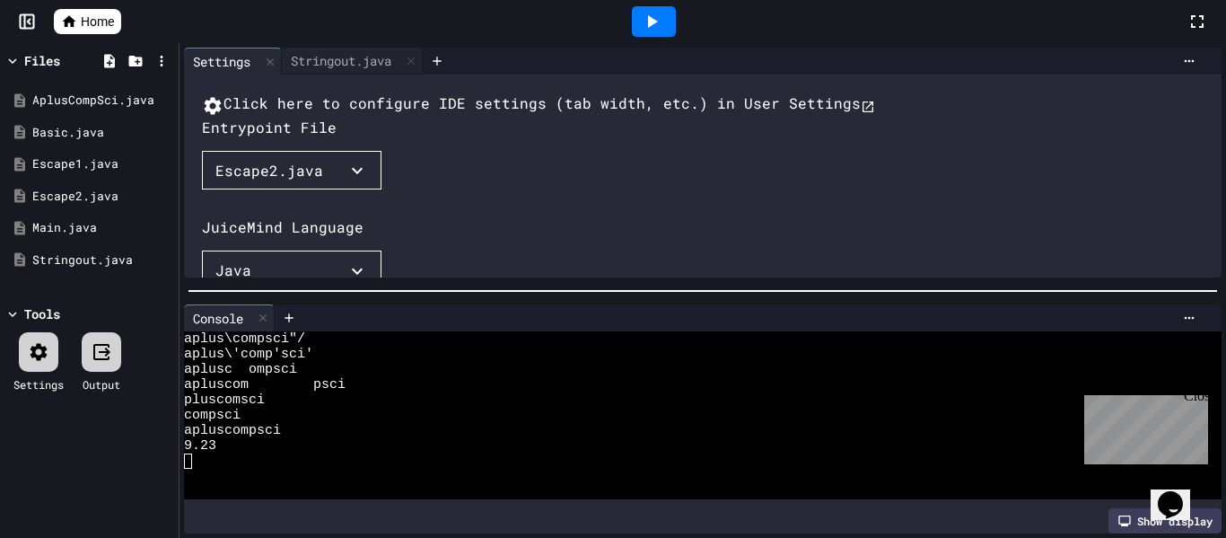
click at [350, 190] on button "Escape2.java" at bounding box center [292, 170] width 180 height 39
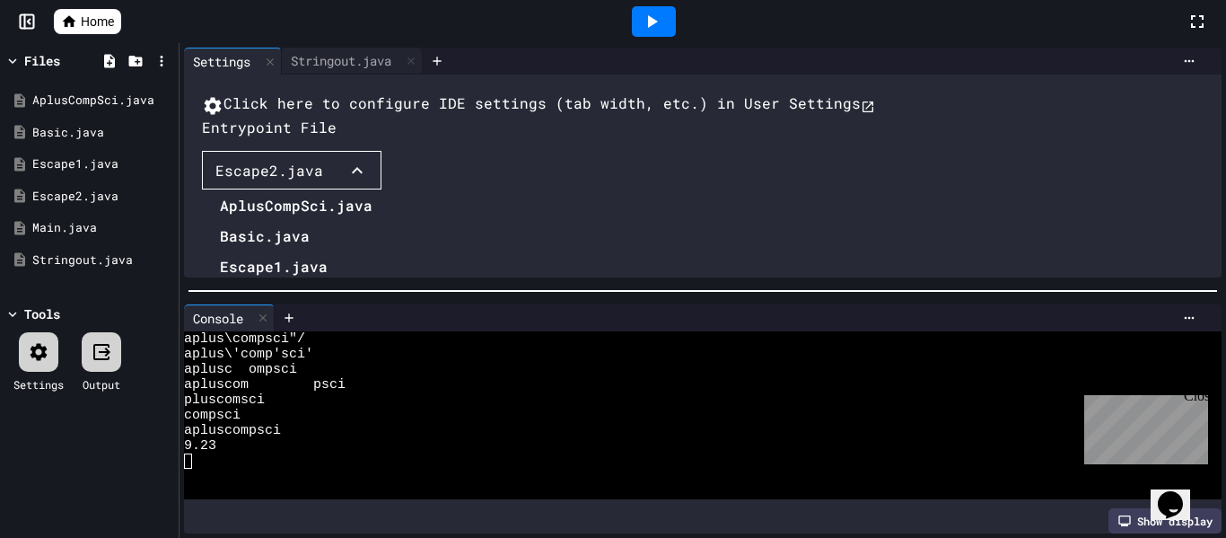
click at [285, 372] on li "Stringout.java" at bounding box center [296, 358] width 153 height 29
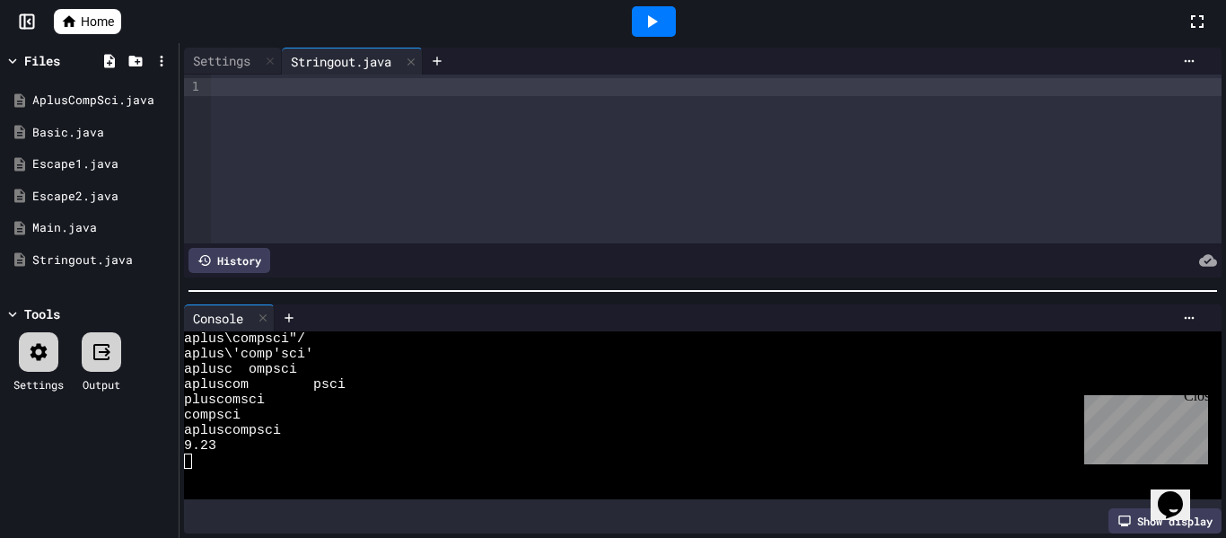
click at [249, 131] on div at bounding box center [716, 158] width 1011 height 169
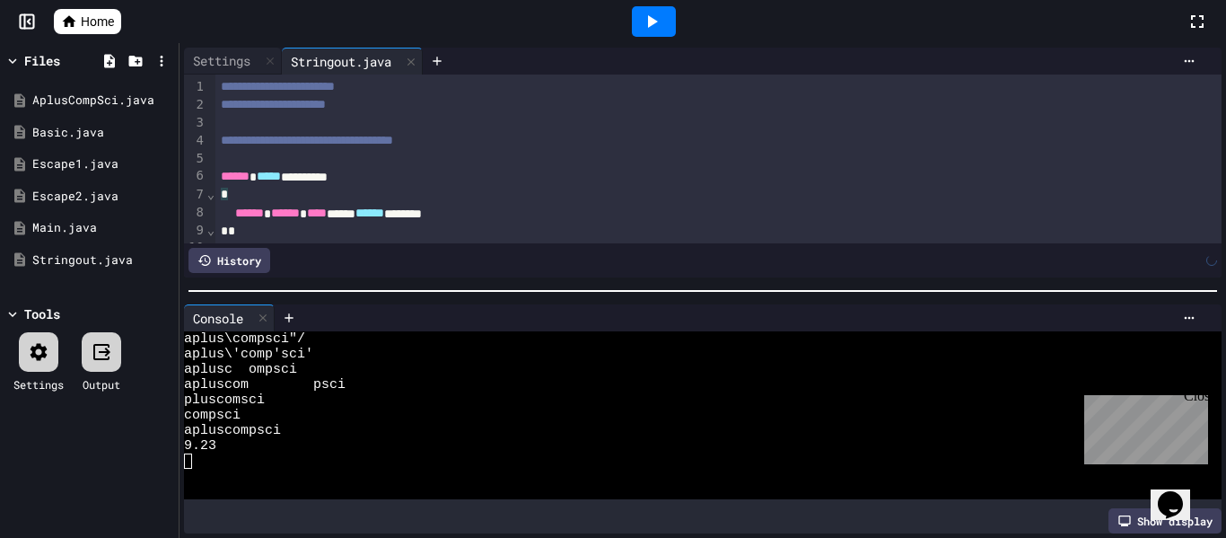
scroll to position [196, 0]
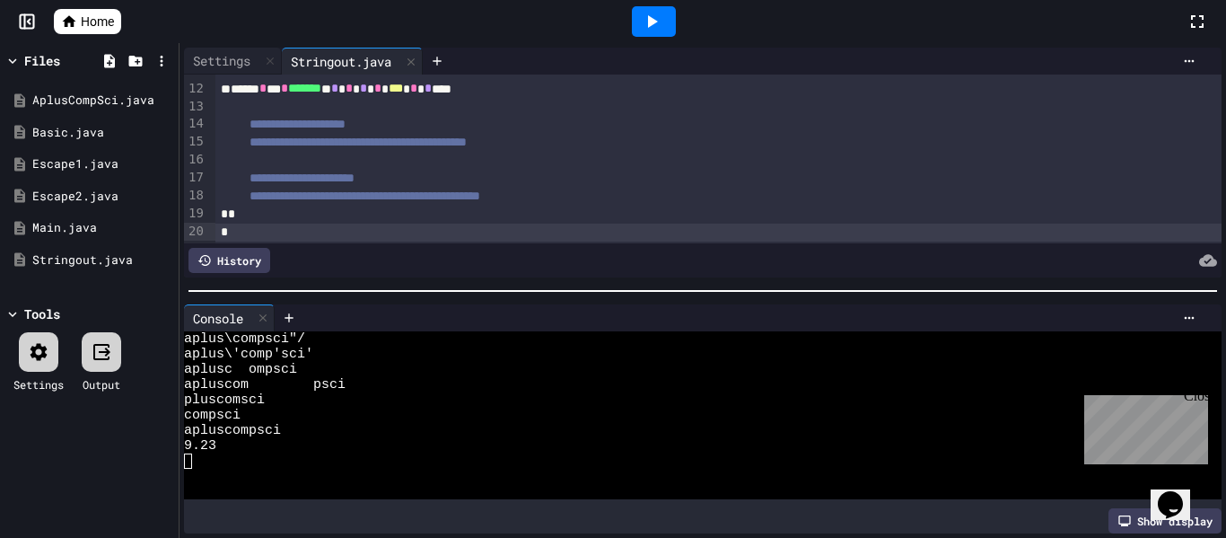
click at [665, 23] on div at bounding box center [654, 21] width 44 height 31
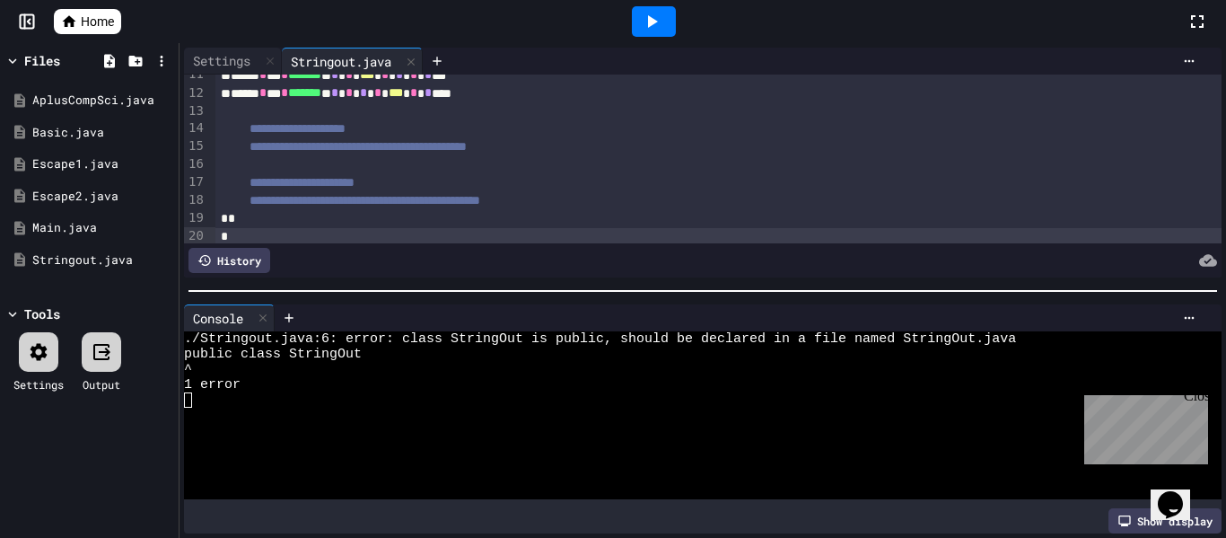
scroll to position [197, 0]
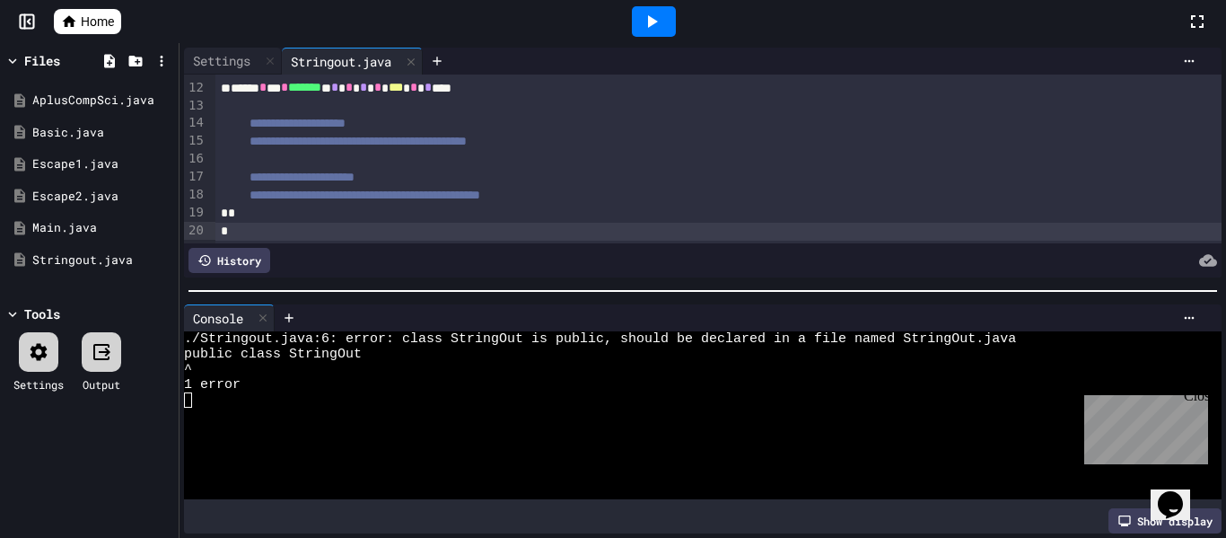
click at [335, 64] on div "Stringout.java" at bounding box center [341, 61] width 118 height 19
click at [72, 264] on div "Stringout.java" at bounding box center [92, 260] width 120 height 18
click at [169, 260] on icon at bounding box center [162, 259] width 16 height 16
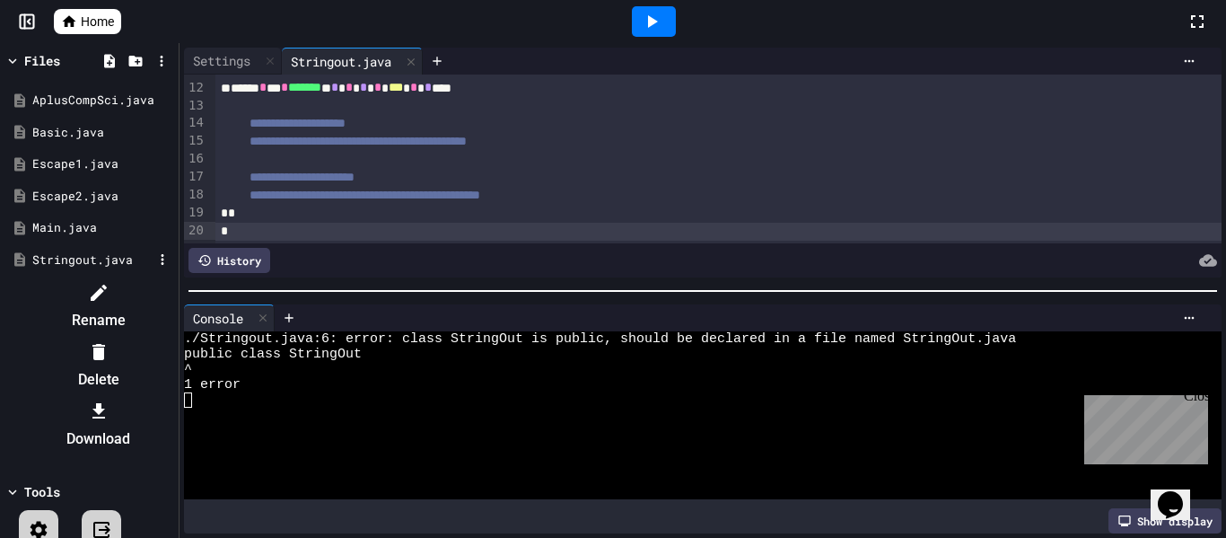
click at [174, 288] on li "Rename" at bounding box center [98, 305] width 152 height 57
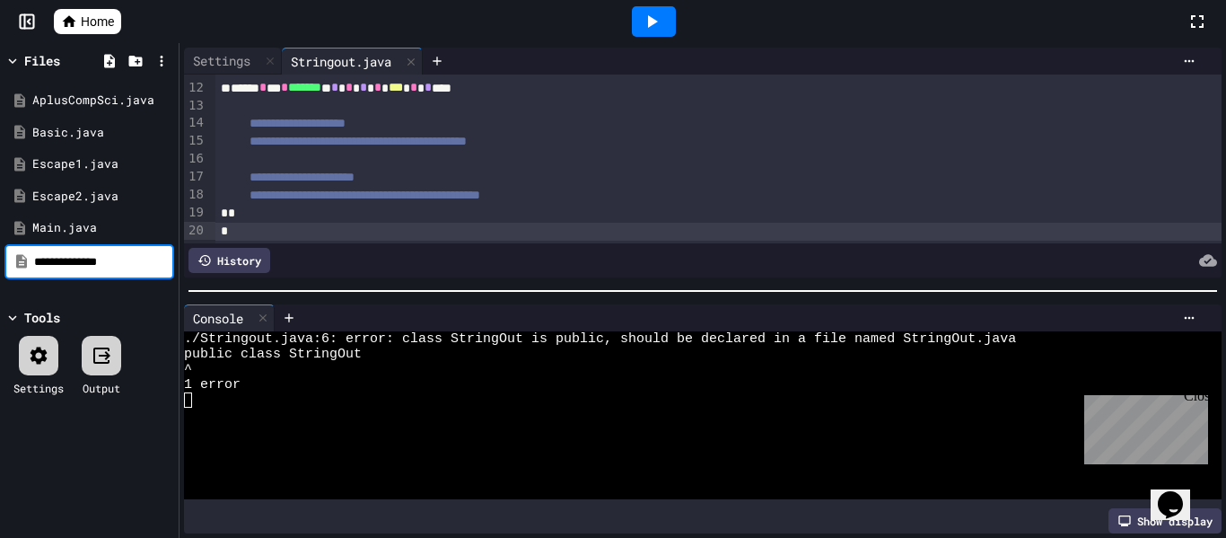
click at [77, 265] on input "**********" at bounding box center [102, 262] width 136 height 18
click at [86, 265] on input "**********" at bounding box center [102, 262] width 136 height 18
type input "**********"
click at [727, 13] on div at bounding box center [653, 21] width 1065 height 48
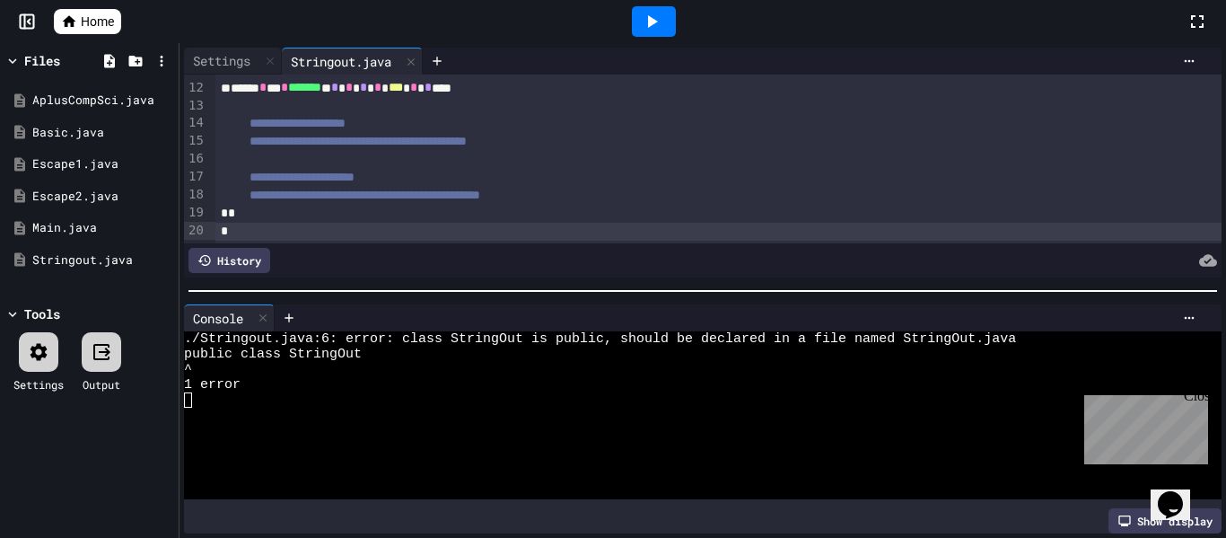
click at [647, 20] on icon at bounding box center [652, 22] width 22 height 22
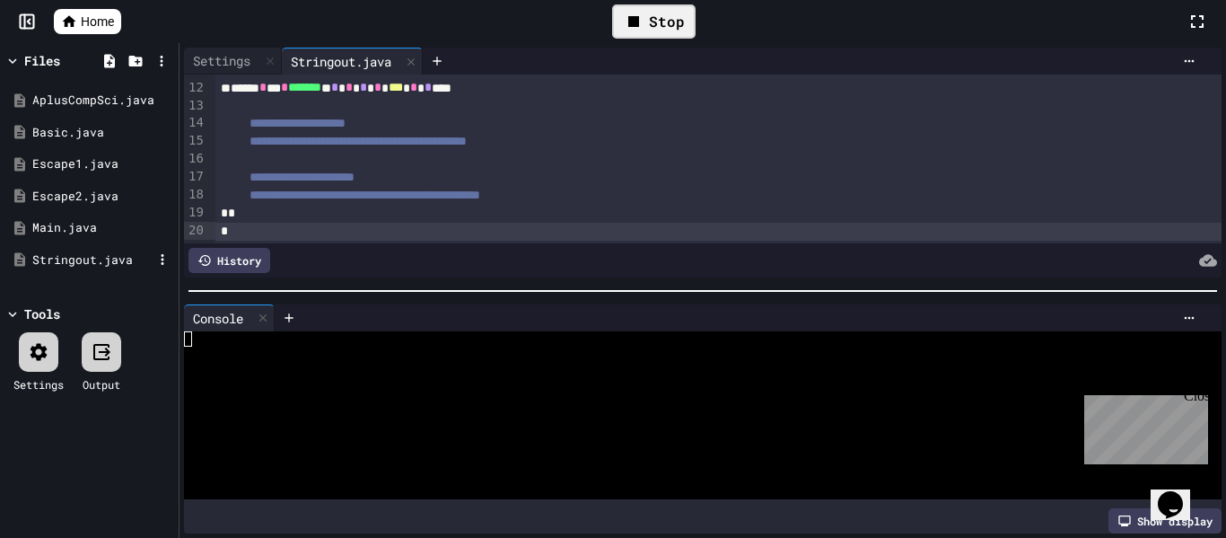
click at [89, 252] on div "Stringout.java" at bounding box center [92, 260] width 120 height 18
click at [166, 265] on icon at bounding box center [162, 259] width 16 height 16
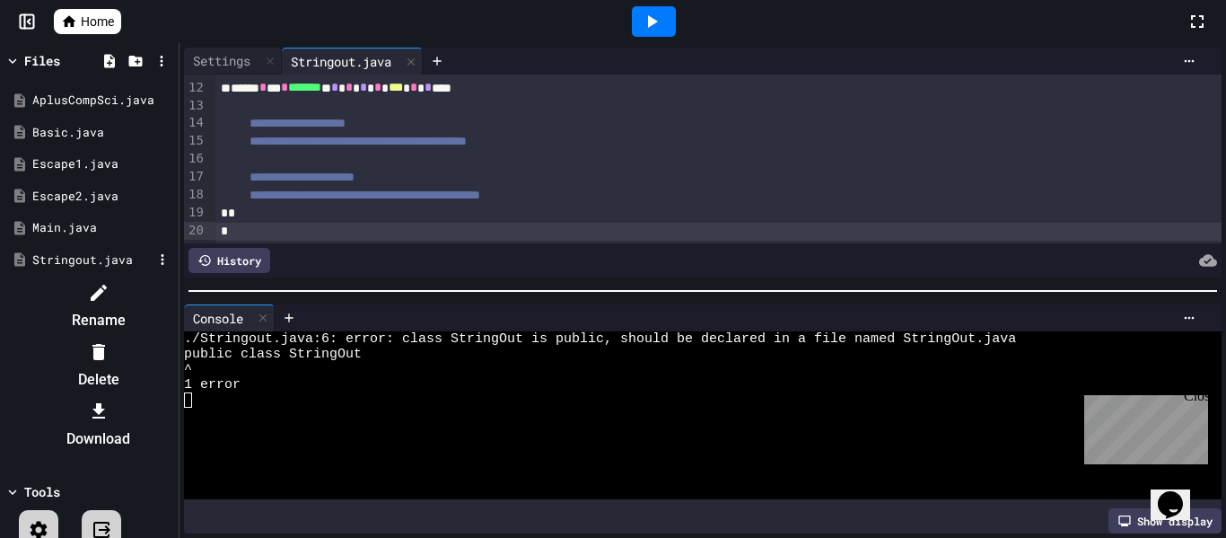
click at [174, 283] on li "Rename" at bounding box center [98, 305] width 152 height 57
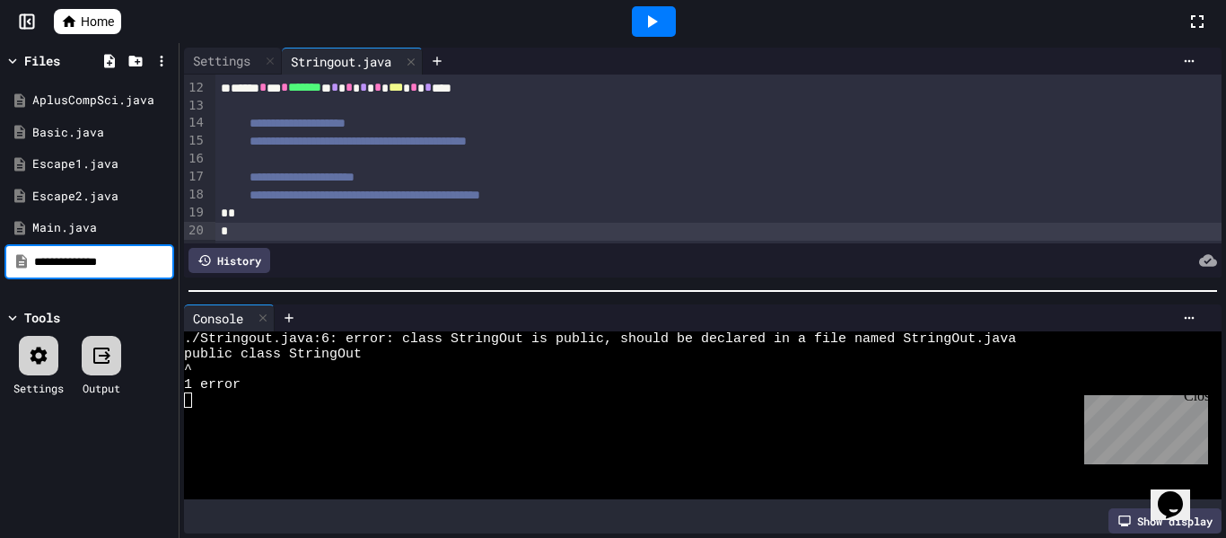
click at [88, 263] on input "**********" at bounding box center [102, 262] width 136 height 18
click at [83, 263] on input "**********" at bounding box center [102, 262] width 136 height 18
type input "**********"
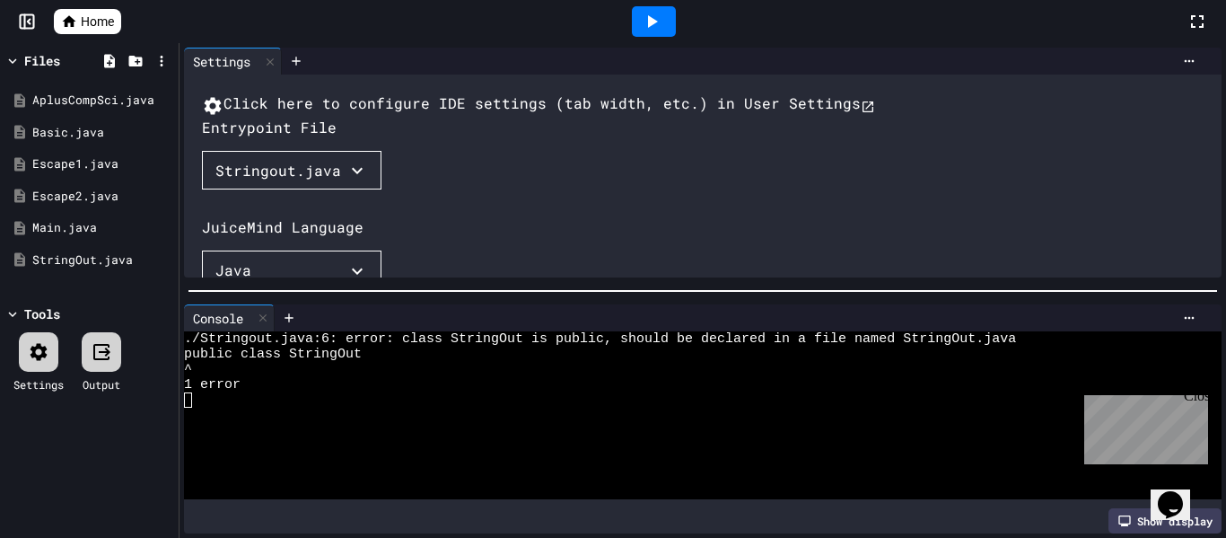
click at [661, 30] on icon at bounding box center [652, 22] width 22 height 22
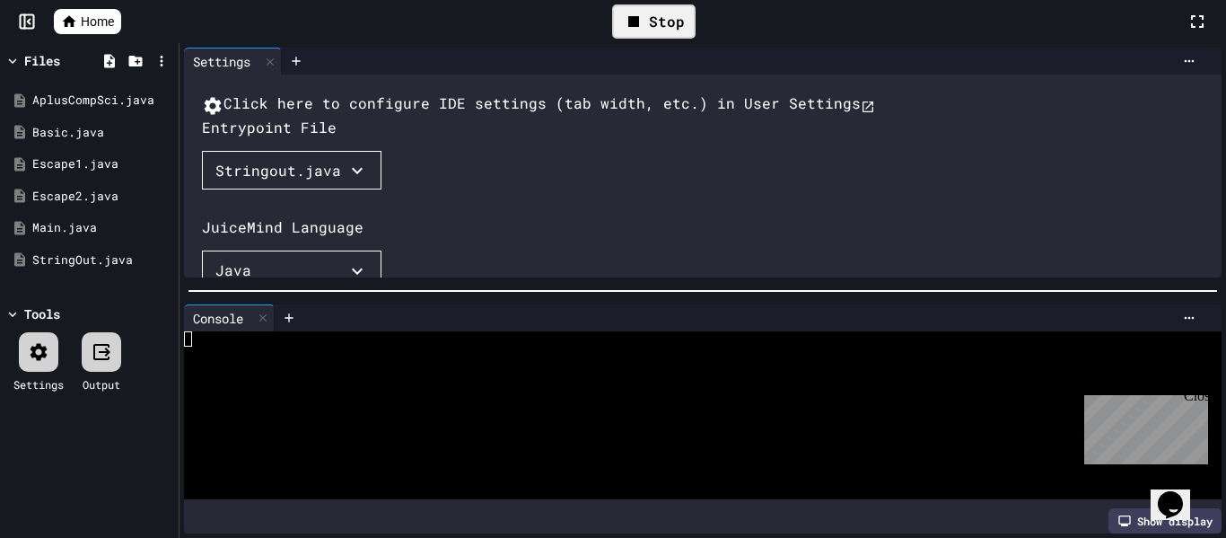
click at [347, 190] on button "Stringout.java" at bounding box center [292, 170] width 180 height 39
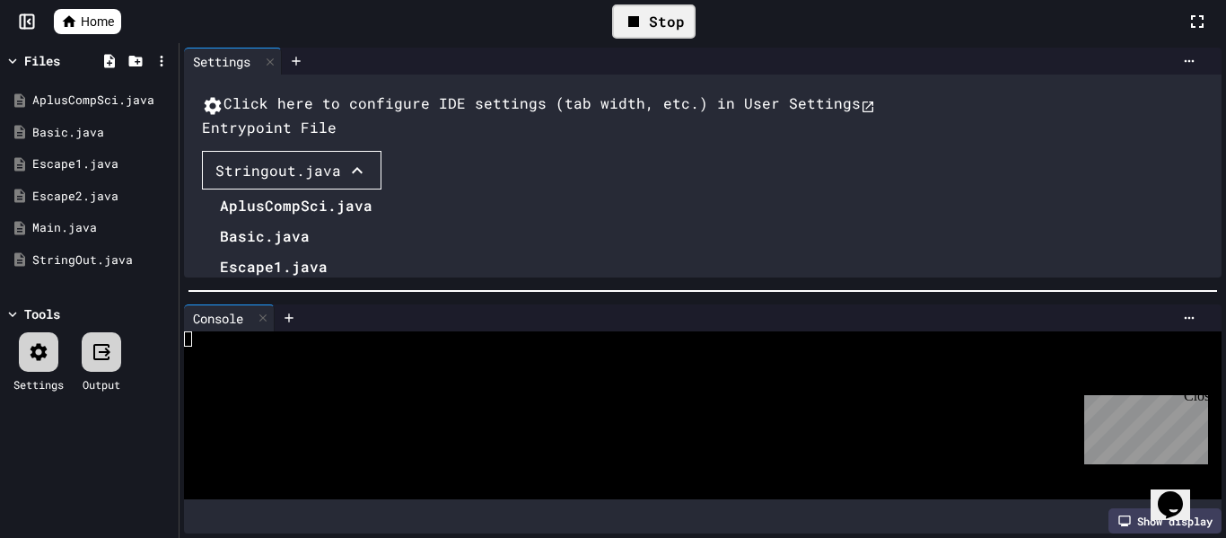
click at [301, 372] on li "StringOut.java" at bounding box center [296, 358] width 153 height 29
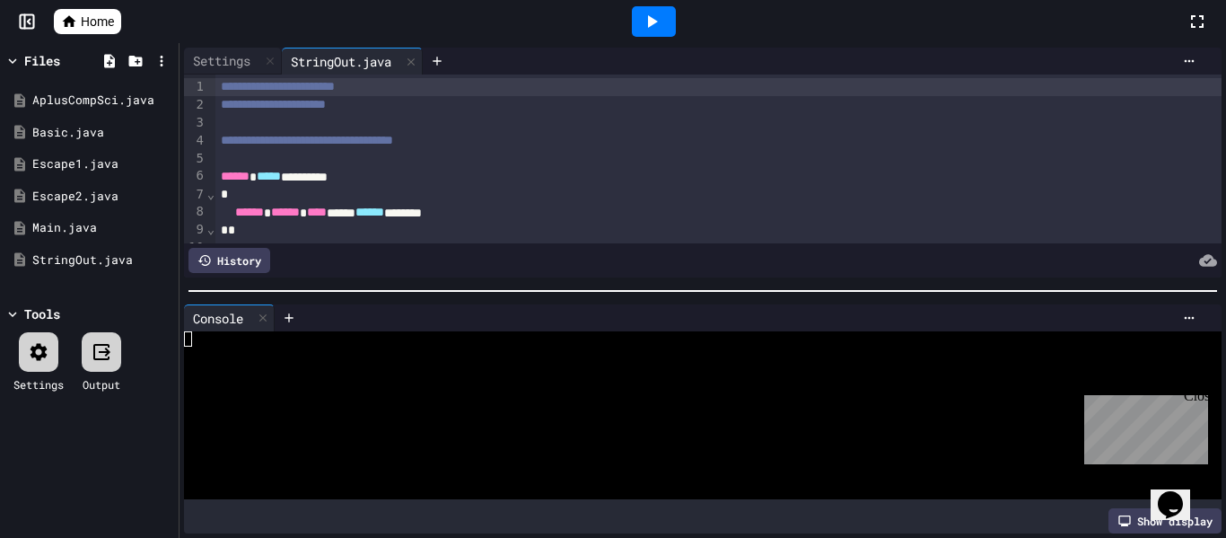
click at [657, 11] on icon at bounding box center [652, 22] width 22 height 22
click at [491, 19] on div at bounding box center [653, 21] width 1065 height 48
click at [232, 262] on div "History" at bounding box center [229, 260] width 82 height 25
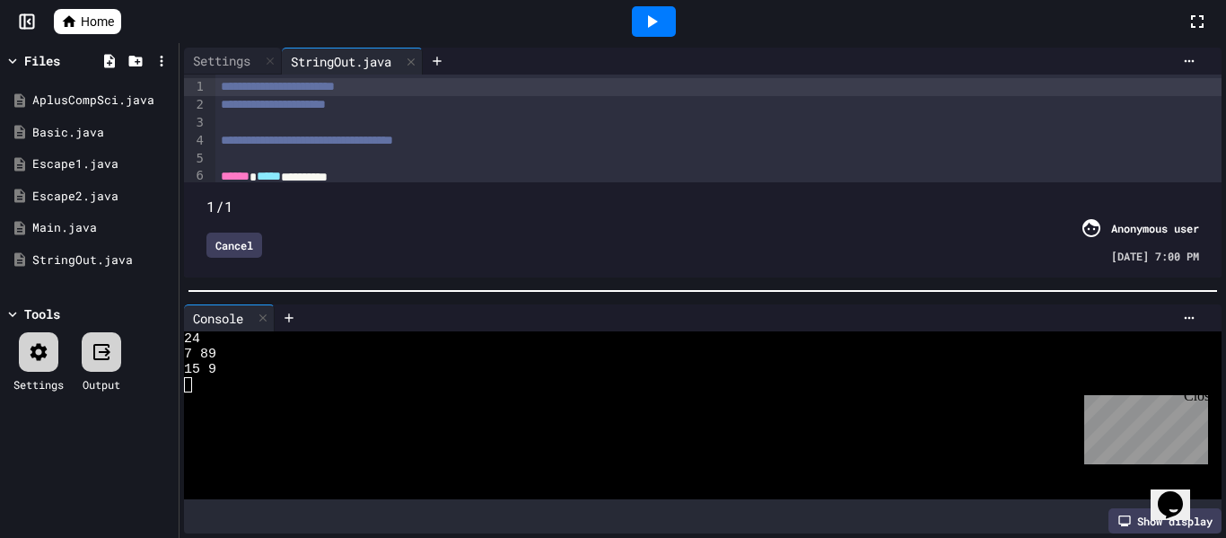
click at [297, 106] on span "**********" at bounding box center [273, 104] width 105 height 13
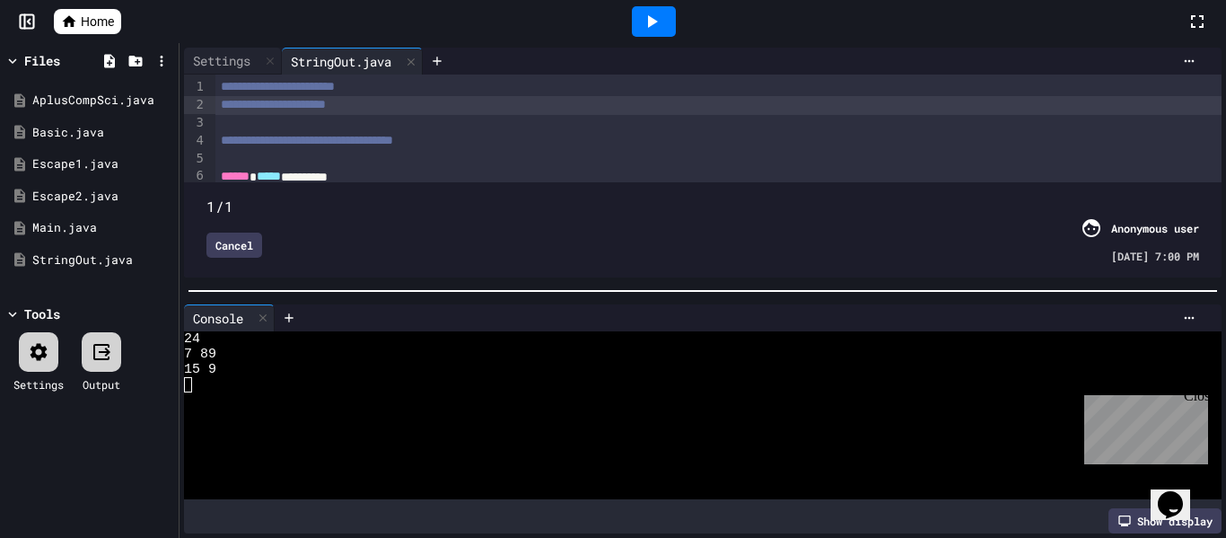
click at [275, 110] on span "**********" at bounding box center [273, 104] width 105 height 13
click at [495, 112] on div "**********" at bounding box center [718, 105] width 1007 height 18
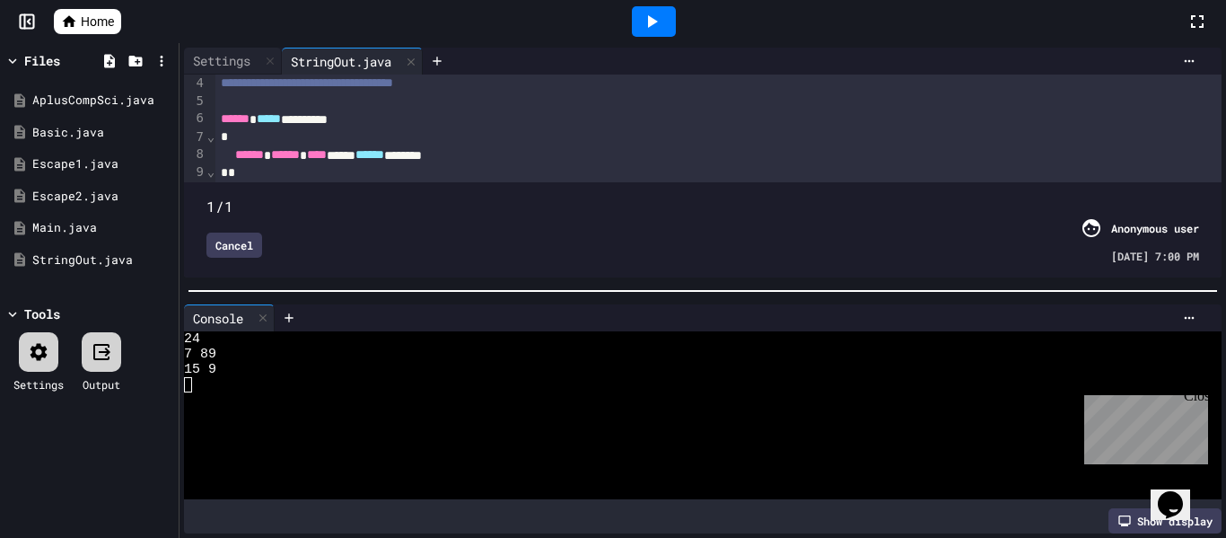
scroll to position [55, 0]
click at [244, 236] on div "Cancel" at bounding box center [234, 244] width 56 height 25
